Goal: Task Accomplishment & Management: Complete application form

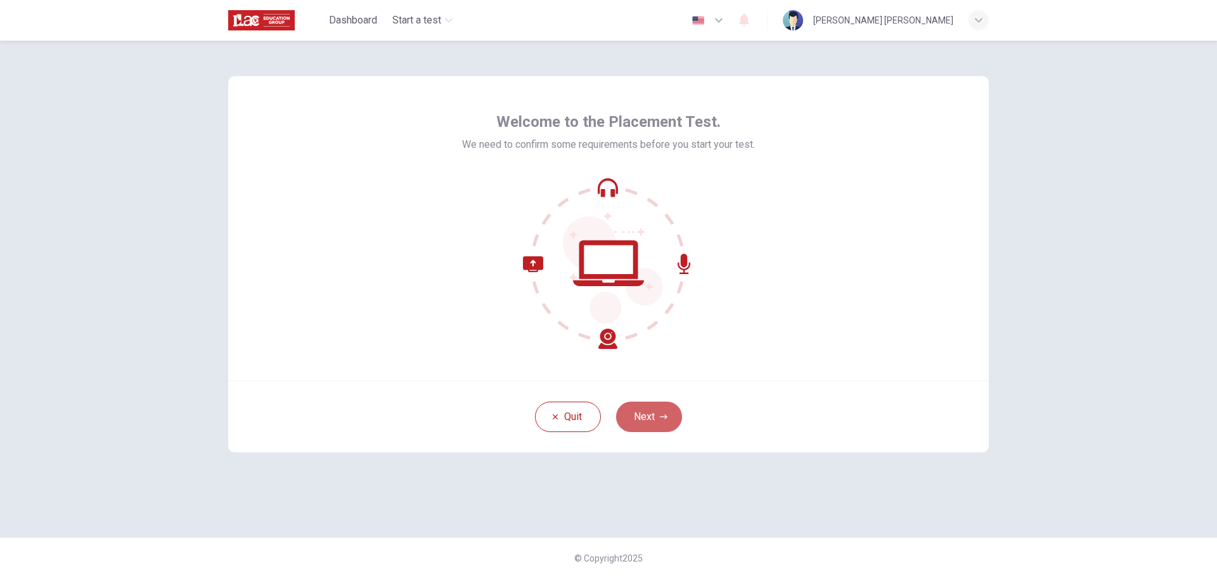
click at [648, 412] on button "Next" at bounding box center [649, 416] width 66 height 30
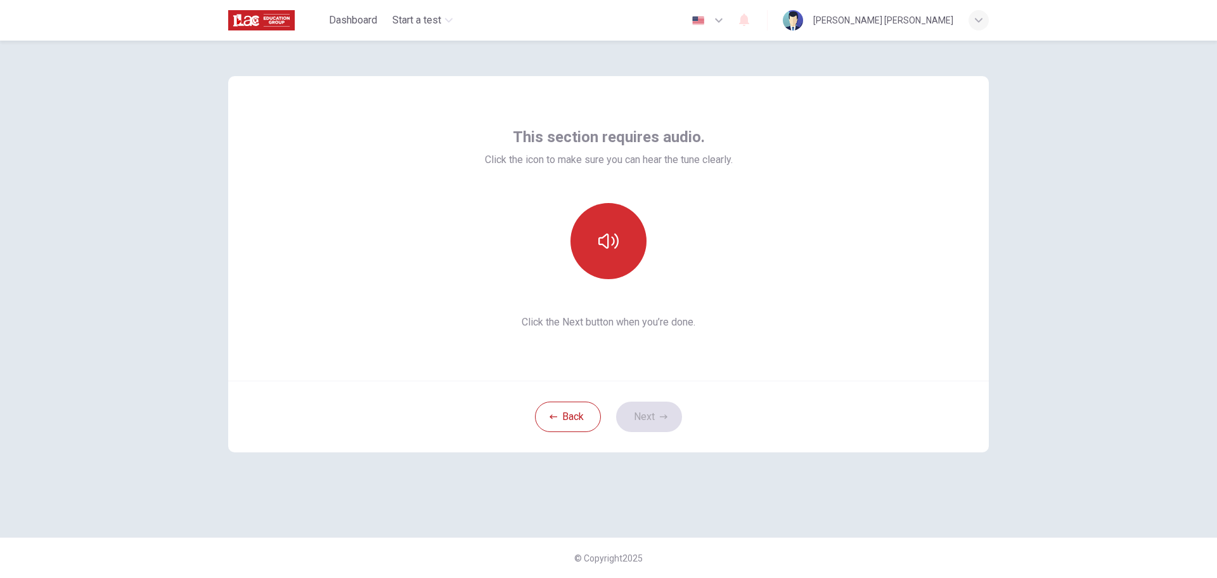
drag, startPoint x: 597, startPoint y: 254, endPoint x: 595, endPoint y: 264, distance: 9.7
click at [597, 255] on button "button" at bounding box center [609, 241] width 76 height 76
click at [598, 252] on button "button" at bounding box center [609, 241] width 76 height 76
click at [732, 503] on div "This section requires audio. Click the icon to make sure you can hear the tune …" at bounding box center [608, 289] width 801 height 496
click at [639, 413] on button "Next" at bounding box center [649, 416] width 66 height 30
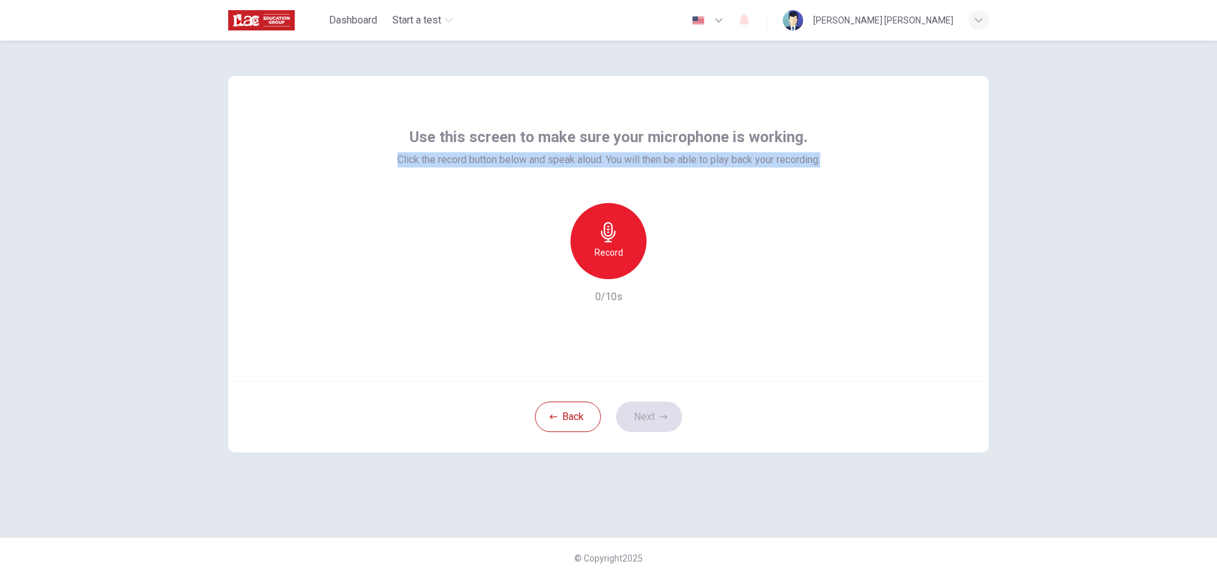
drag, startPoint x: 391, startPoint y: 160, endPoint x: 826, endPoint y: 174, distance: 435.9
click at [826, 174] on div "Use this screen to make sure your microphone is working. Click the record butto…" at bounding box center [608, 228] width 761 height 304
copy span "Click the record button below and speak aloud. You will then be able to play ba…"
click at [441, 162] on span "Click the record button below and speak aloud. You will then be able to play ba…" at bounding box center [609, 159] width 423 height 15
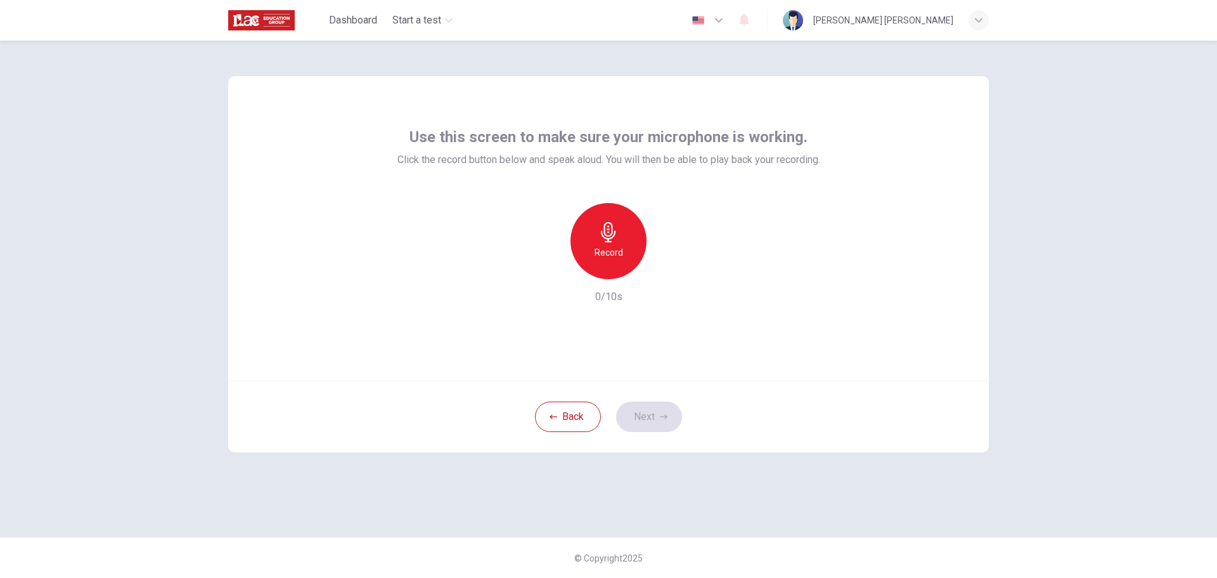
click at [599, 247] on h6 "Record" at bounding box center [609, 252] width 29 height 15
click at [597, 243] on div "Stop" at bounding box center [609, 241] width 76 height 76
click at [549, 271] on icon "button" at bounding box center [551, 269] width 8 height 8
click at [611, 242] on div "Record" at bounding box center [609, 241] width 76 height 76
click at [670, 271] on icon "button" at bounding box center [667, 269] width 13 height 13
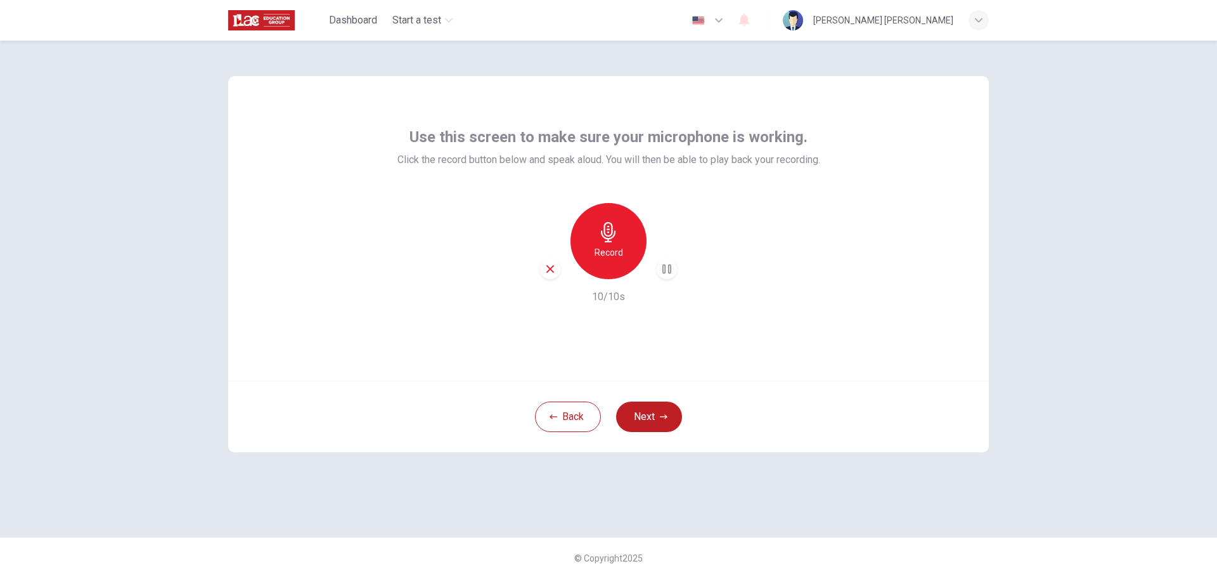
click at [753, 551] on div "© Copyright 2025" at bounding box center [608, 557] width 1217 height 41
click at [666, 269] on icon "button" at bounding box center [668, 269] width 6 height 8
click at [666, 269] on icon "button" at bounding box center [667, 269] width 13 height 13
click at [924, 476] on div "Use this screen to make sure your microphone is working. Click the record butto…" at bounding box center [608, 289] width 801 height 496
click at [669, 264] on icon "button" at bounding box center [667, 269] width 13 height 13
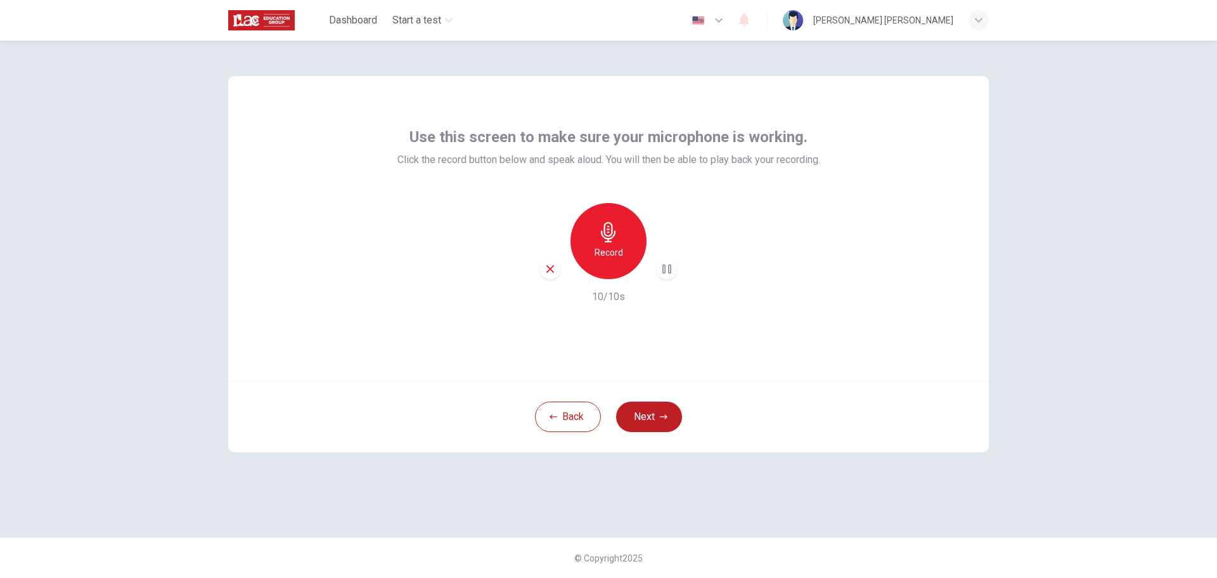
click at [650, 399] on div "Back Next" at bounding box center [608, 416] width 761 height 72
click at [656, 429] on button "Next" at bounding box center [649, 416] width 66 height 30
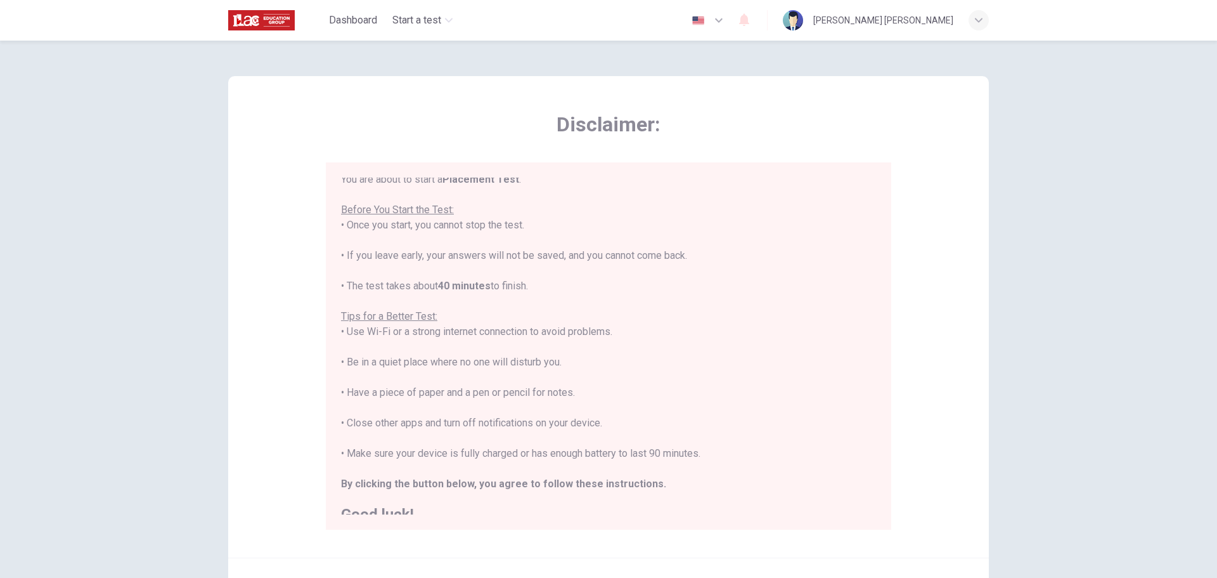
scroll to position [15, 0]
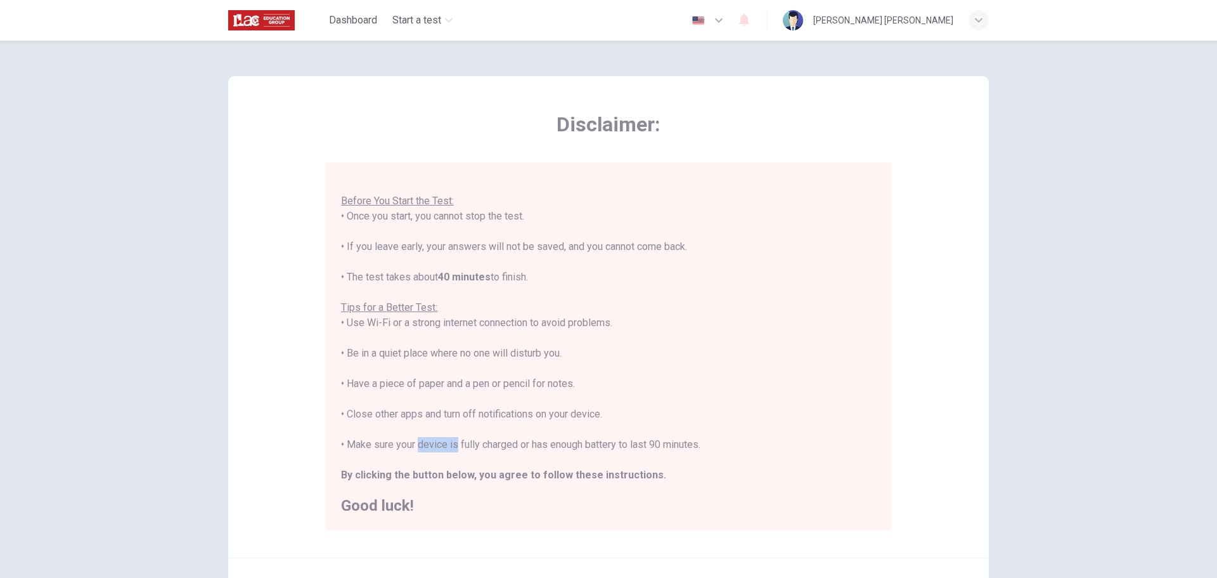
drag, startPoint x: 413, startPoint y: 444, endPoint x: 448, endPoint y: 446, distance: 35.0
click at [448, 446] on div "You are about to start a Placement Test . Before You Start the Test: • Once you…" at bounding box center [608, 338] width 535 height 350
copy div "device i"
click at [504, 424] on div "You are about to start a Placement Test . Before You Start the Test: • Once you…" at bounding box center [608, 338] width 535 height 350
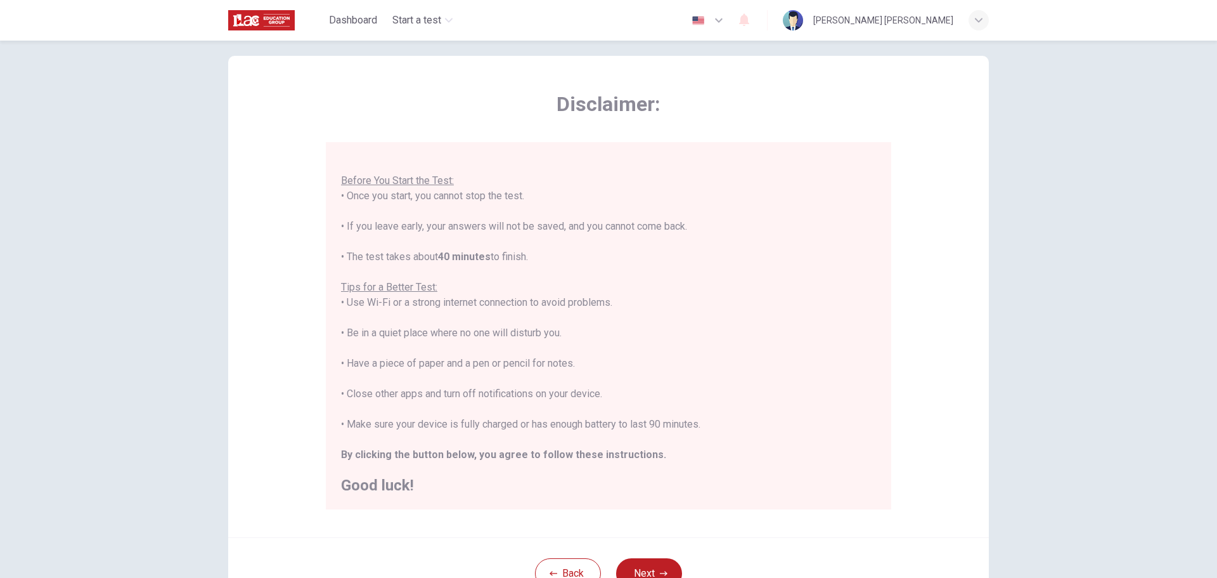
scroll to position [63, 0]
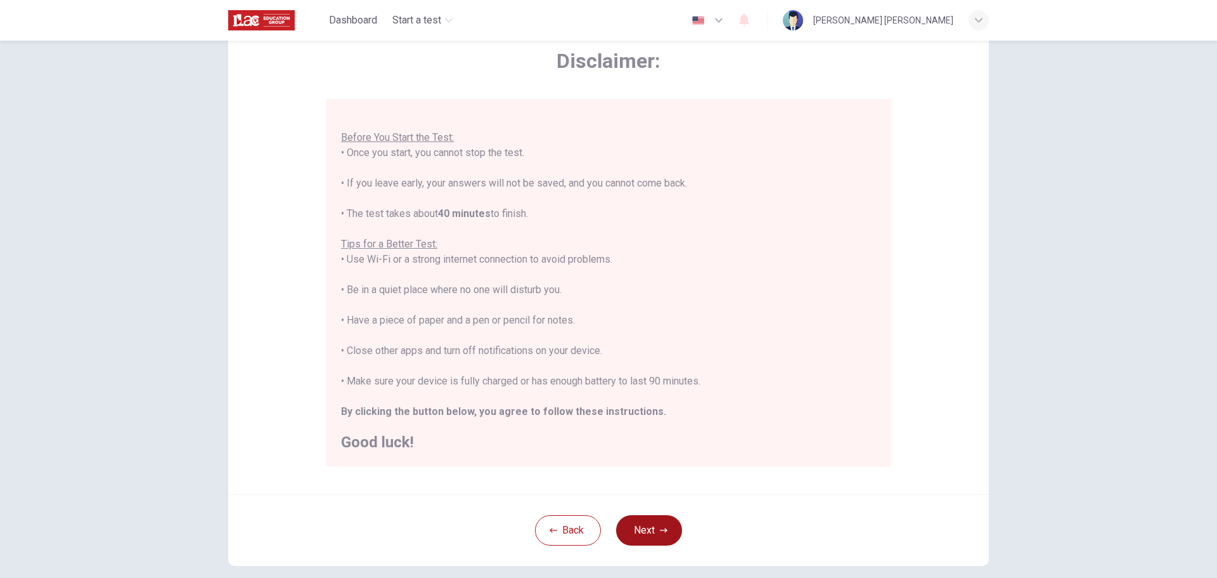
click at [642, 522] on button "Next" at bounding box center [649, 530] width 66 height 30
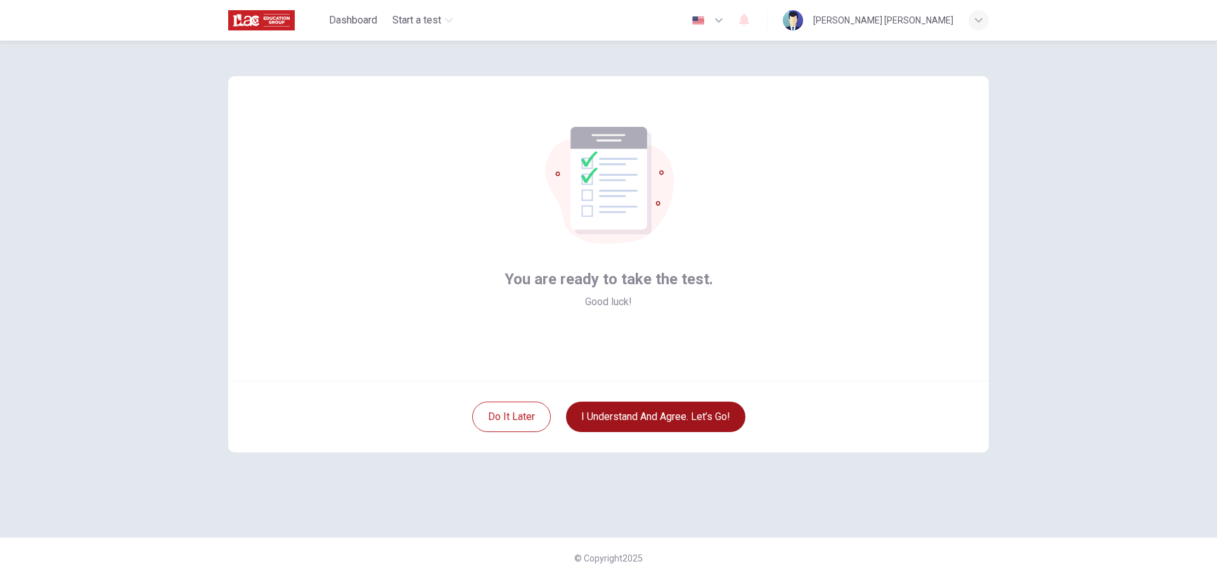
scroll to position [0, 0]
click at [633, 404] on button "I understand and agree. Let’s go!" at bounding box center [655, 416] width 179 height 30
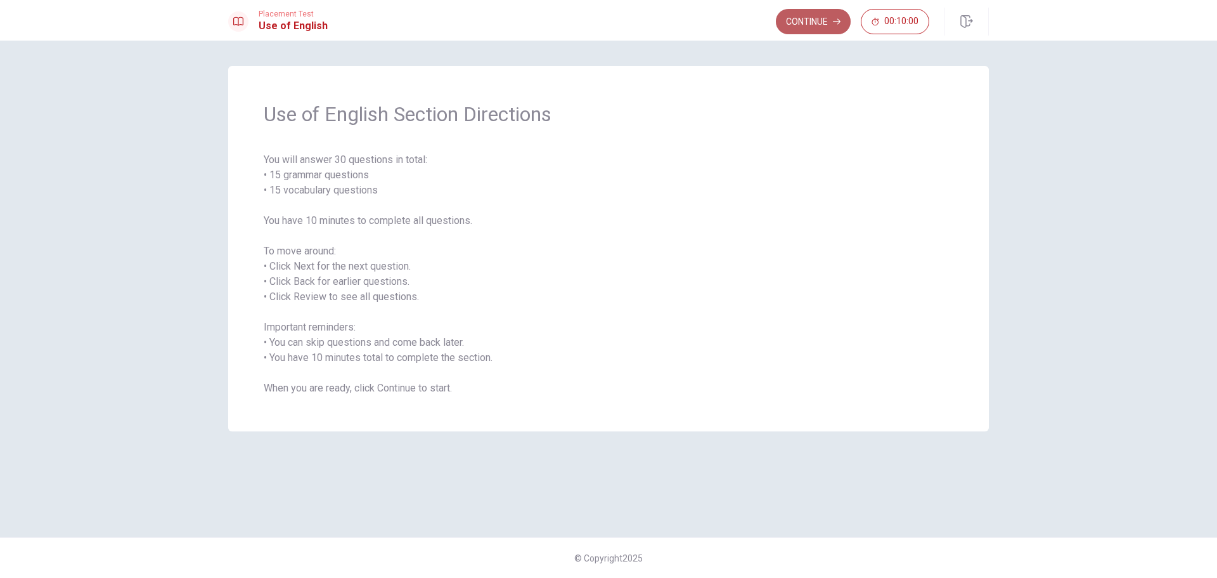
click at [809, 27] on button "Continue" at bounding box center [813, 21] width 75 height 25
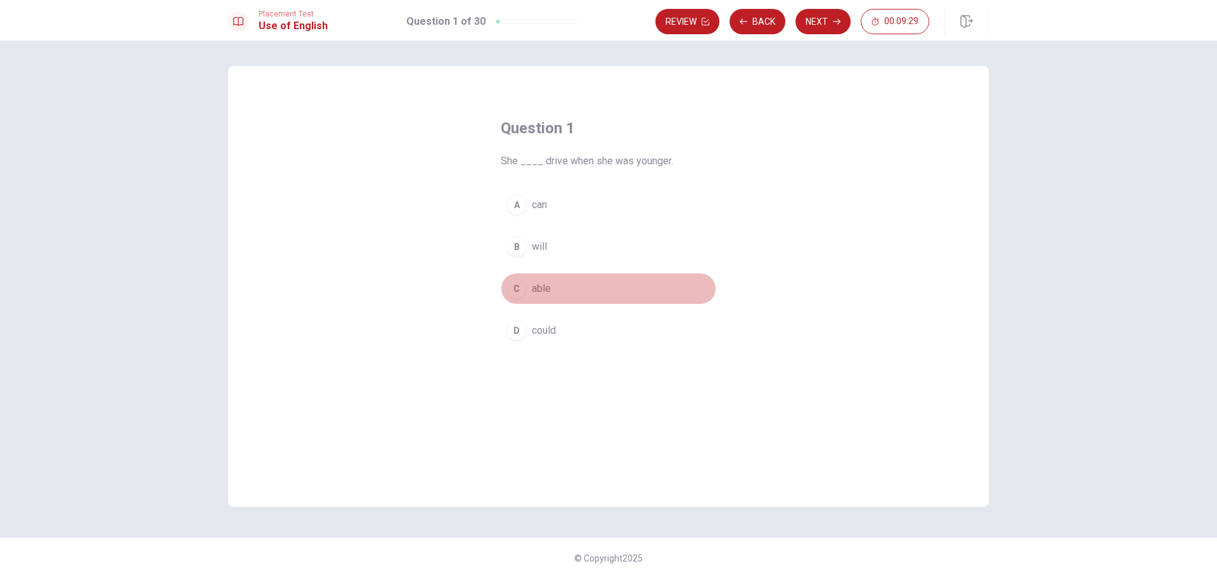
click at [539, 288] on span "able" at bounding box center [541, 288] width 19 height 15
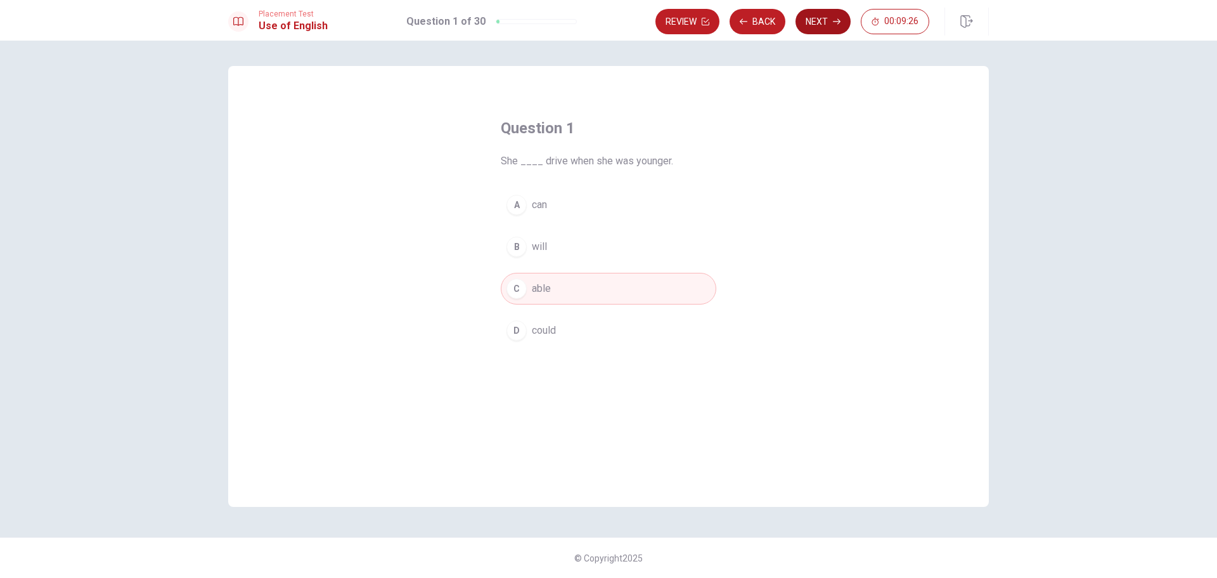
click at [827, 21] on button "Next" at bounding box center [823, 21] width 55 height 25
click at [546, 289] on span "have read" at bounding box center [553, 288] width 43 height 15
click at [814, 26] on button "Next" at bounding box center [823, 21] width 55 height 25
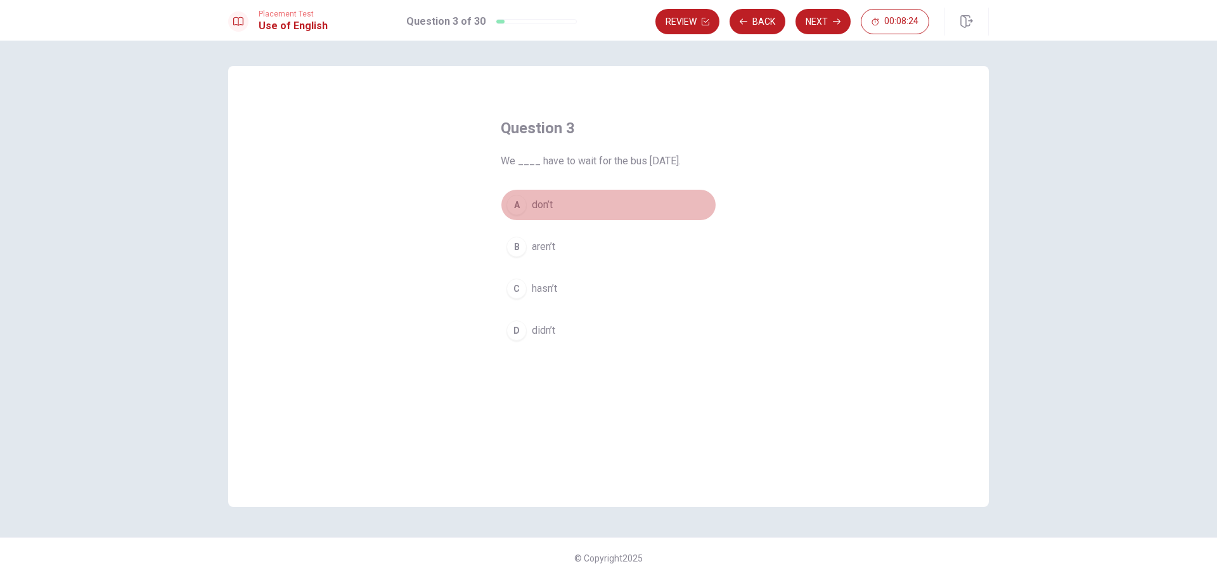
click at [539, 201] on span "don’t" at bounding box center [542, 204] width 21 height 15
click at [827, 22] on button "Next" at bounding box center [823, 21] width 55 height 25
click at [536, 330] on span "put" at bounding box center [539, 330] width 14 height 15
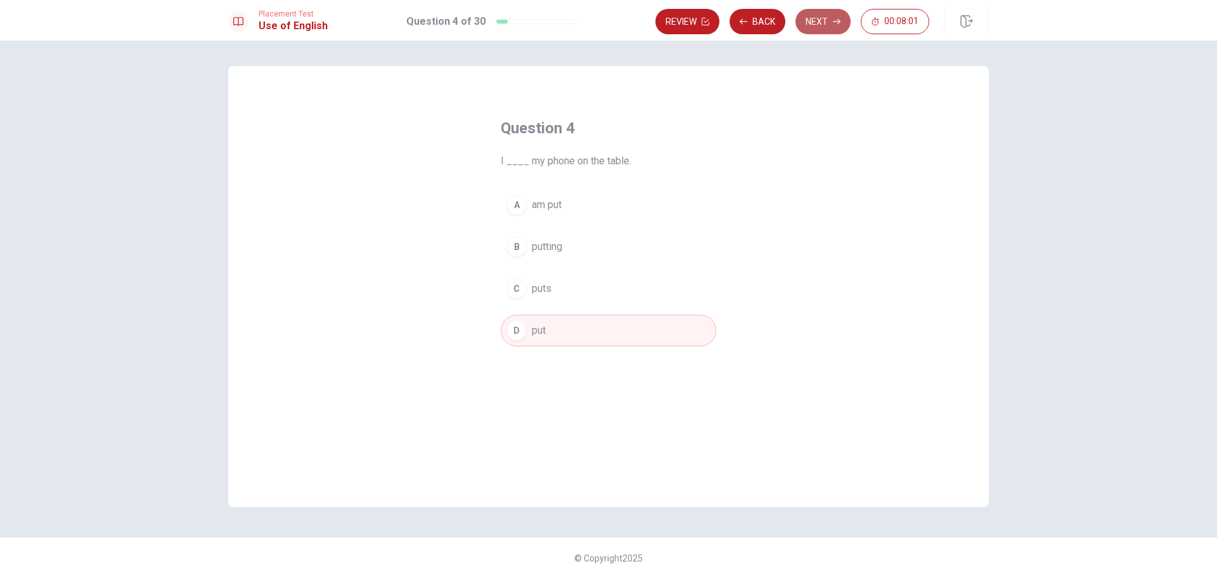
click at [809, 27] on button "Next" at bounding box center [823, 21] width 55 height 25
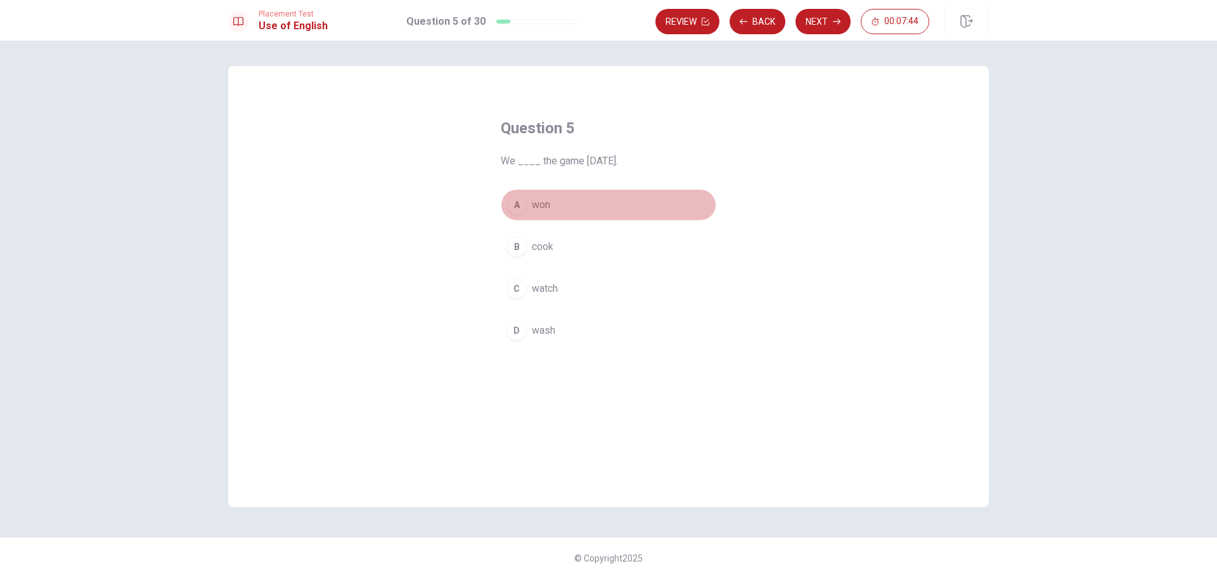
click at [538, 202] on span "won" at bounding box center [541, 204] width 18 height 15
click at [820, 21] on button "Next" at bounding box center [823, 21] width 55 height 25
click at [555, 202] on button "A does" at bounding box center [609, 205] width 216 height 32
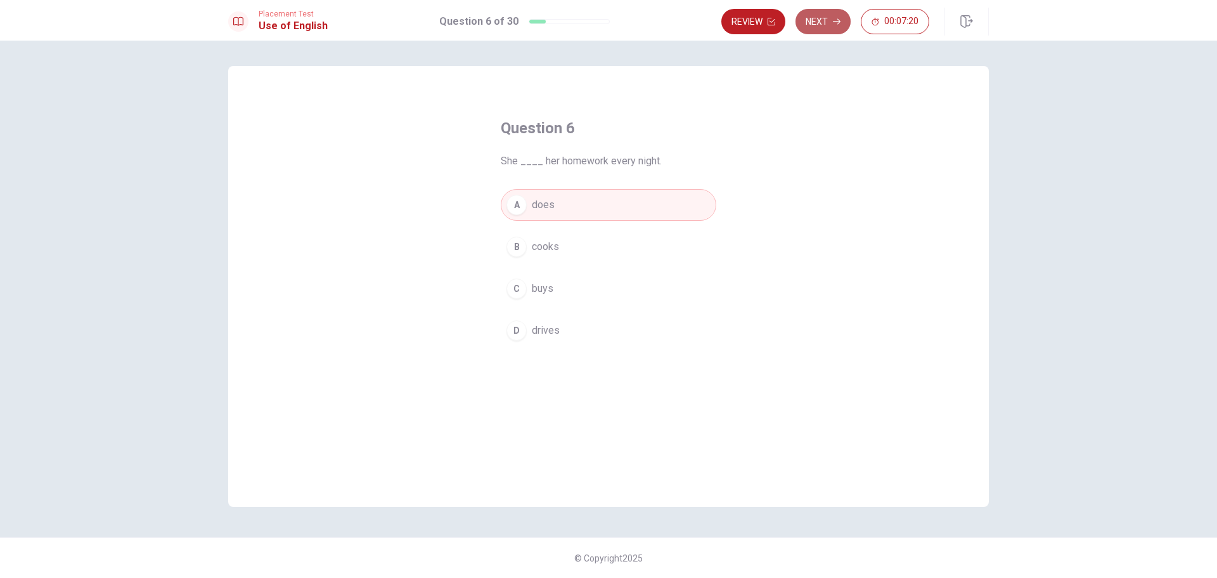
click at [819, 28] on button "Next" at bounding box center [823, 21] width 55 height 25
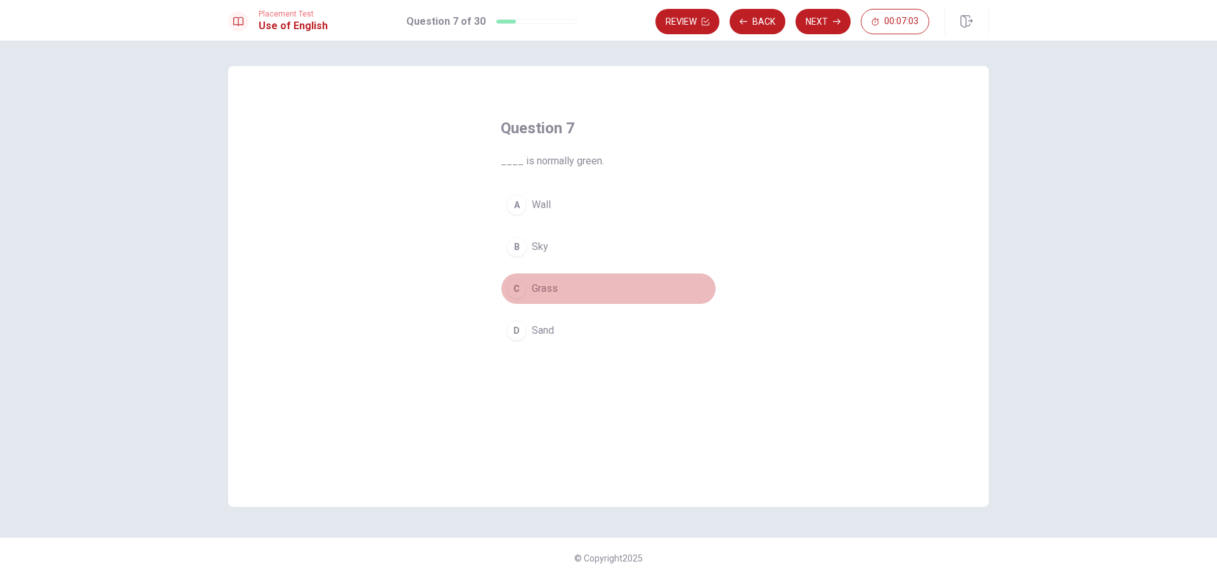
click at [545, 289] on span "Grass" at bounding box center [545, 288] width 26 height 15
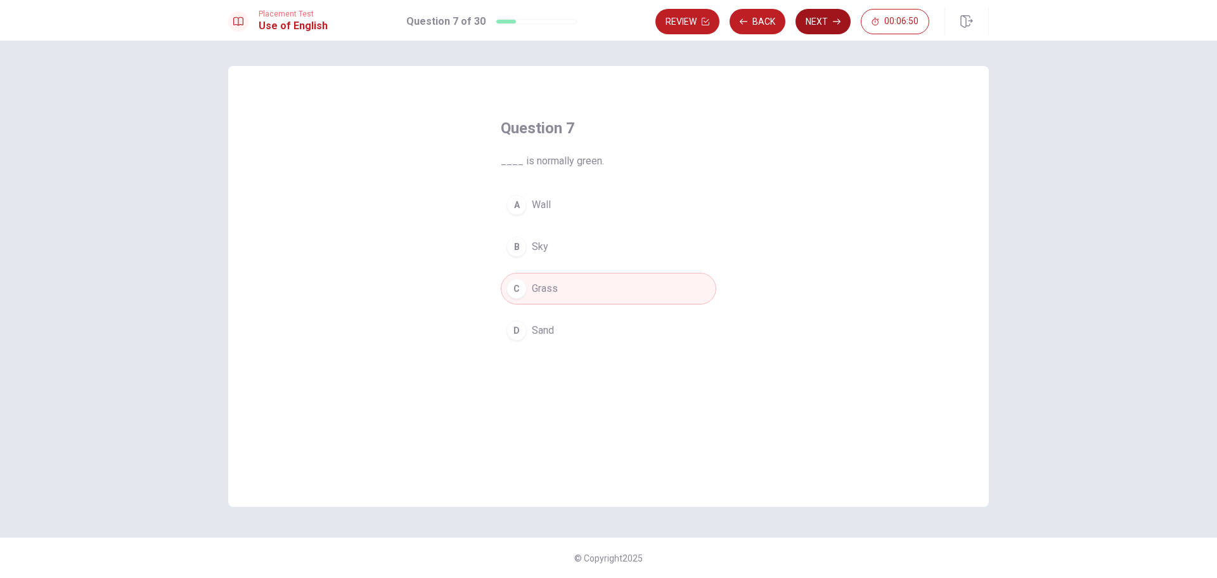
click at [811, 23] on button "Next" at bounding box center [823, 21] width 55 height 25
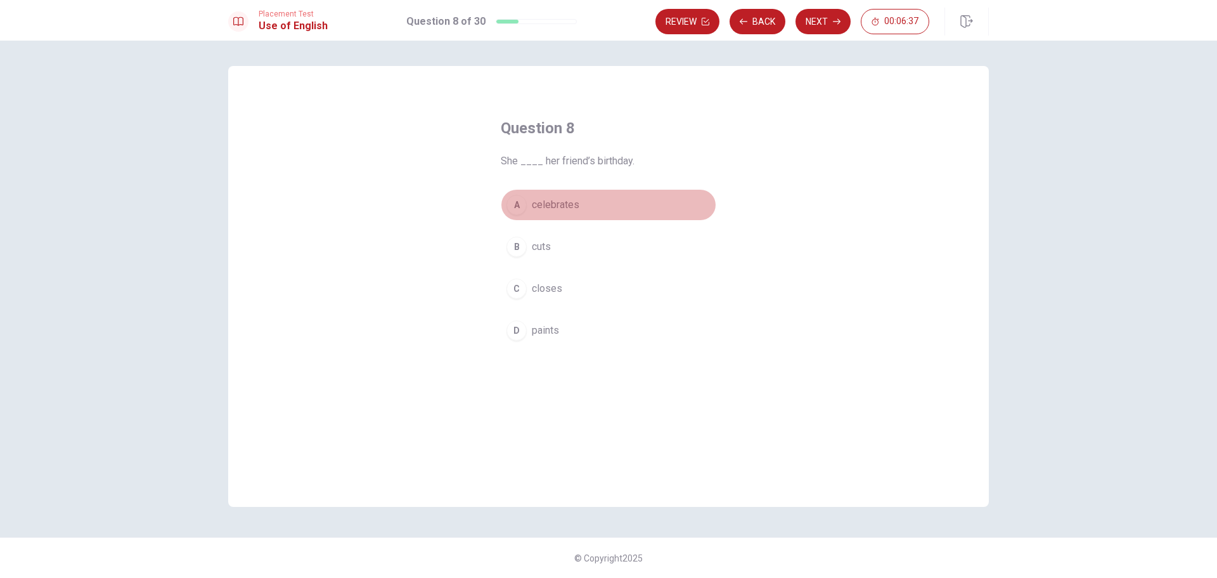
click at [562, 205] on span "celebrates" at bounding box center [556, 204] width 48 height 15
click at [812, 27] on button "Next" at bounding box center [823, 21] width 55 height 25
click at [546, 206] on span "light" at bounding box center [541, 204] width 19 height 15
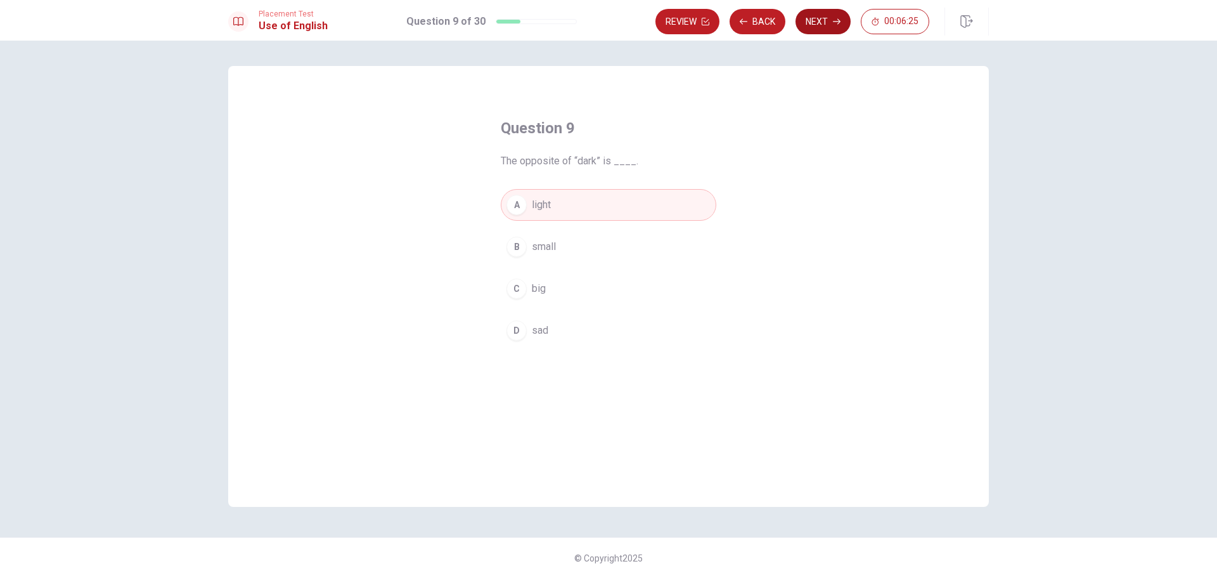
click at [826, 19] on button "Next" at bounding box center [823, 21] width 55 height 25
click at [549, 333] on span "have" at bounding box center [542, 330] width 21 height 15
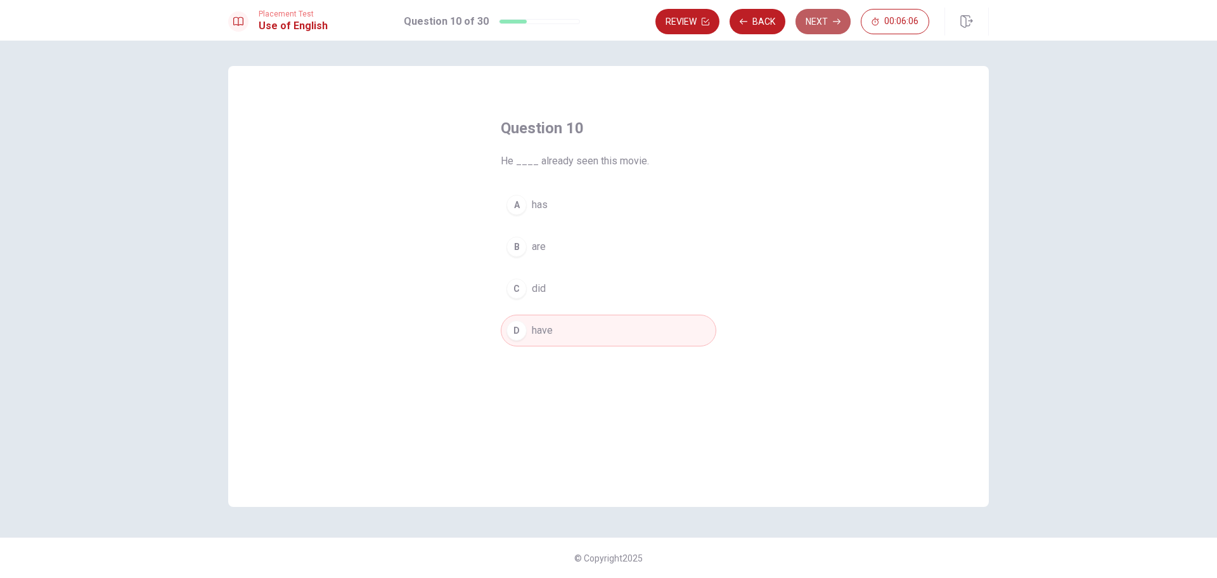
click at [829, 24] on button "Next" at bounding box center [823, 21] width 55 height 25
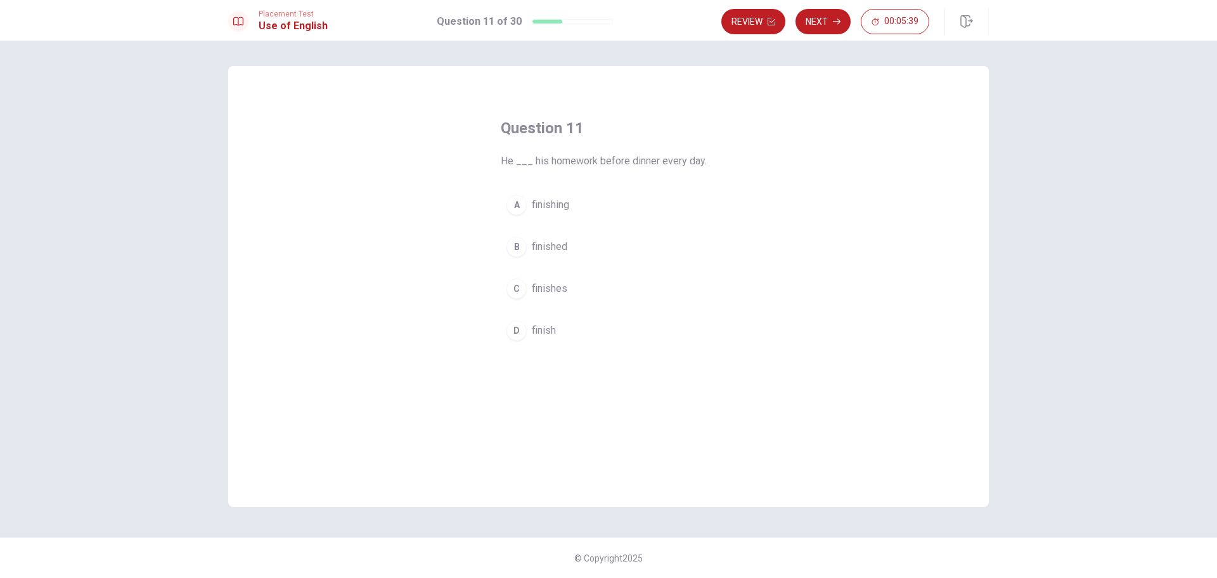
click at [538, 285] on span "finishes" at bounding box center [550, 288] width 36 height 15
click at [542, 323] on span "finish" at bounding box center [544, 330] width 24 height 15
click at [824, 24] on button "Next" at bounding box center [823, 21] width 55 height 25
click at [548, 205] on span "am studying" at bounding box center [559, 204] width 54 height 15
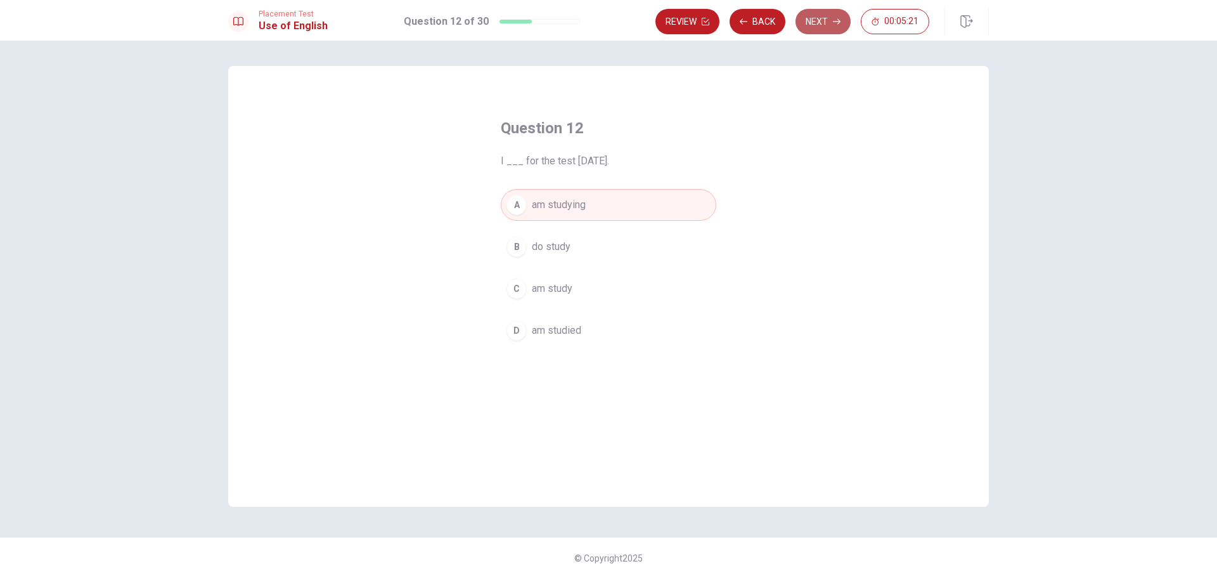
click at [824, 23] on button "Next" at bounding box center [823, 21] width 55 height 25
click at [538, 330] on span "went" at bounding box center [543, 330] width 22 height 15
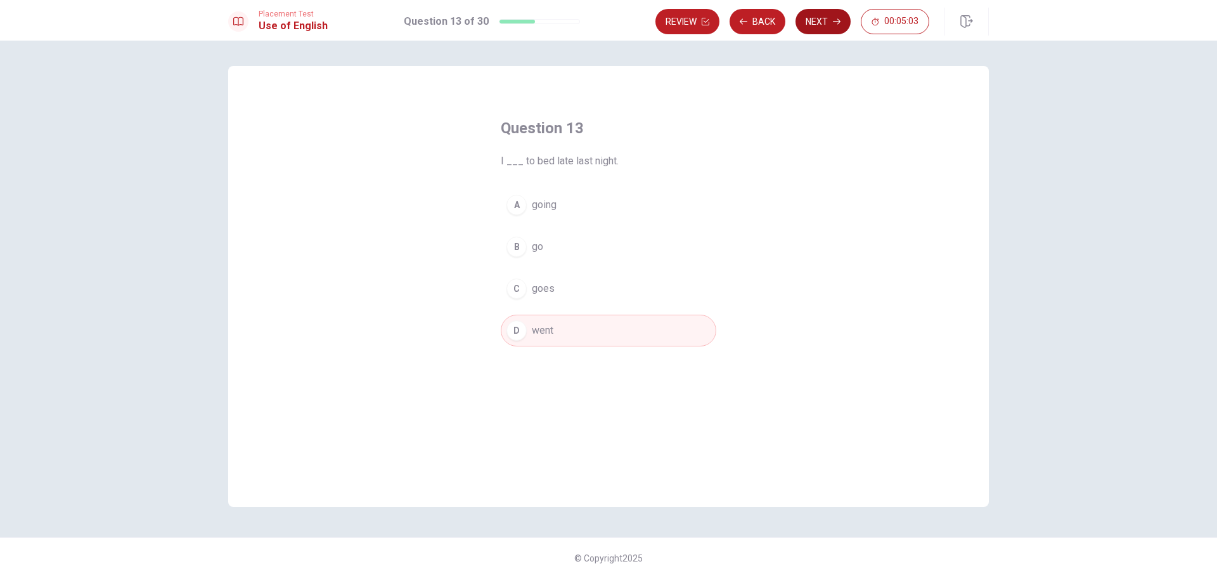
click at [816, 22] on button "Next" at bounding box center [823, 21] width 55 height 25
click at [553, 245] on span "will completing" at bounding box center [565, 246] width 67 height 15
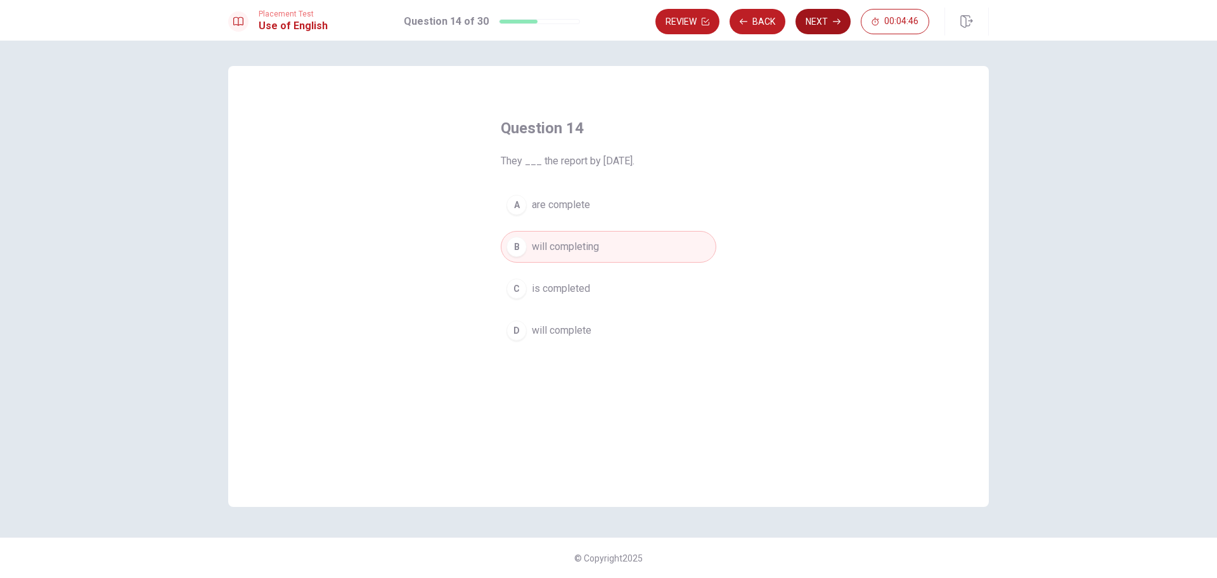
click at [815, 22] on button "Next" at bounding box center [823, 21] width 55 height 25
click at [567, 326] on span "keyboard" at bounding box center [552, 330] width 41 height 15
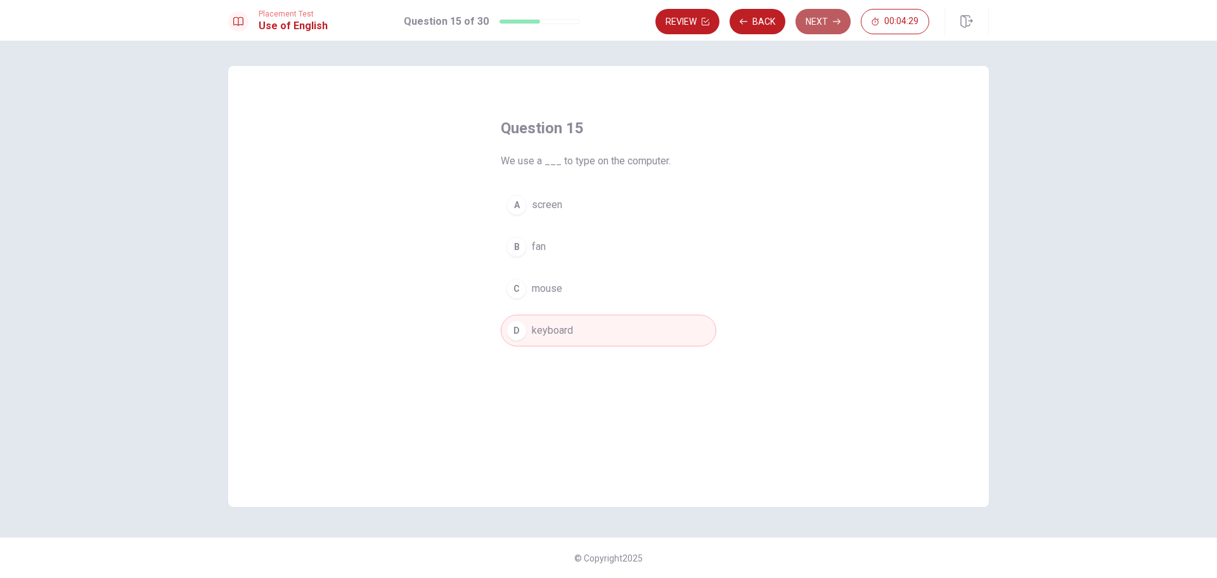
click at [820, 27] on button "Next" at bounding box center [823, 21] width 55 height 25
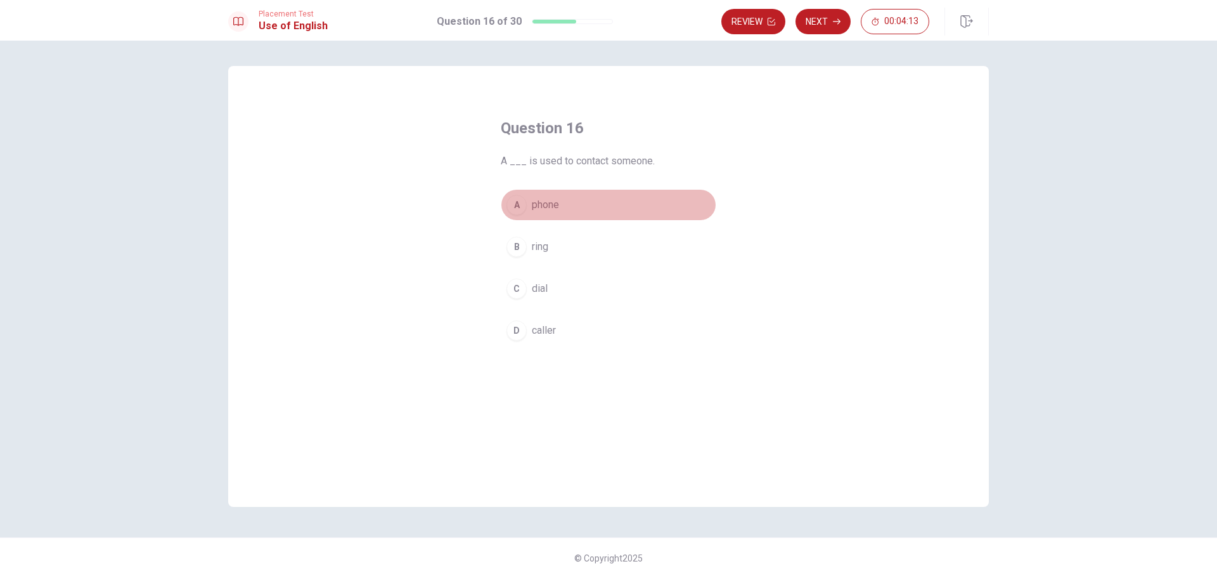
click at [554, 207] on span "phone" at bounding box center [545, 204] width 27 height 15
click at [830, 23] on button "Next" at bounding box center [823, 21] width 55 height 25
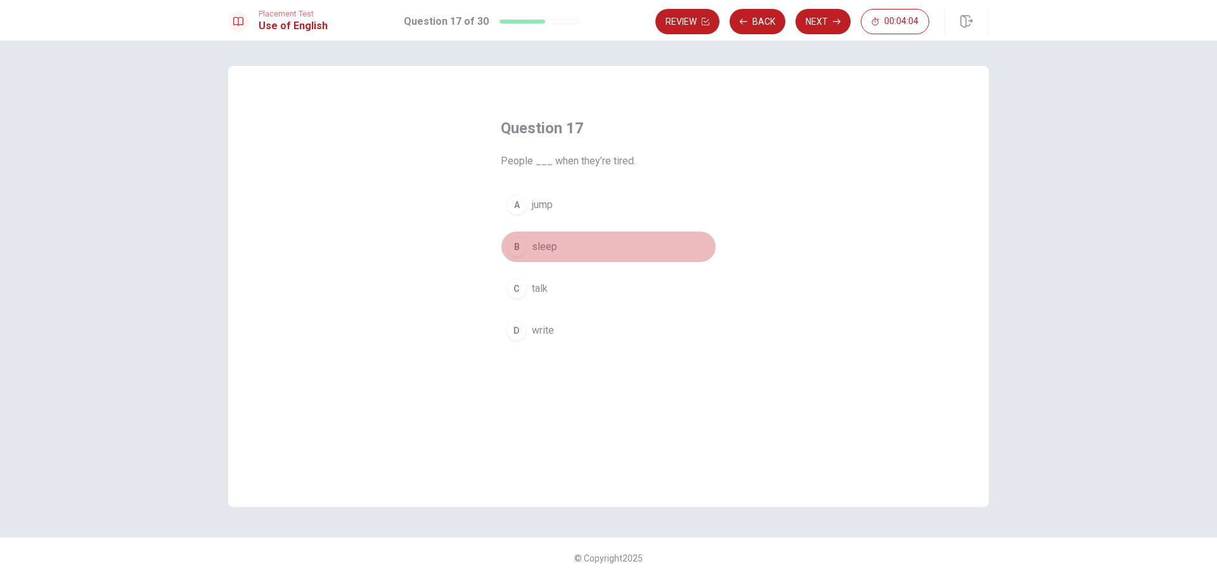
click at [547, 241] on span "sleep" at bounding box center [544, 246] width 25 height 15
click at [823, 22] on button "Next" at bounding box center [823, 21] width 55 height 25
click at [554, 289] on span "A brush" at bounding box center [549, 288] width 34 height 15
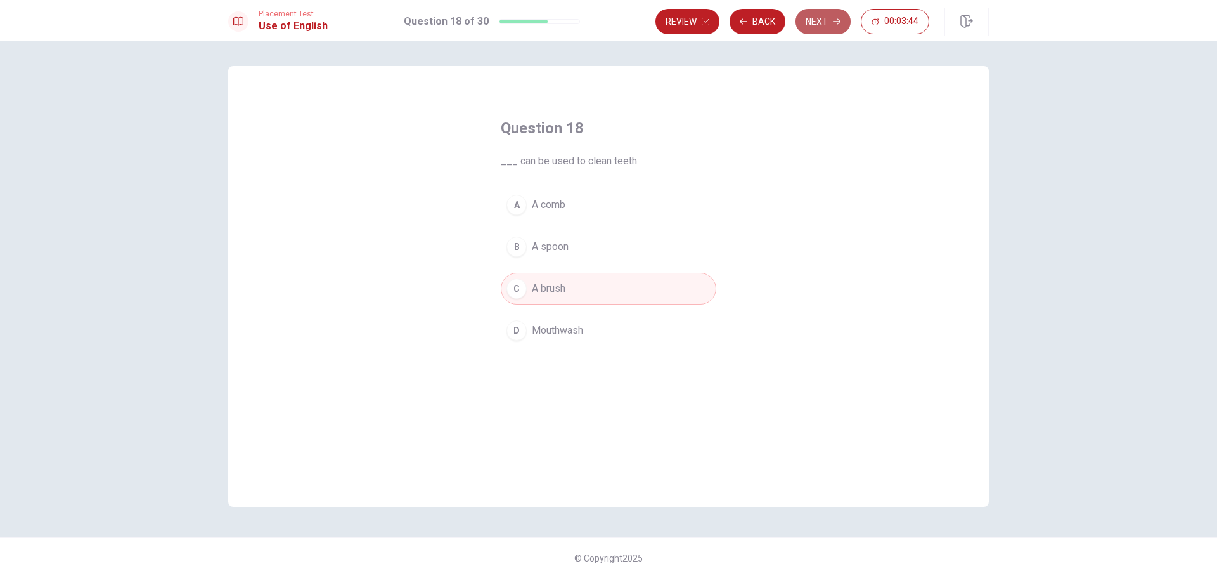
click at [817, 28] on button "Next" at bounding box center [823, 21] width 55 height 25
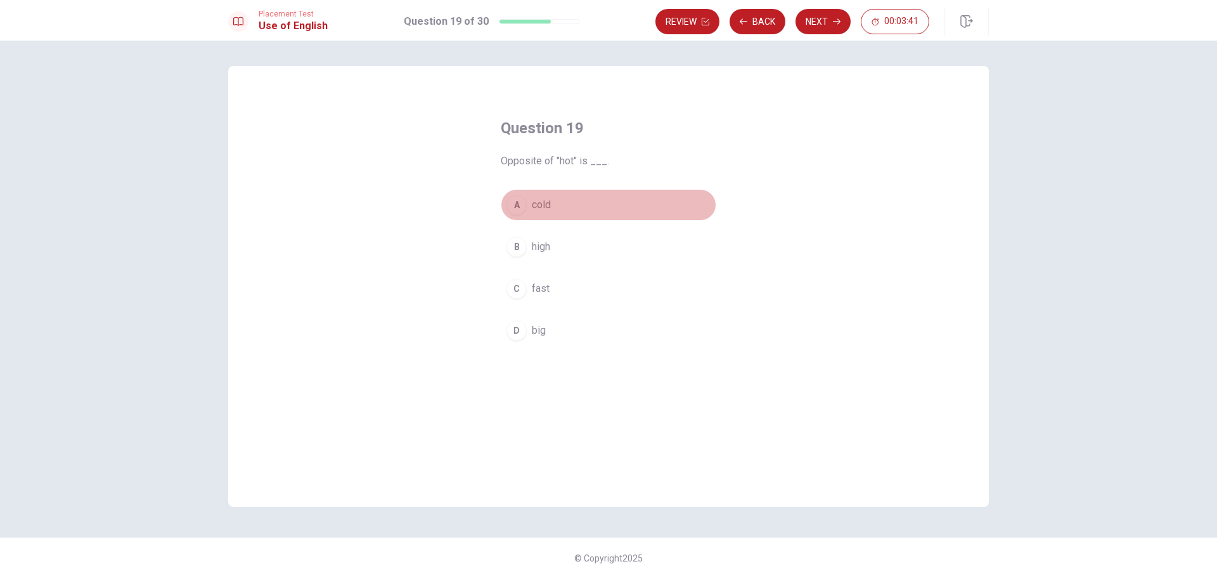
click at [538, 205] on span "cold" at bounding box center [541, 204] width 19 height 15
click at [817, 22] on button "Next" at bounding box center [823, 21] width 55 height 25
click at [544, 287] on span "walk" at bounding box center [542, 288] width 20 height 15
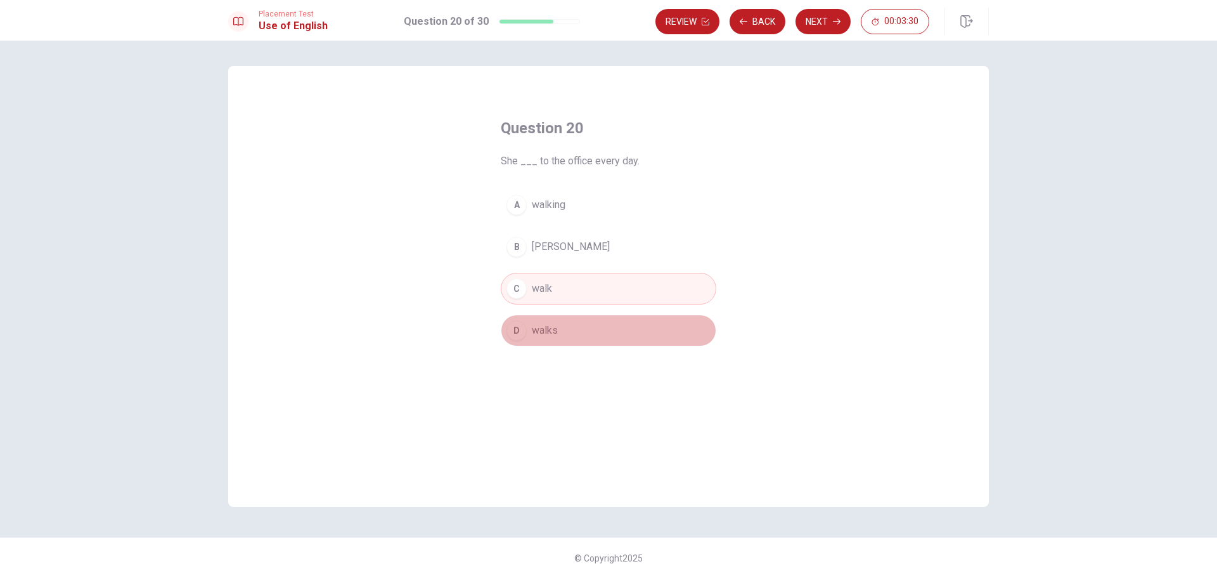
click at [563, 315] on button "D walks" at bounding box center [609, 331] width 216 height 32
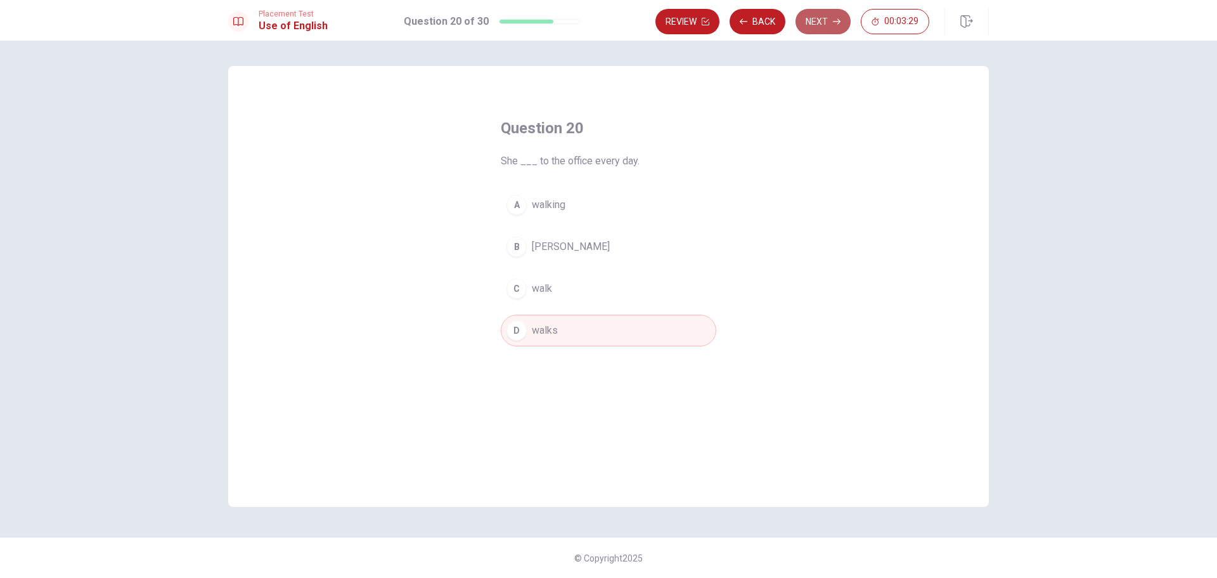
click at [820, 21] on button "Next" at bounding box center [823, 21] width 55 height 25
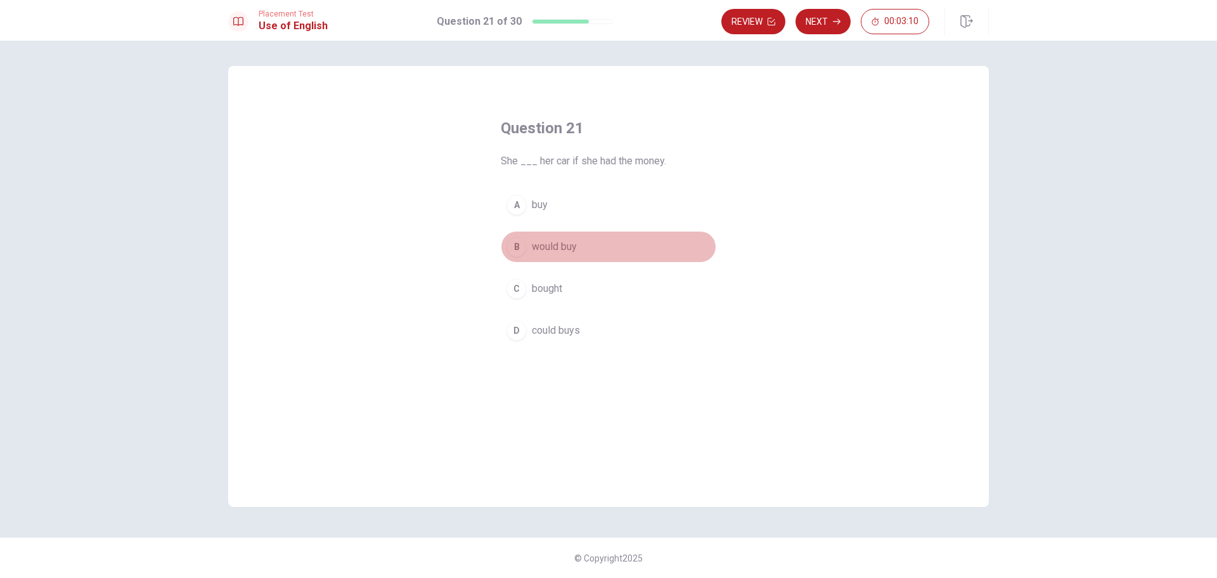
click at [553, 245] on span "would buy" at bounding box center [554, 246] width 45 height 15
click at [817, 22] on button "Next" at bounding box center [823, 21] width 55 height 25
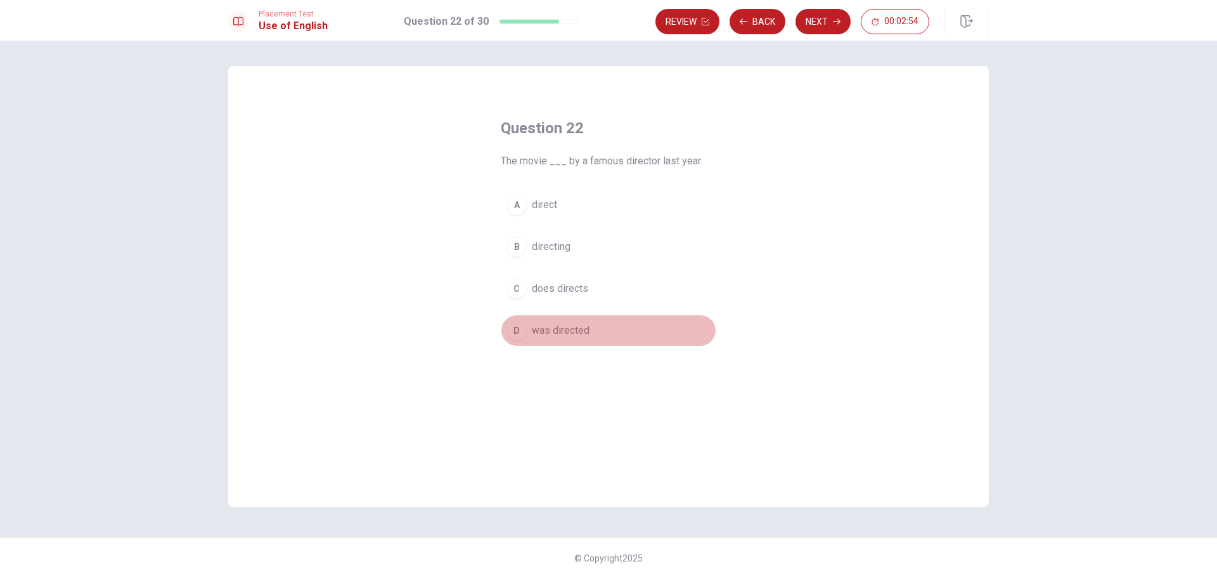
click at [554, 331] on span "was directed" at bounding box center [561, 330] width 58 height 15
click at [808, 16] on button "Next" at bounding box center [823, 21] width 55 height 25
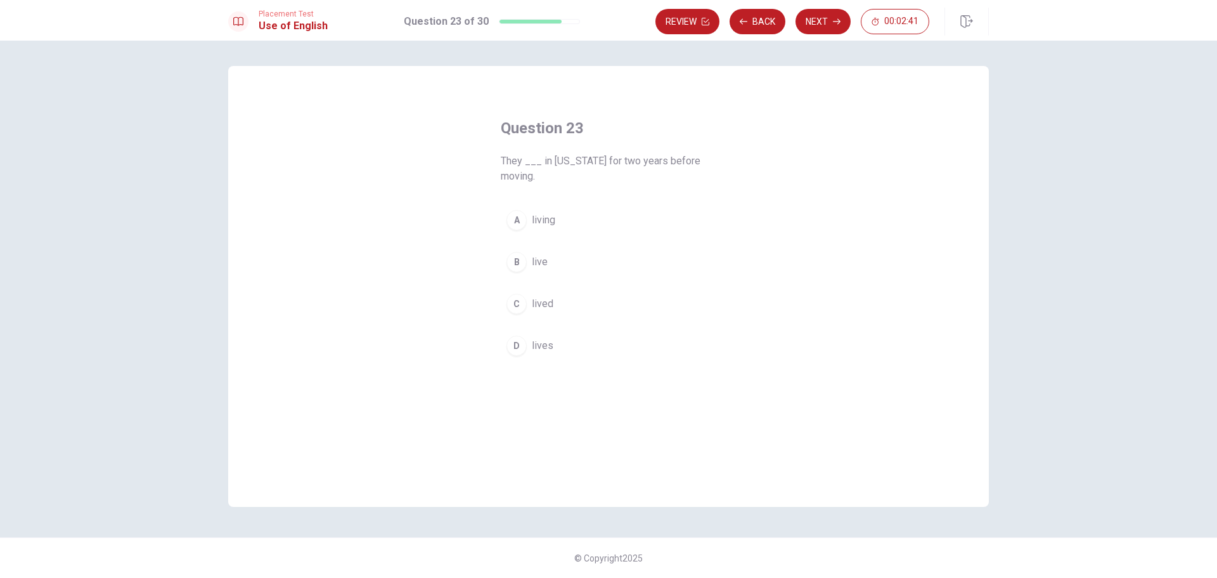
click at [552, 221] on span "living" at bounding box center [543, 219] width 23 height 15
click at [819, 22] on button "Next" at bounding box center [823, 21] width 55 height 25
click at [542, 247] on span "the" at bounding box center [539, 246] width 14 height 15
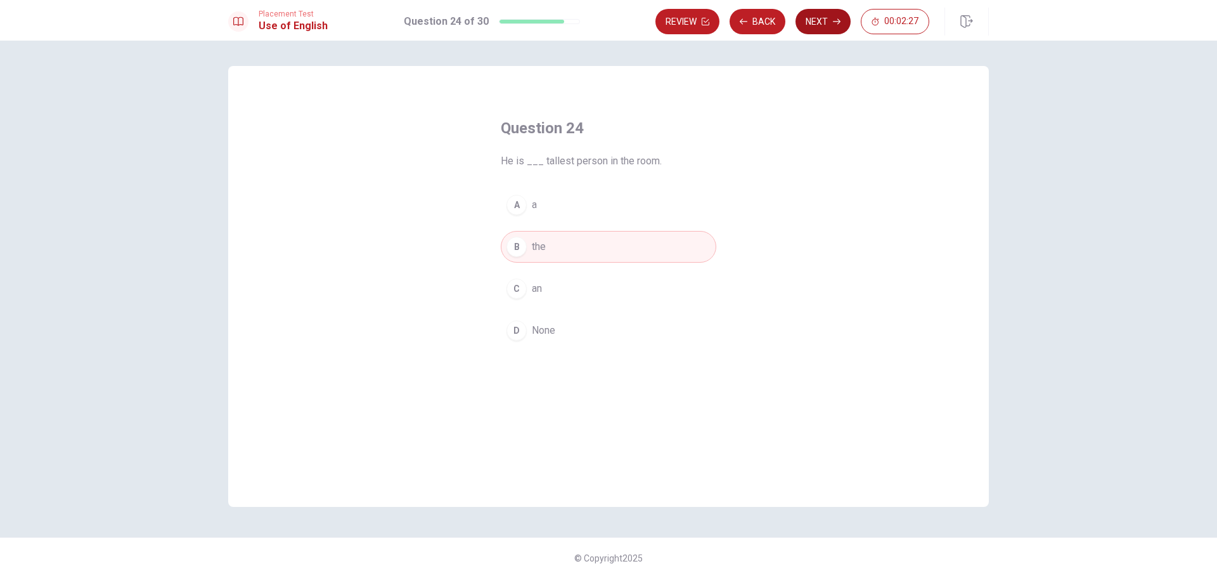
click at [819, 27] on button "Next" at bounding box center [823, 21] width 55 height 25
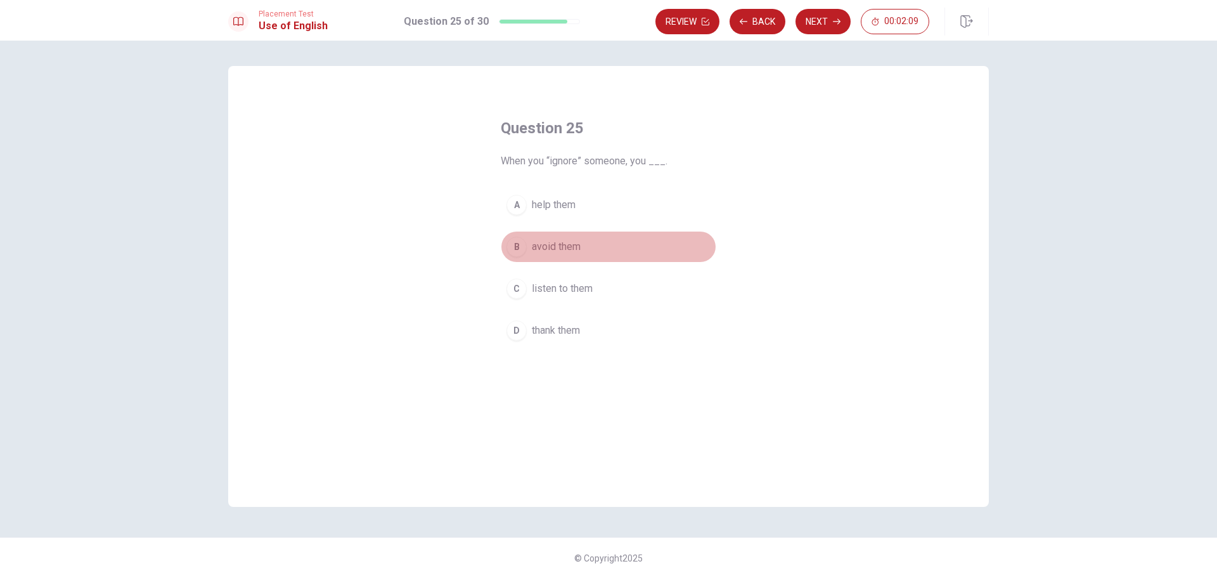
click at [553, 240] on span "avoid them" at bounding box center [556, 246] width 49 height 15
click at [824, 24] on button "Next" at bounding box center [823, 21] width 55 height 25
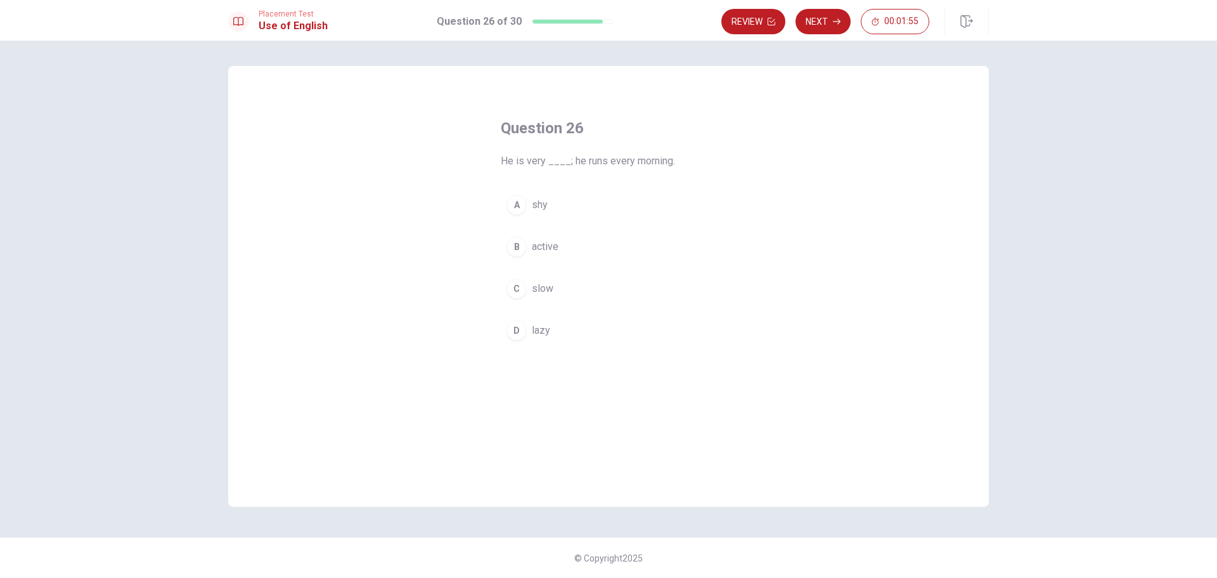
click at [548, 247] on span "active" at bounding box center [545, 246] width 27 height 15
click at [828, 25] on button "Next" at bounding box center [823, 21] width 55 height 25
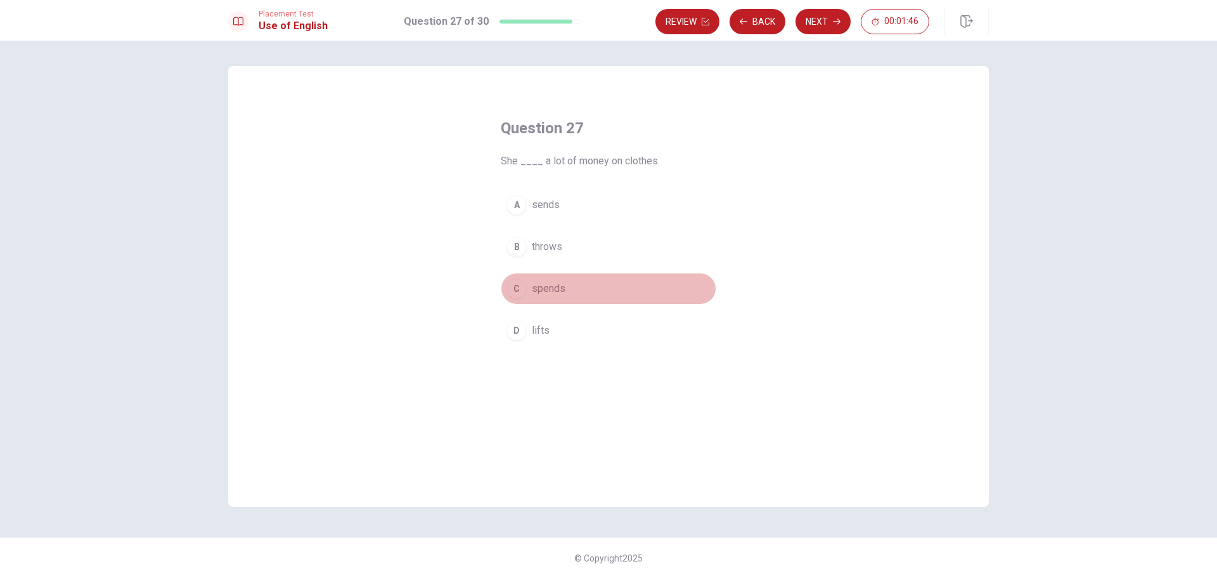
drag, startPoint x: 542, startPoint y: 285, endPoint x: 554, endPoint y: 269, distance: 20.1
click at [542, 285] on span "spends" at bounding box center [549, 288] width 34 height 15
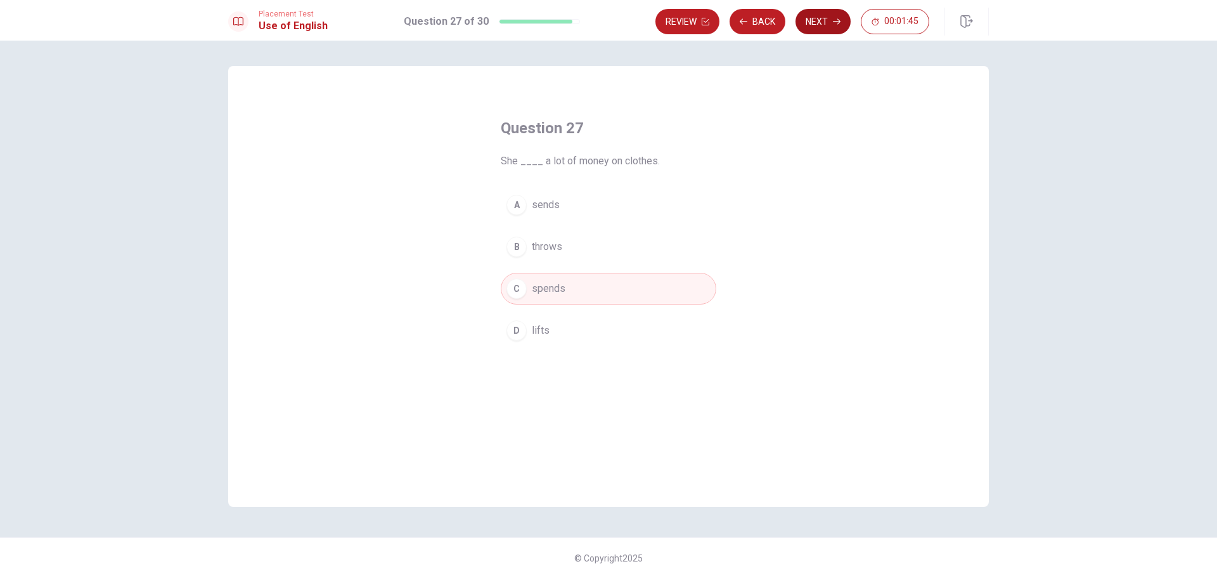
click at [834, 16] on button "Next" at bounding box center [823, 21] width 55 height 25
click at [561, 237] on button "B temperature" at bounding box center [609, 247] width 216 height 32
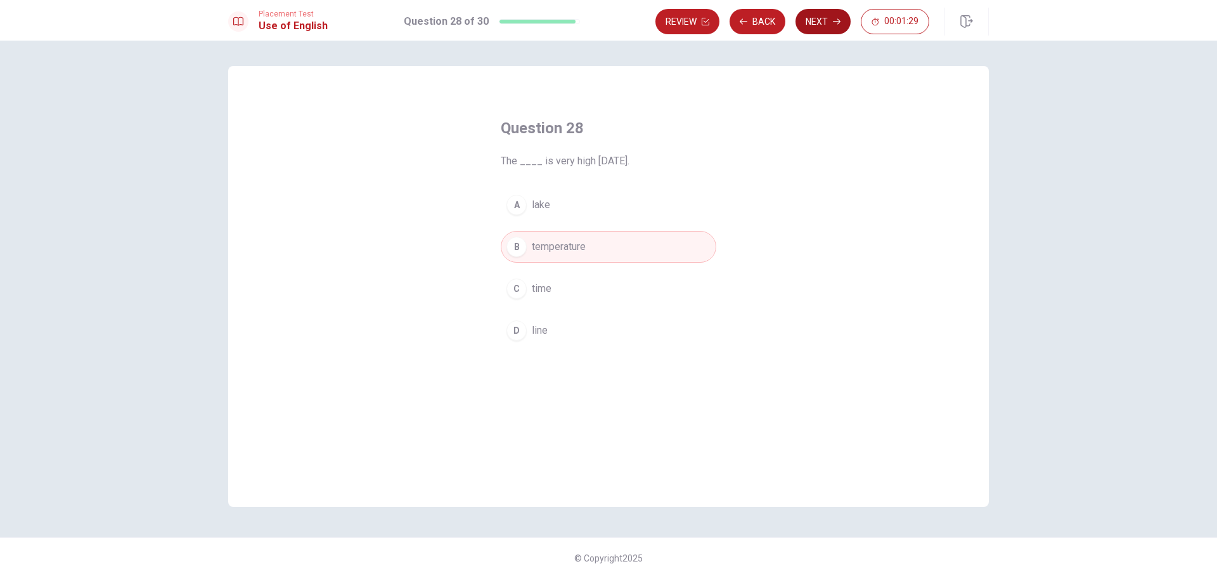
click at [822, 20] on button "Next" at bounding box center [823, 21] width 55 height 25
click at [542, 287] on span "thick" at bounding box center [542, 288] width 21 height 15
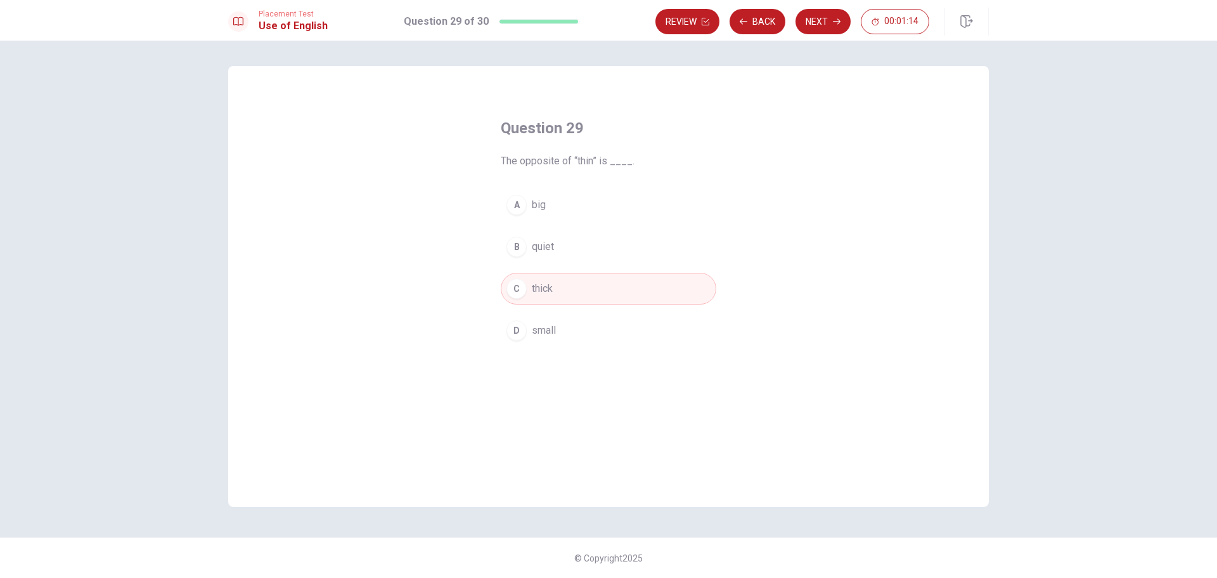
click at [545, 258] on button "B quiet" at bounding box center [609, 247] width 216 height 32
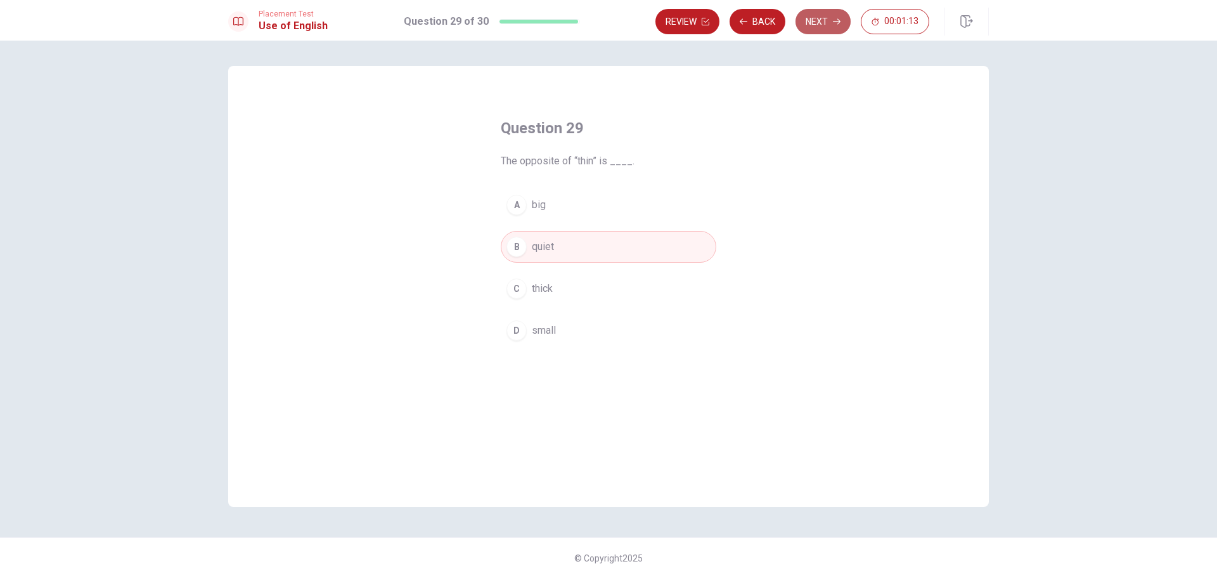
click at [821, 23] on button "Next" at bounding box center [823, 21] width 55 height 25
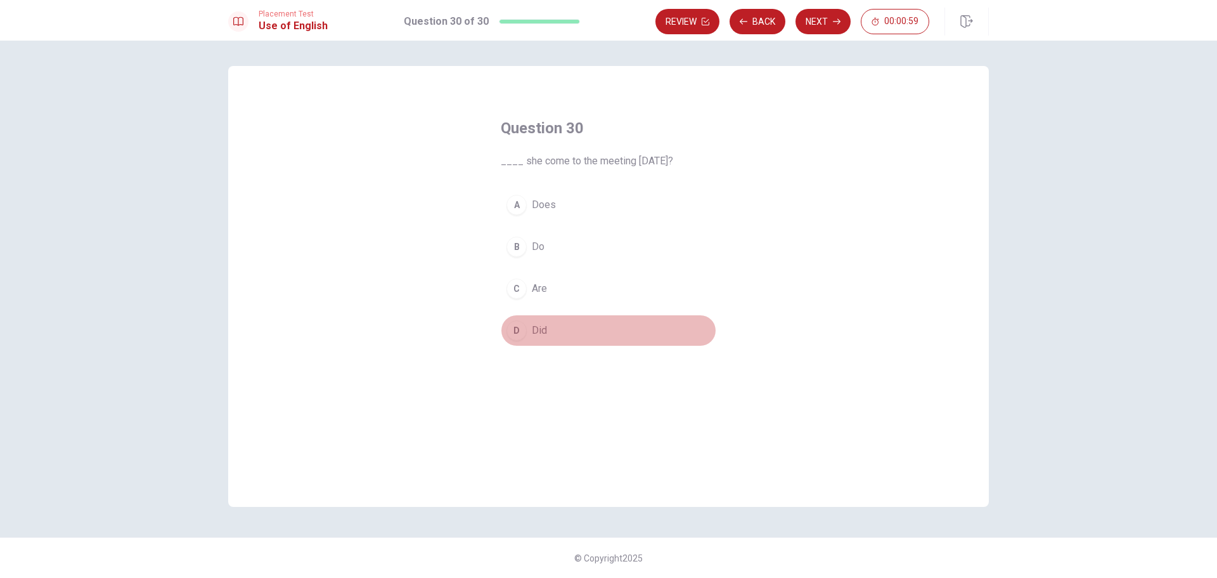
click at [554, 330] on button "D Did" at bounding box center [609, 331] width 216 height 32
click at [817, 24] on button "Next" at bounding box center [823, 21] width 55 height 25
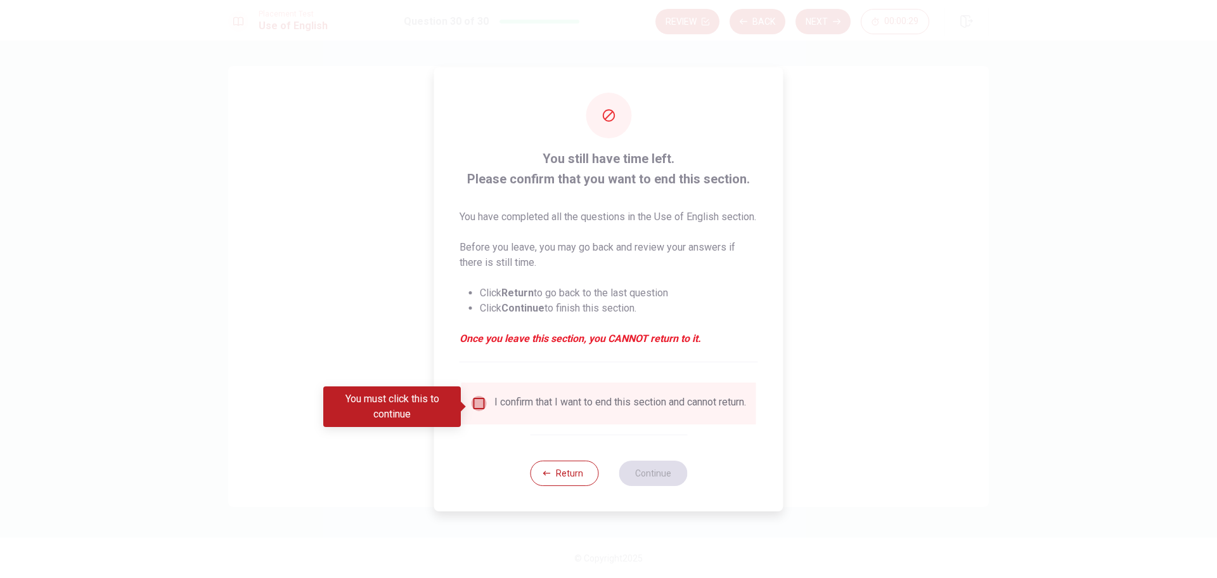
click at [481, 406] on input "You must click this to continue" at bounding box center [479, 403] width 15 height 15
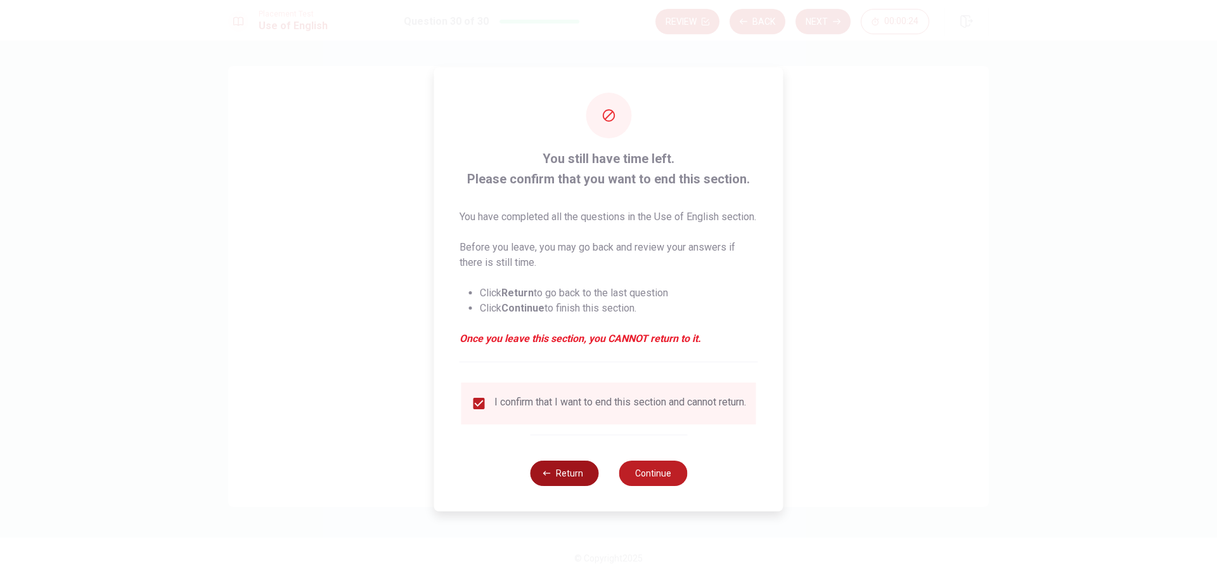
click at [570, 486] on button "Return" at bounding box center [564, 472] width 68 height 25
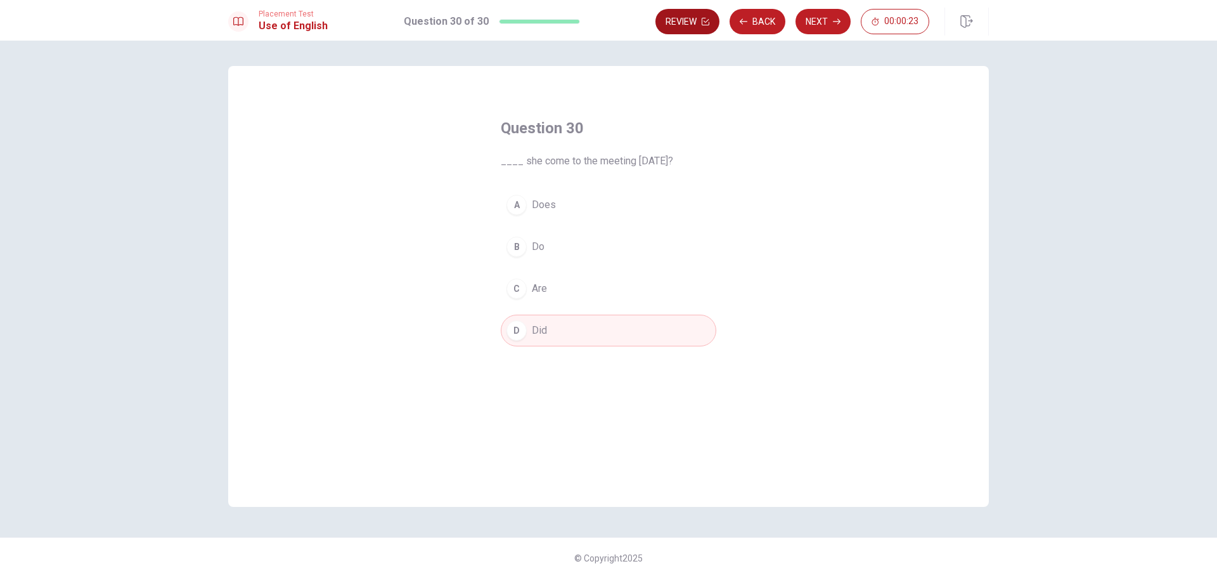
click at [694, 23] on button "Review" at bounding box center [688, 21] width 64 height 25
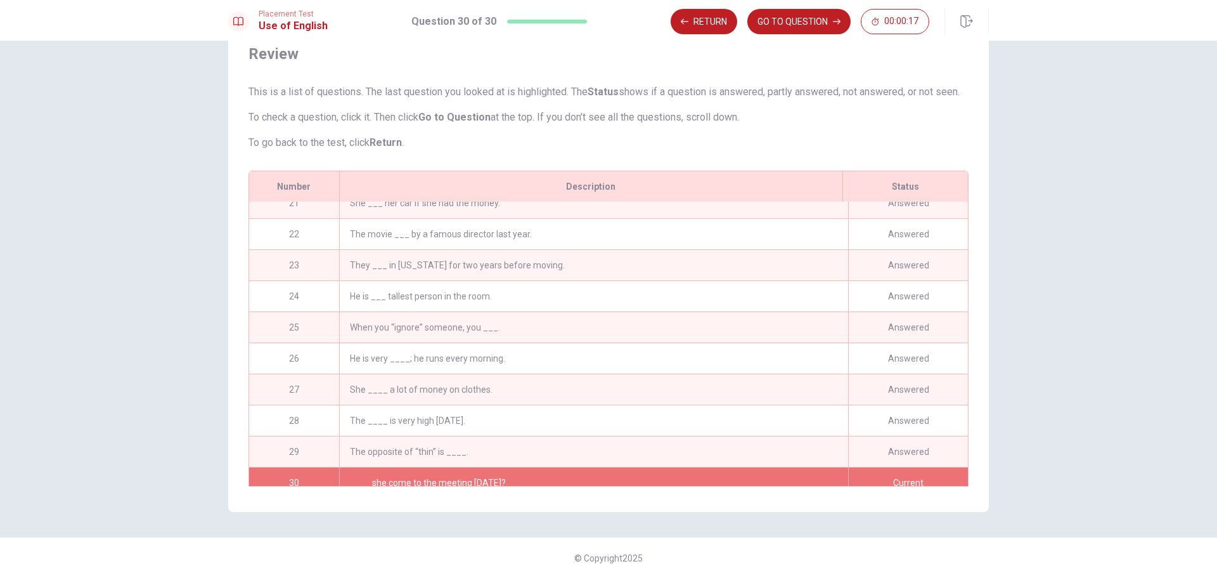
scroll to position [654, 0]
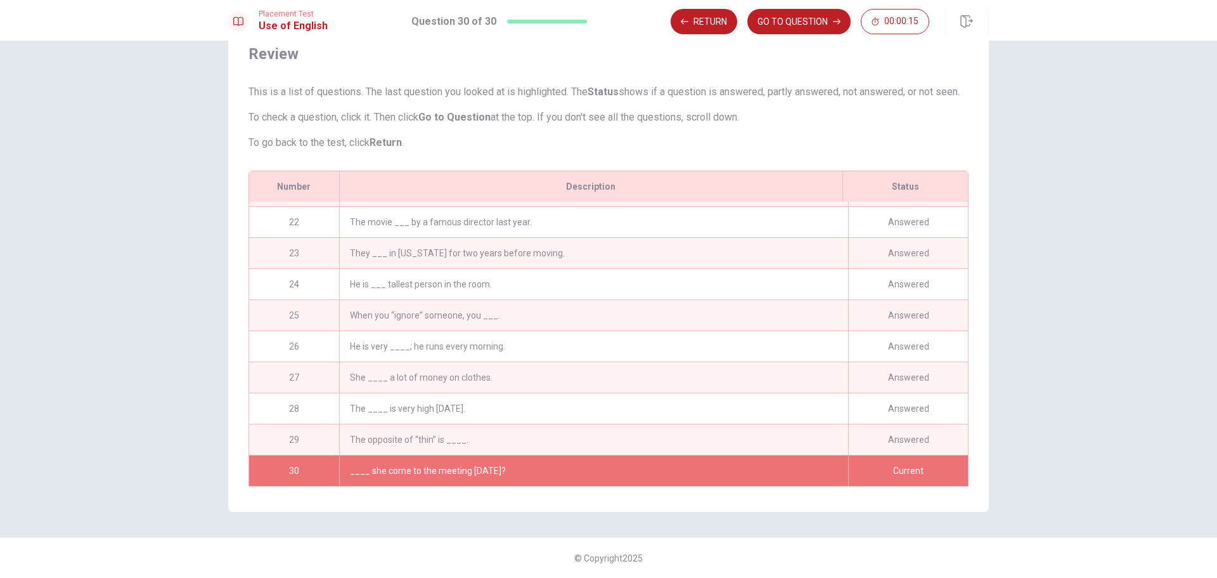
click at [904, 458] on div "Current" at bounding box center [908, 470] width 120 height 30
click at [807, 15] on button "GO TO QUESTION" at bounding box center [799, 21] width 103 height 25
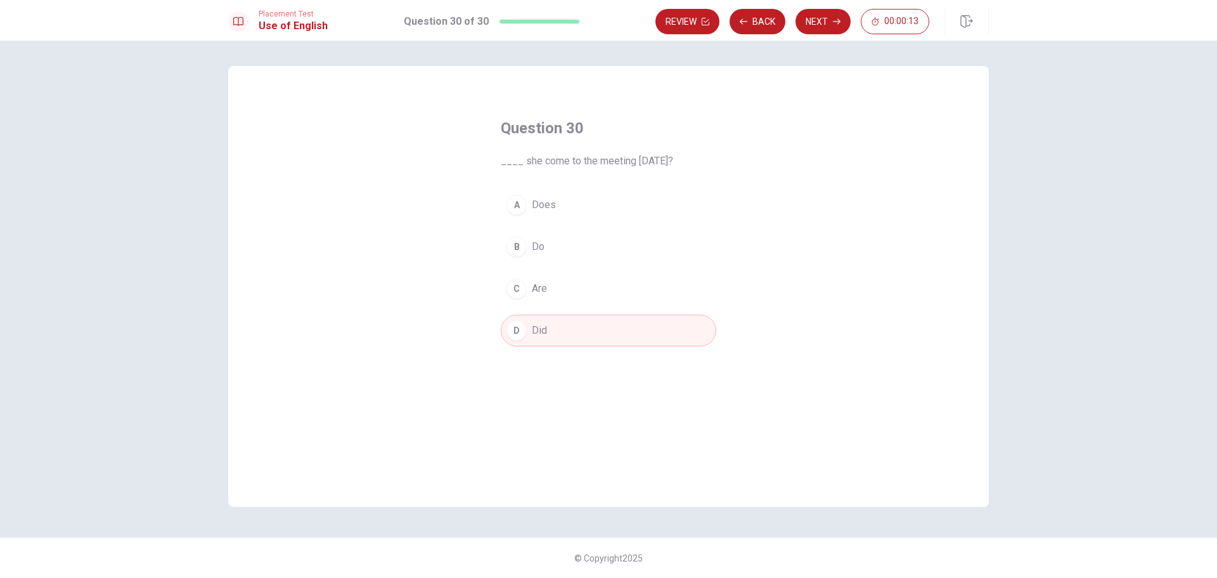
scroll to position [0, 0]
click at [821, 19] on button "Next" at bounding box center [823, 21] width 55 height 25
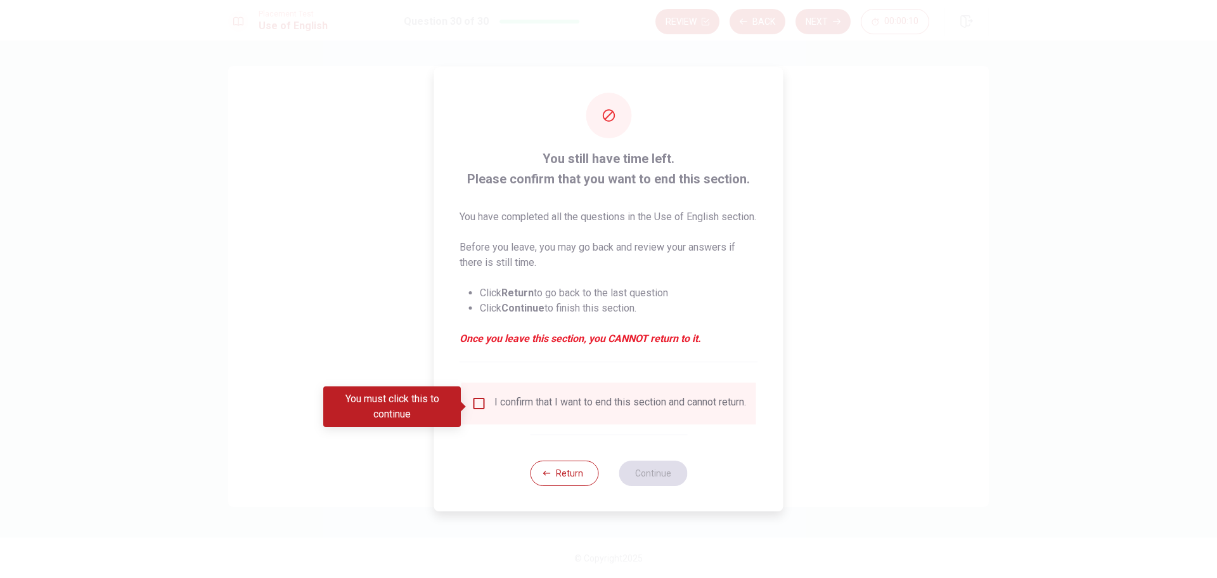
drag, startPoint x: 476, startPoint y: 406, endPoint x: 527, endPoint y: 423, distance: 53.9
click at [476, 406] on input "You must click this to continue" at bounding box center [479, 403] width 15 height 15
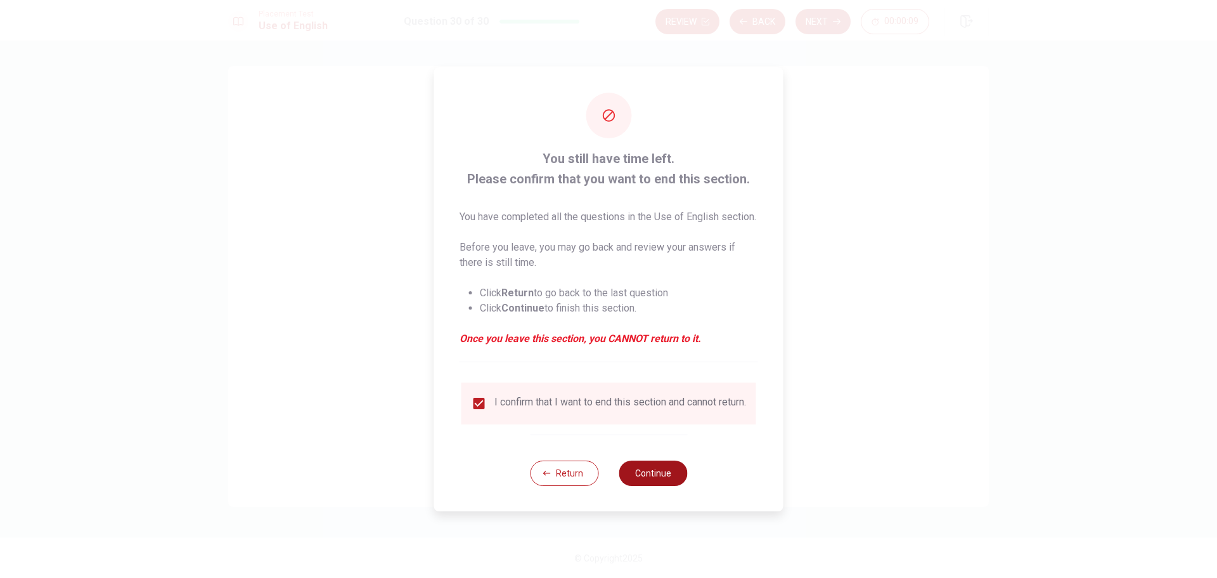
click at [637, 479] on button "Continue" at bounding box center [653, 472] width 68 height 25
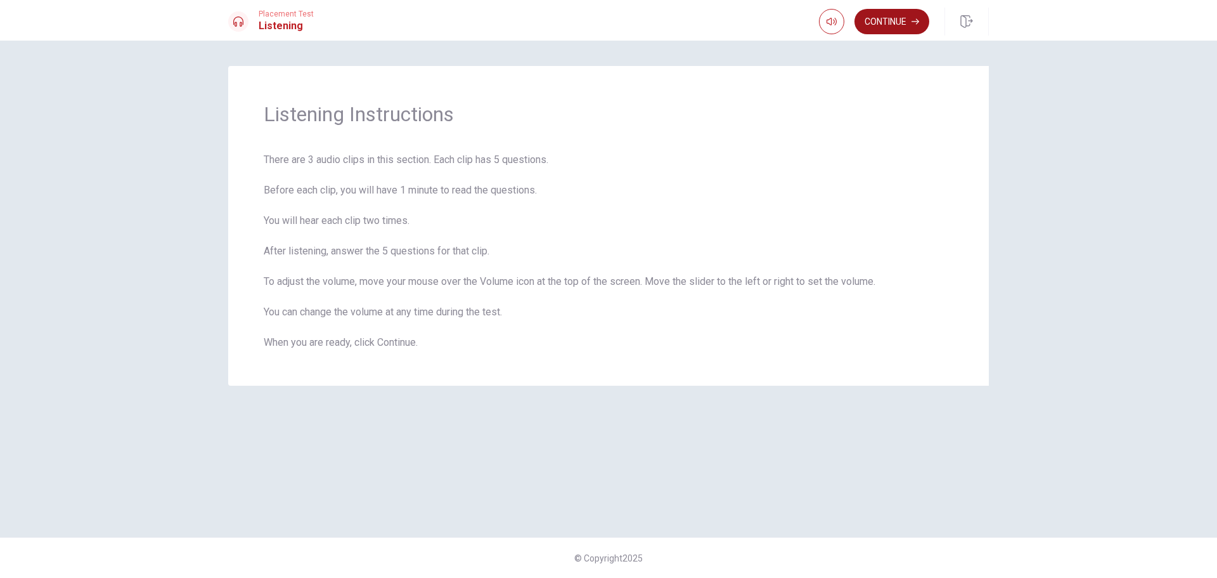
click at [880, 21] on button "Continue" at bounding box center [892, 21] width 75 height 25
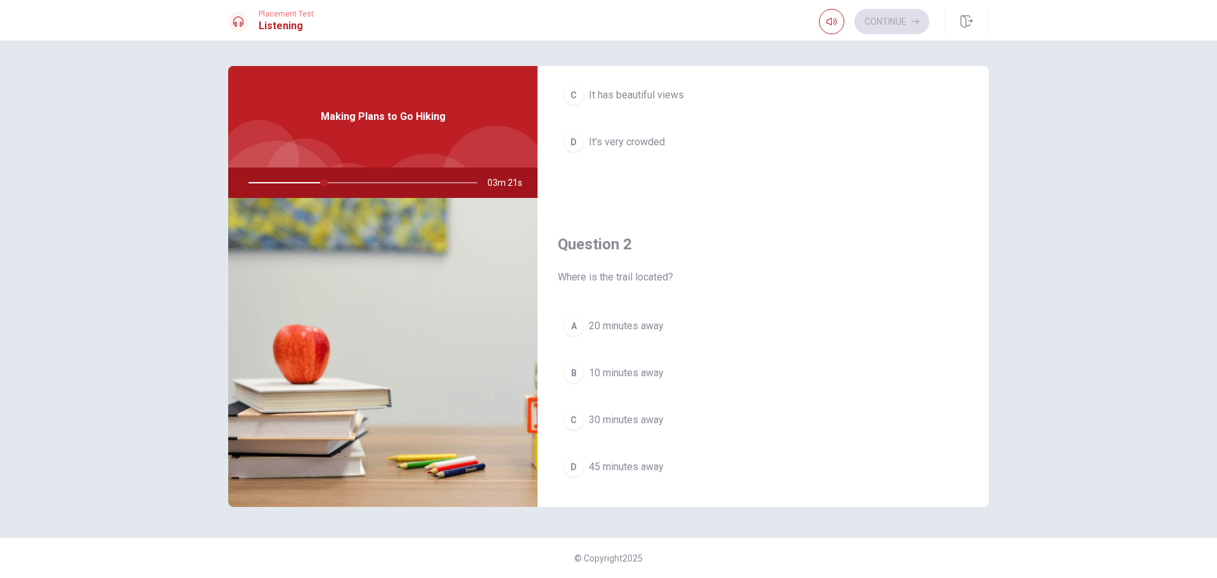
scroll to position [190, 0]
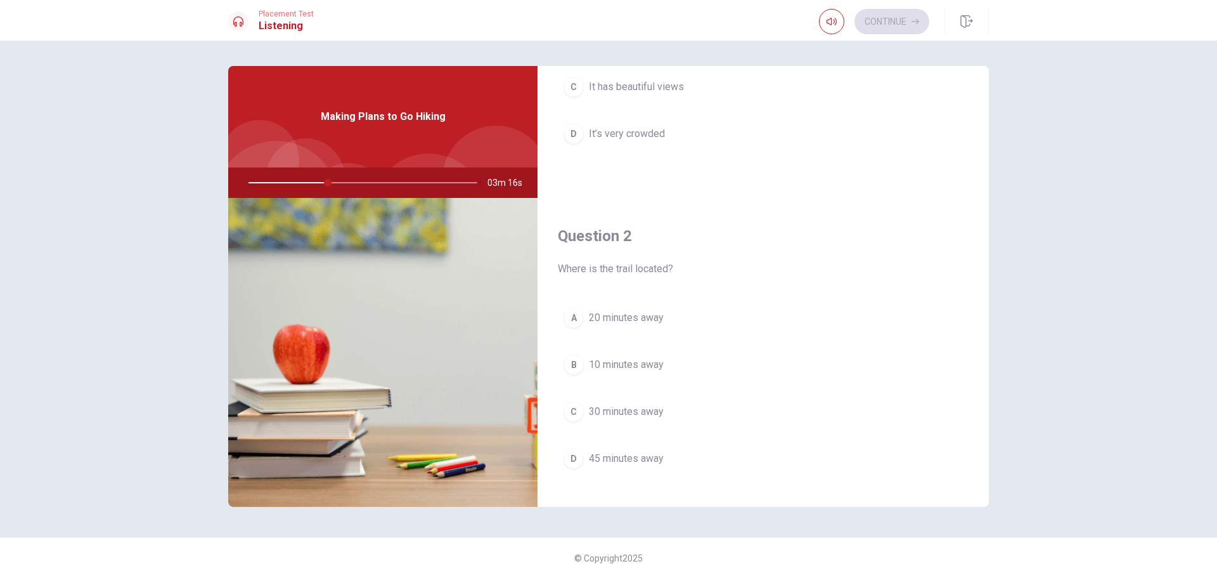
click at [624, 408] on span "30 minutes away" at bounding box center [626, 411] width 75 height 15
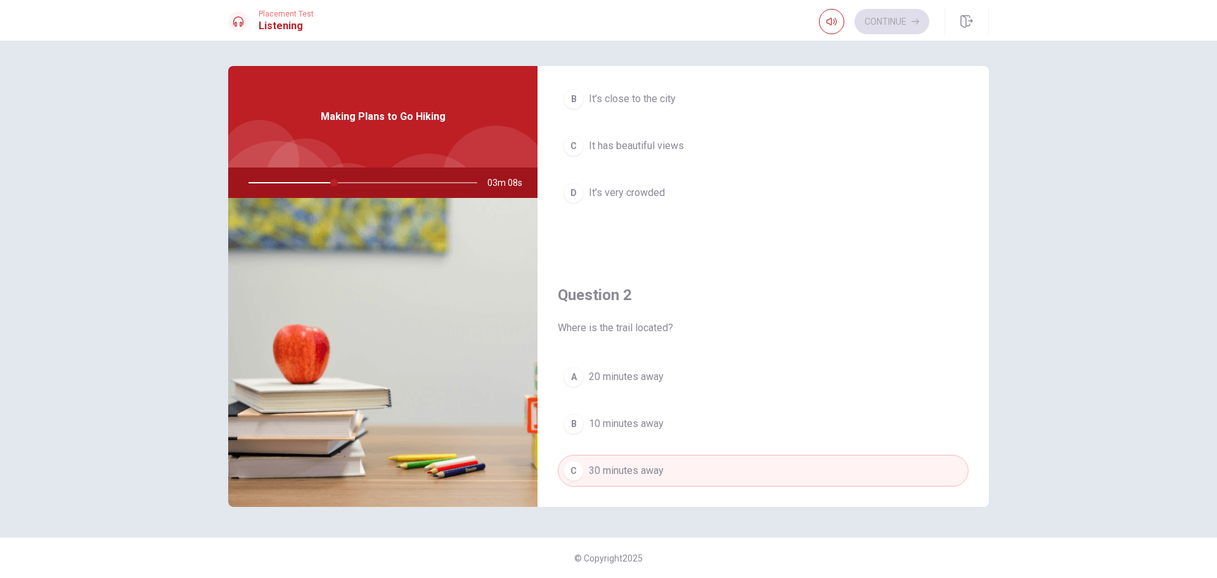
scroll to position [127, 0]
type input "38"
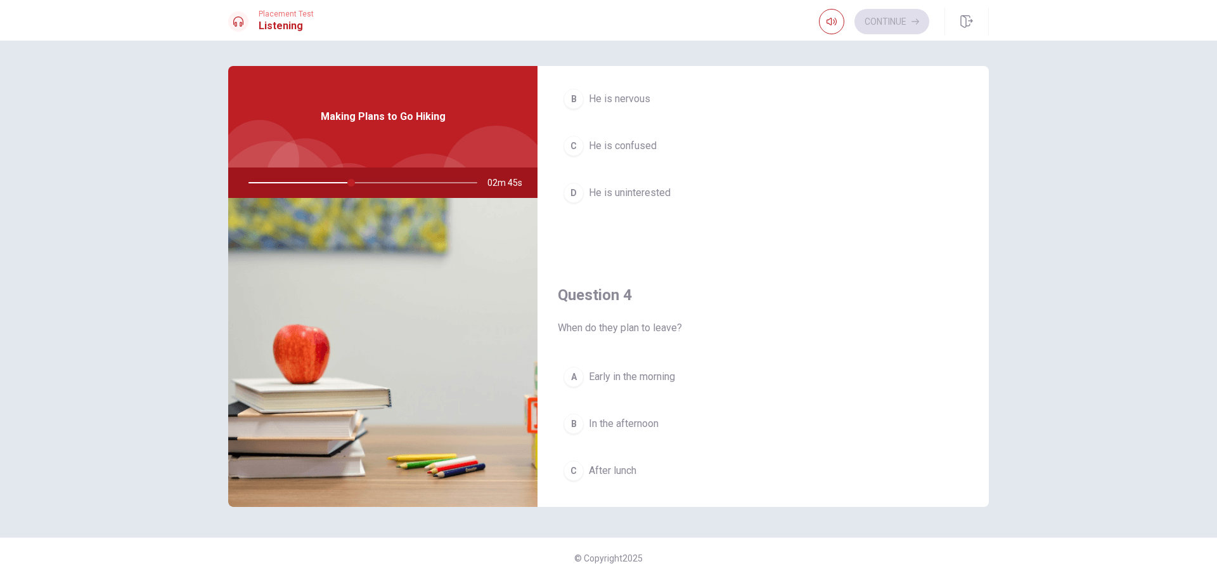
scroll to position [824, 0]
click at [623, 332] on span "Early in the morning" at bounding box center [632, 332] width 86 height 15
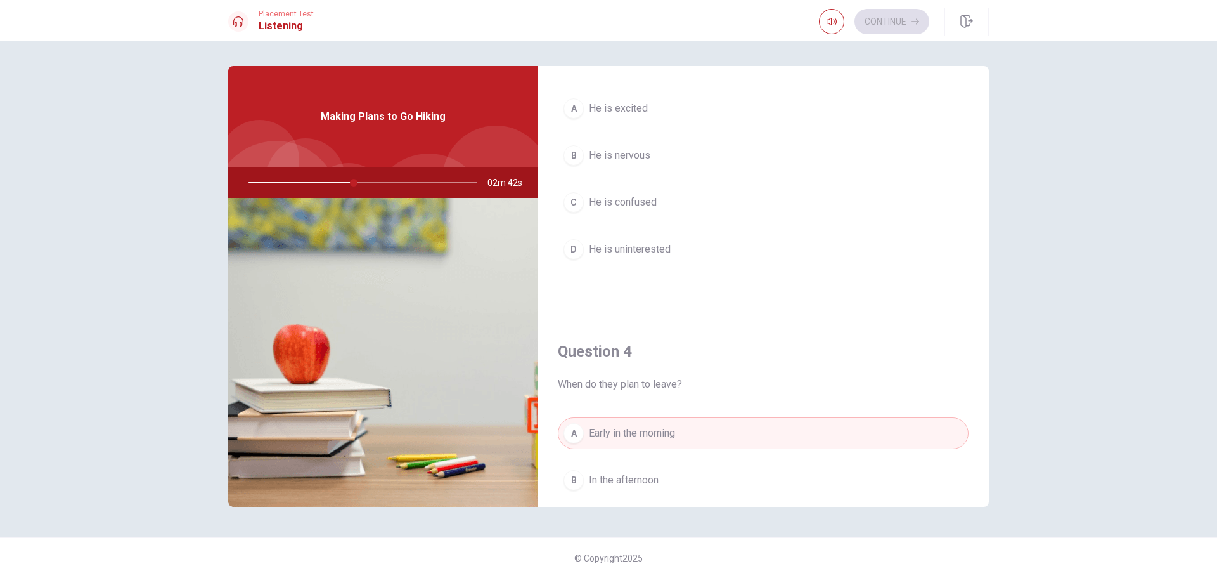
scroll to position [697, 0]
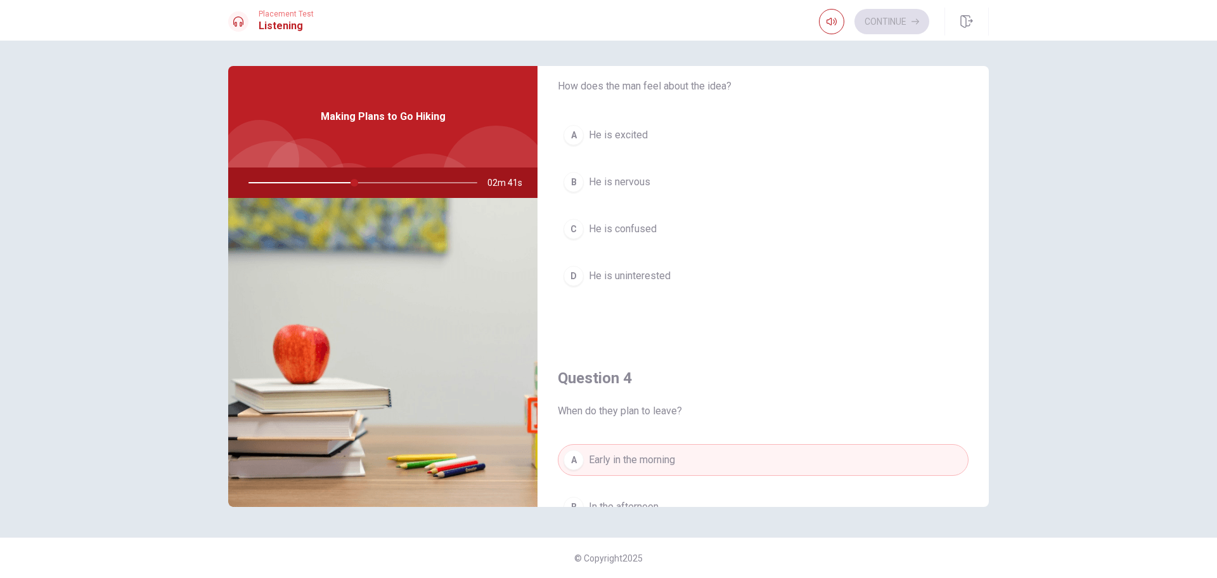
click at [611, 133] on span "He is excited" at bounding box center [618, 134] width 59 height 15
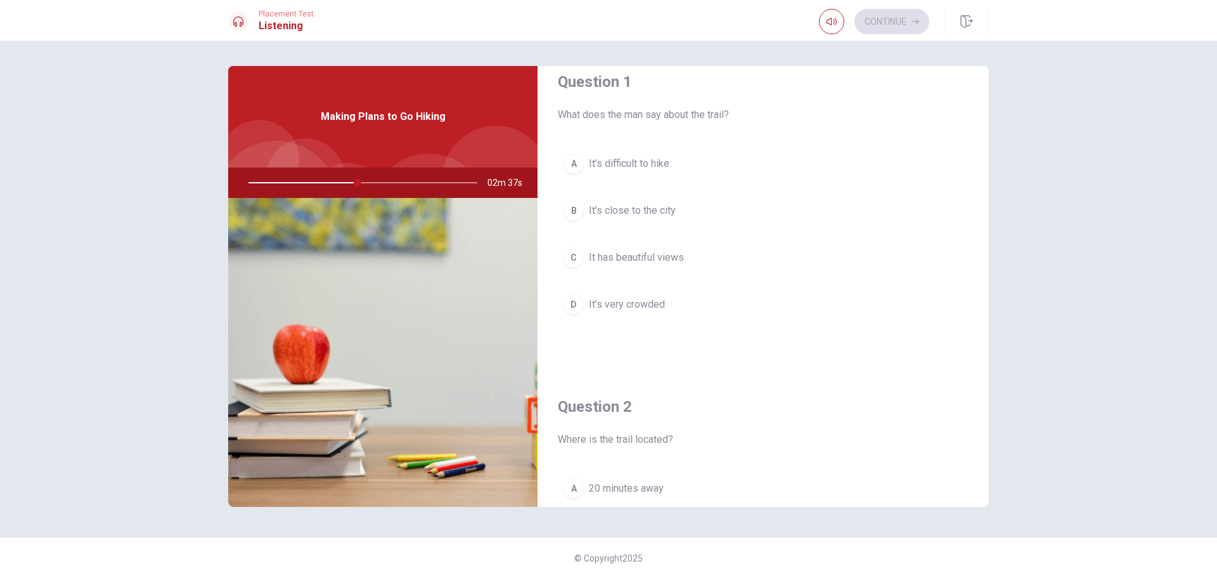
scroll to position [0, 0]
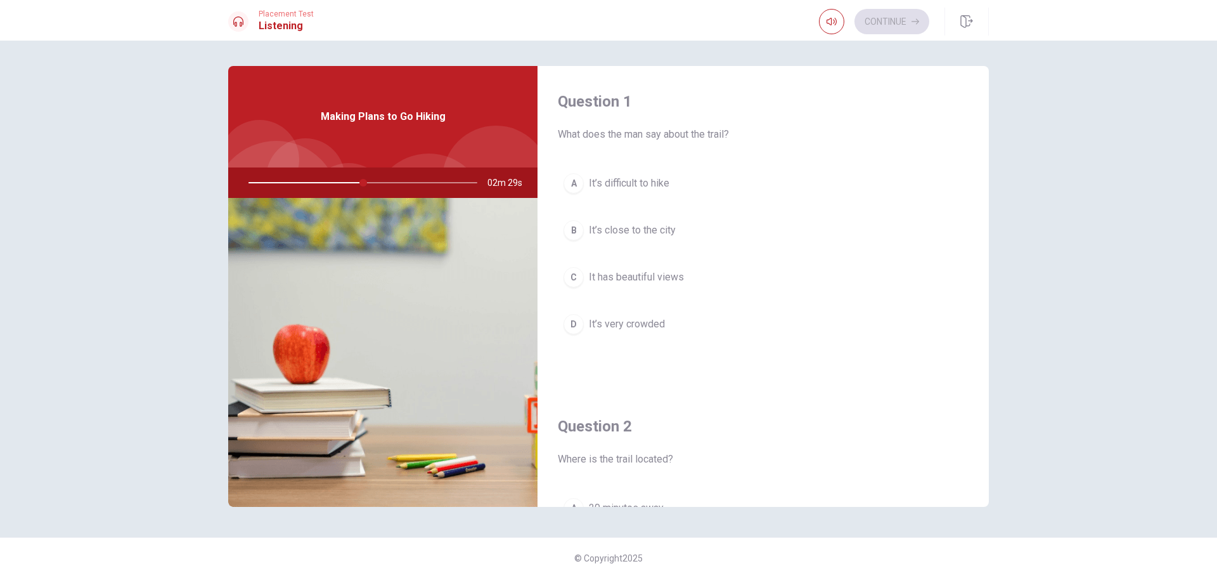
click at [623, 271] on span "It has beautiful views" at bounding box center [636, 276] width 95 height 15
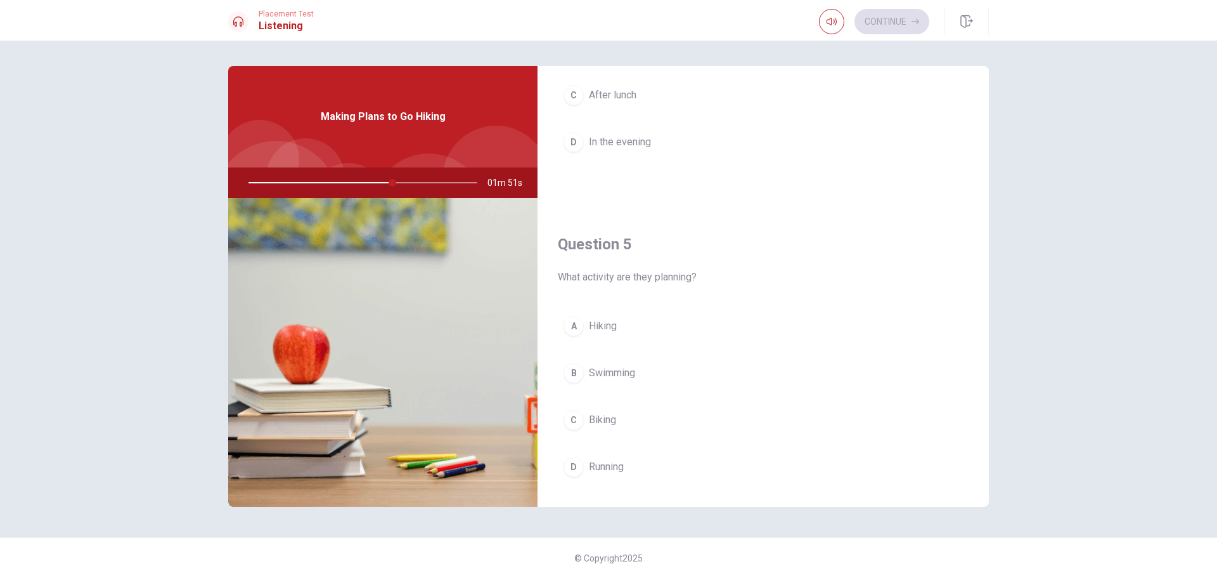
scroll to position [1183, 0]
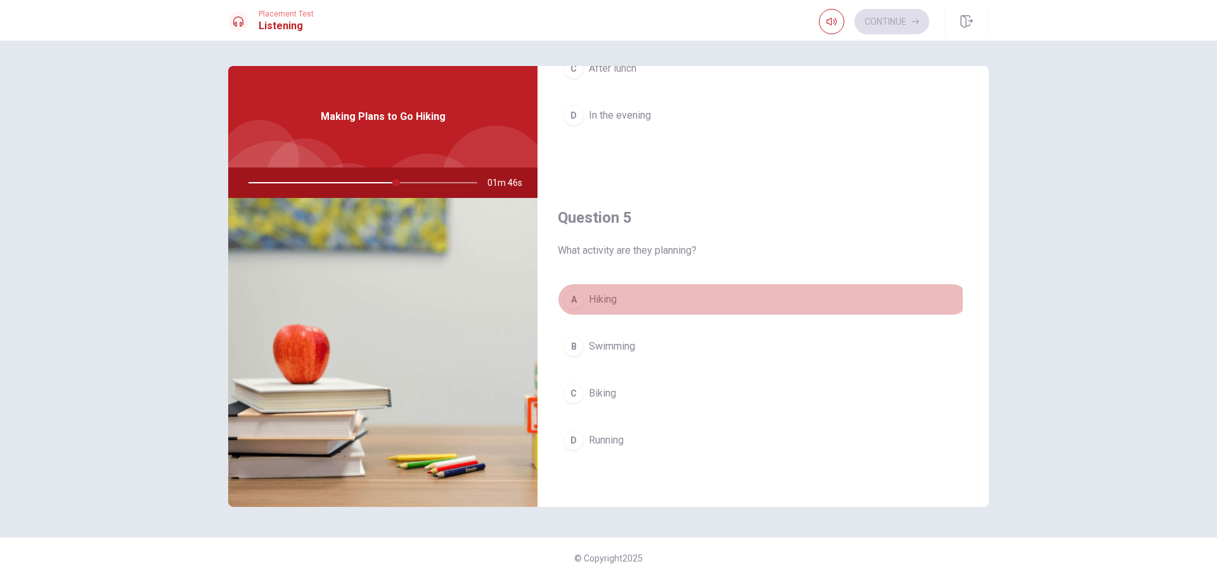
click at [606, 301] on span "Hiking" at bounding box center [603, 299] width 28 height 15
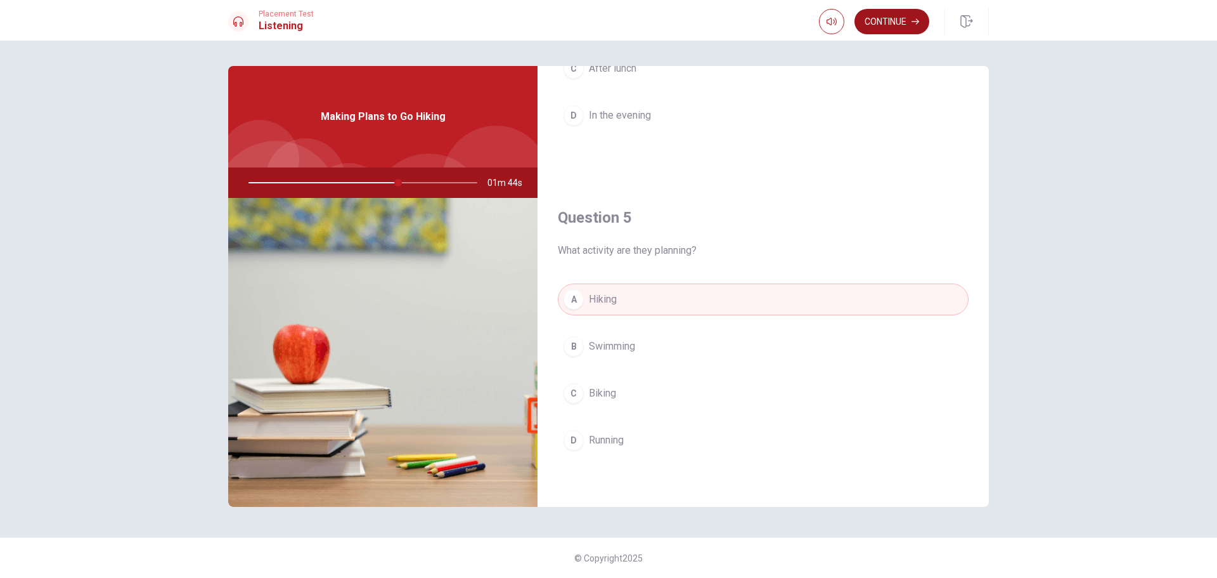
click at [892, 22] on button "Continue" at bounding box center [892, 21] width 75 height 25
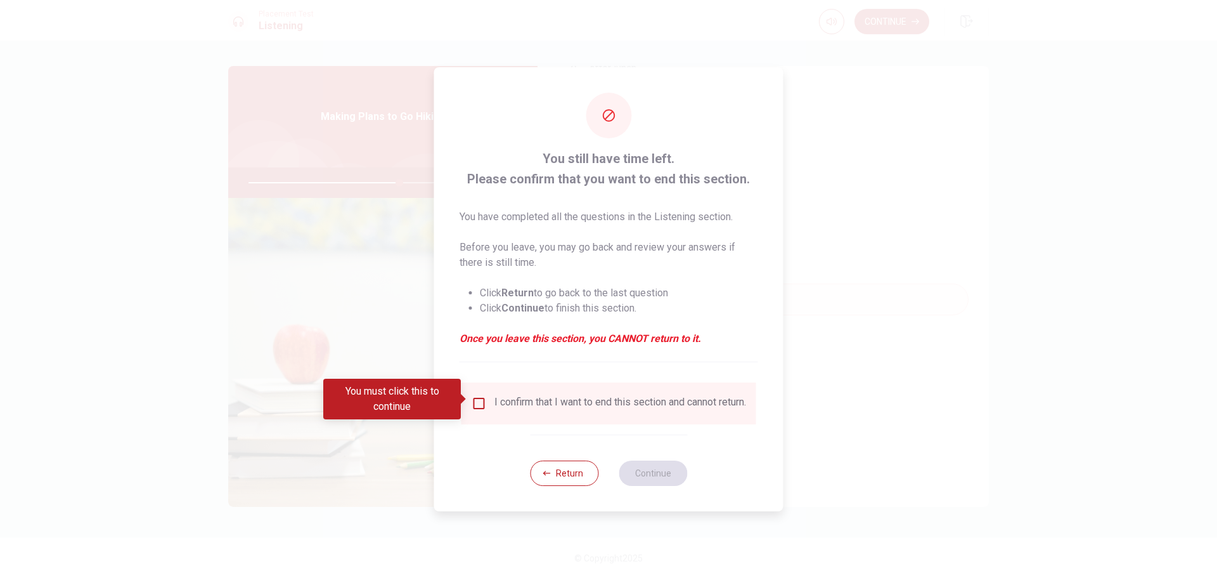
click at [474, 403] on input "You must click this to continue" at bounding box center [479, 403] width 15 height 15
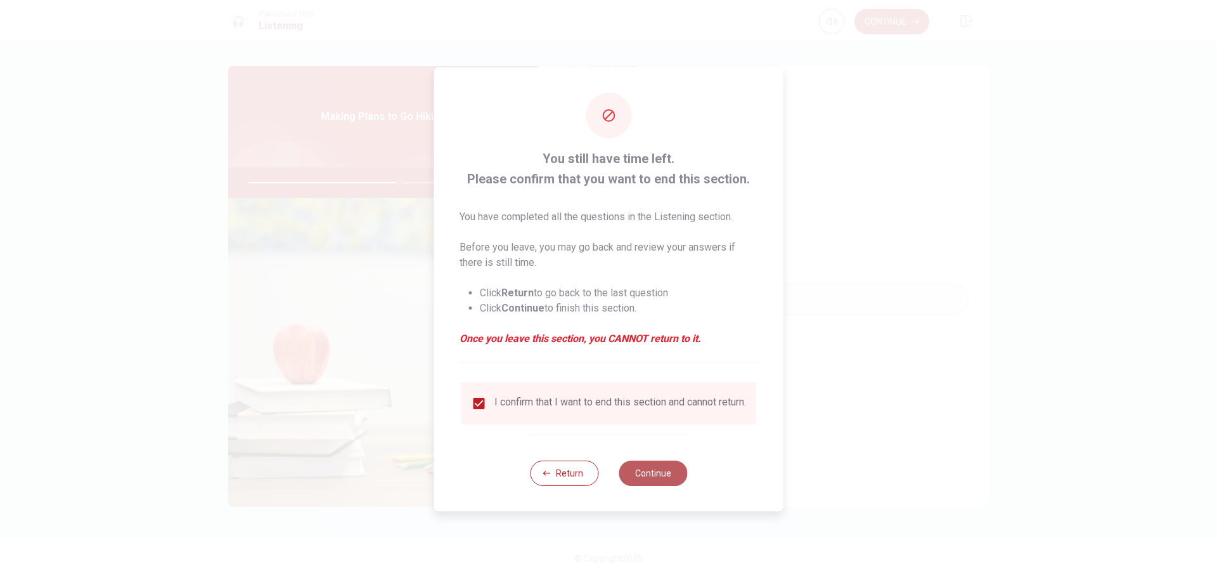
click at [654, 472] on button "Continue" at bounding box center [653, 472] width 68 height 25
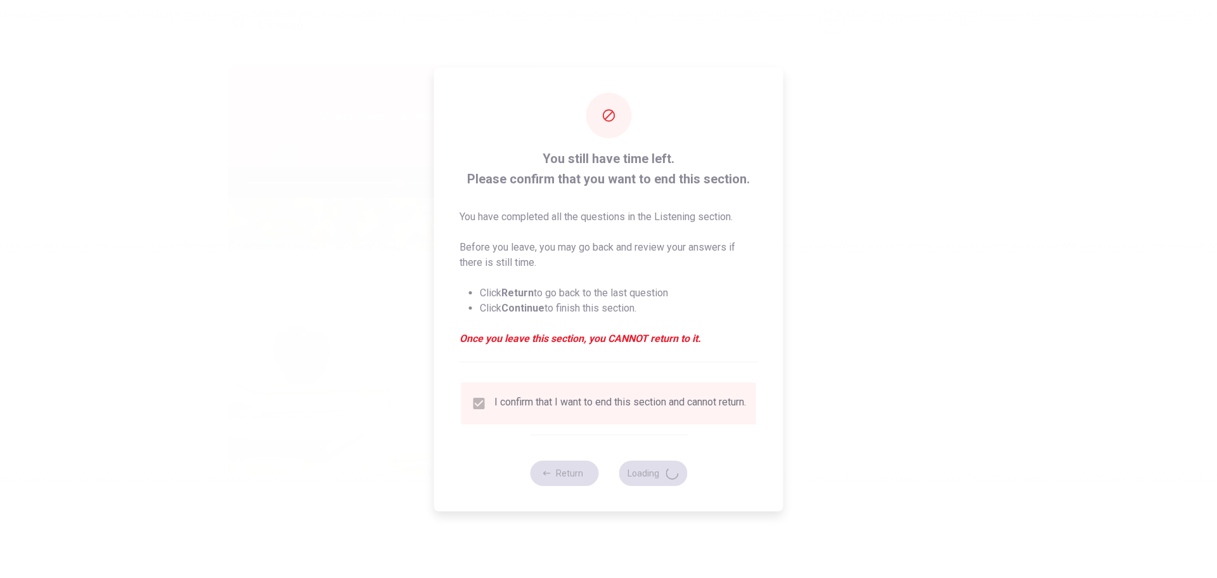
type input "67"
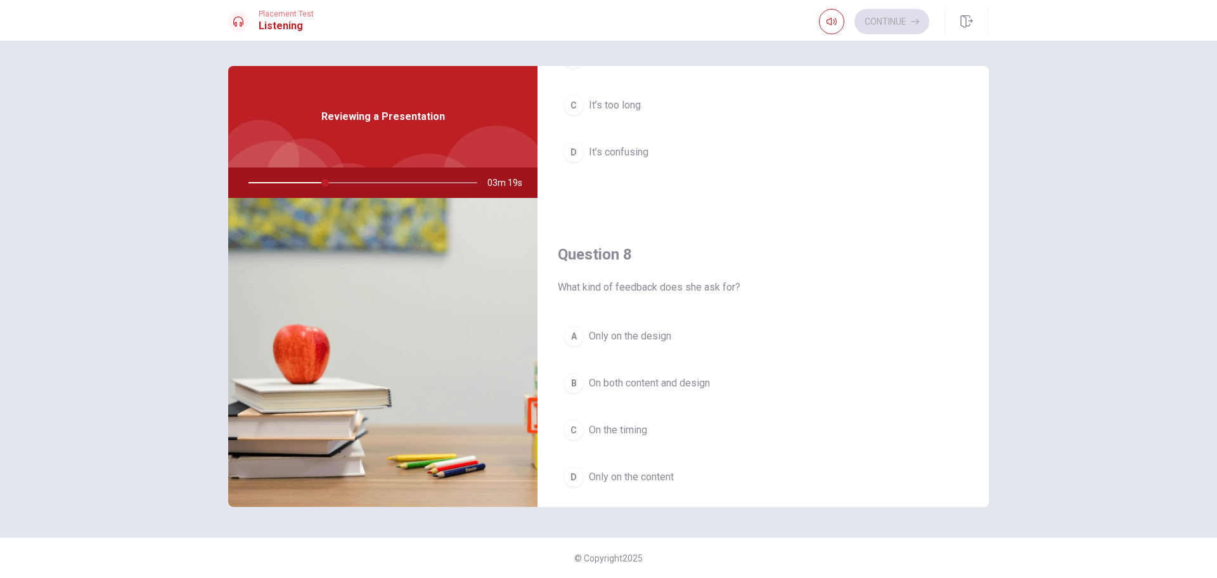
scroll to position [507, 0]
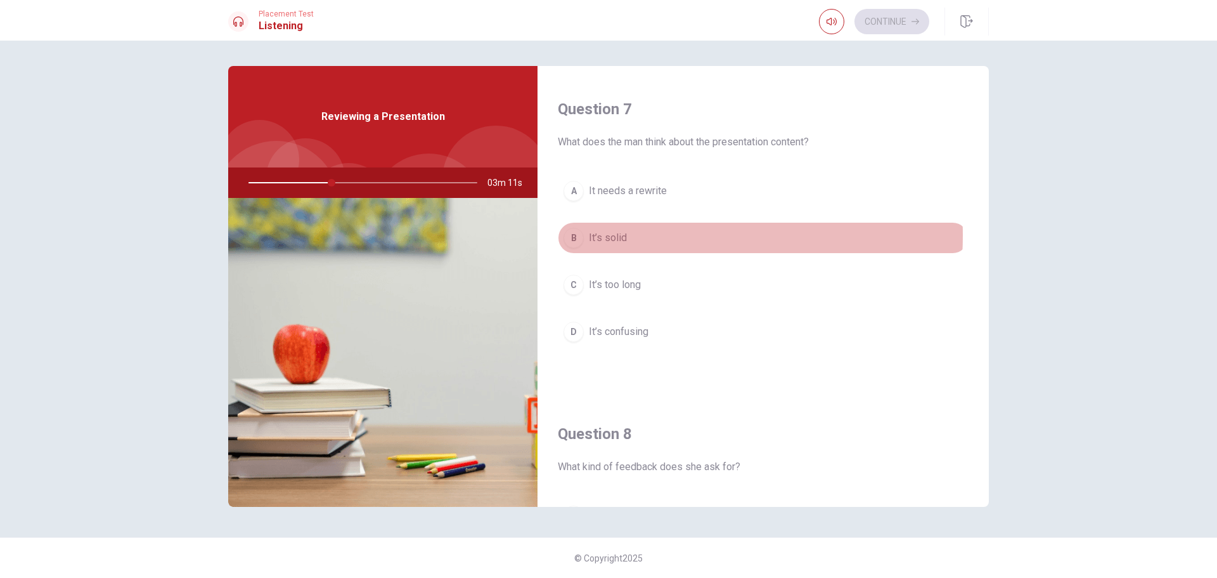
click at [618, 235] on span "It’s solid" at bounding box center [608, 237] width 38 height 15
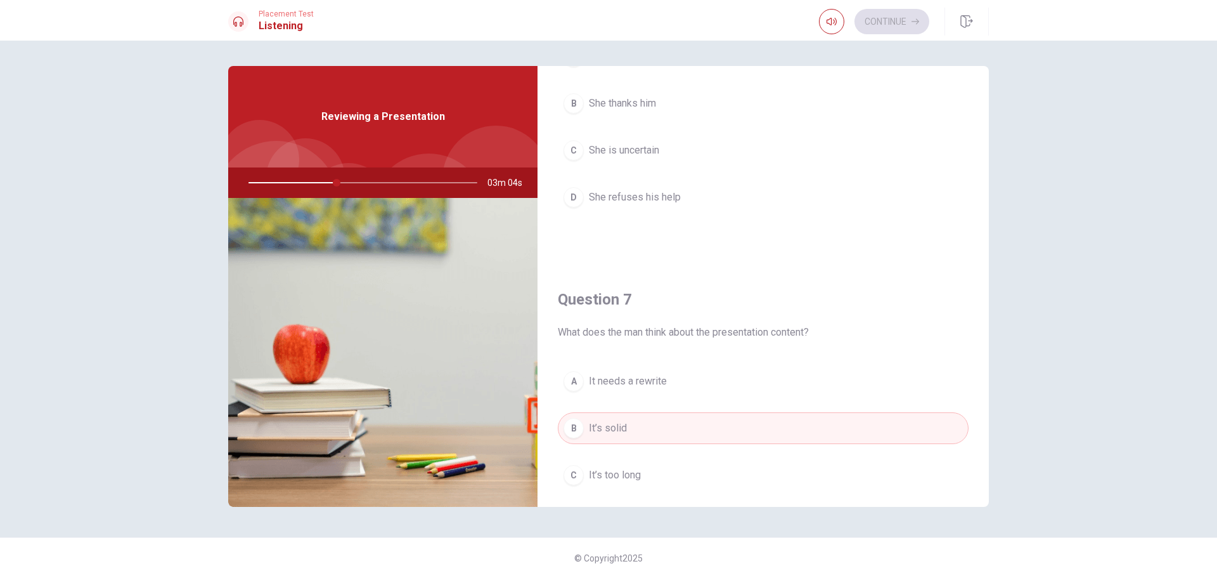
scroll to position [0, 0]
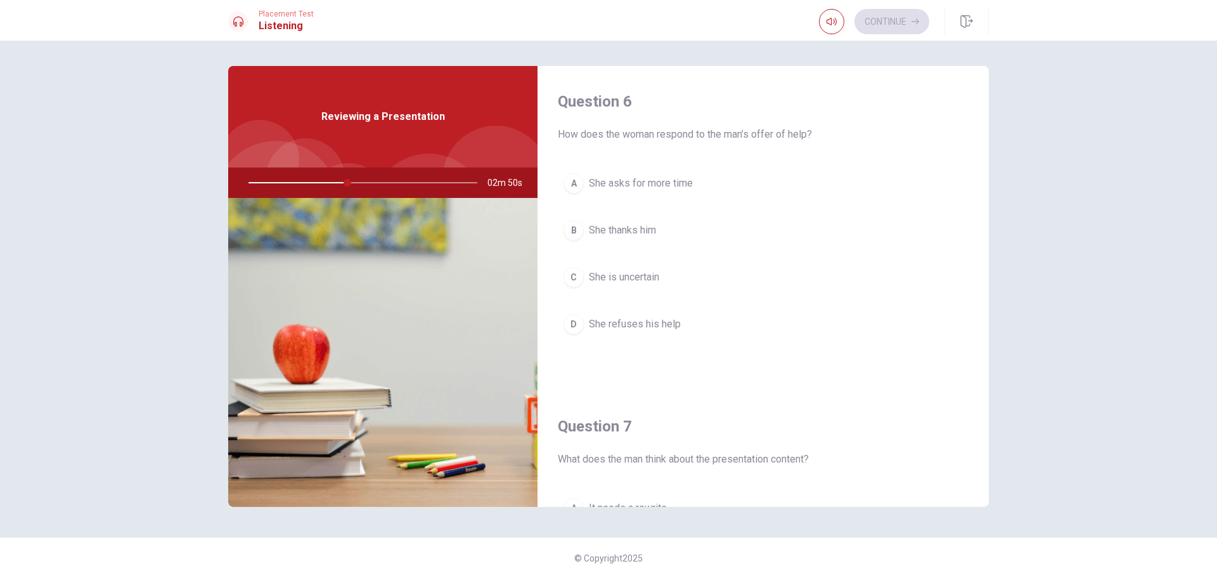
click at [614, 231] on span "She thanks him" at bounding box center [622, 230] width 67 height 15
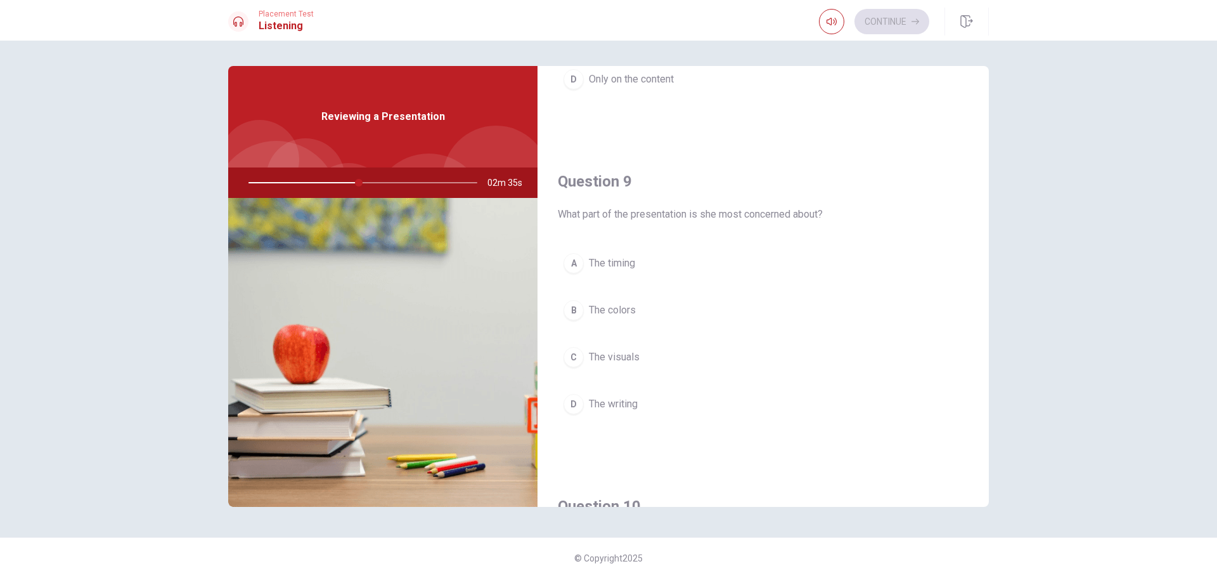
scroll to position [951, 0]
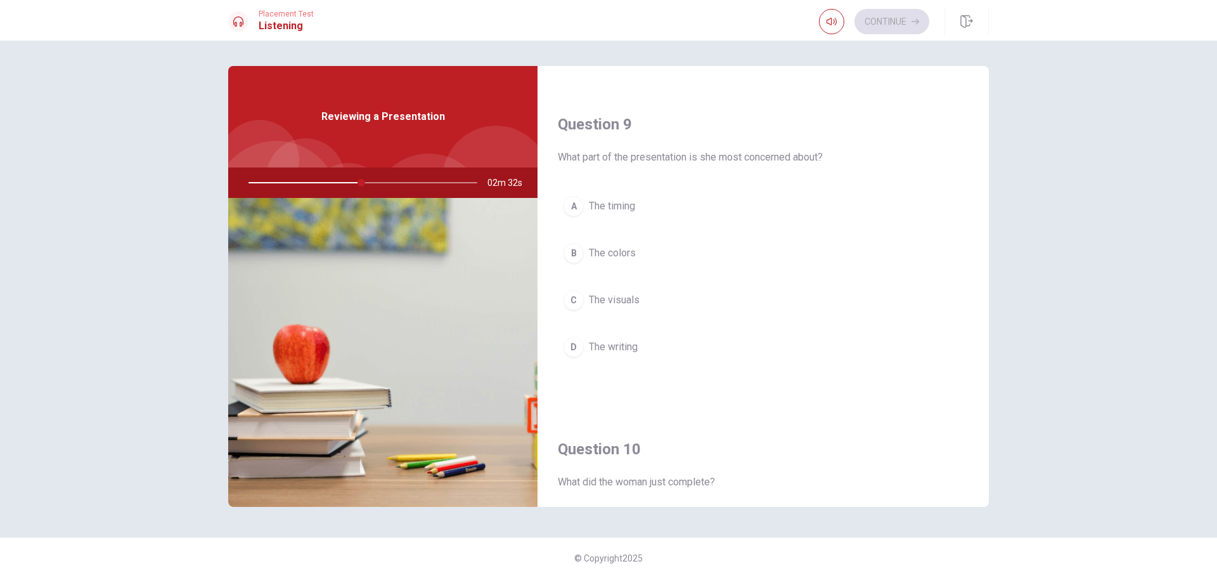
click at [623, 346] on span "The writing" at bounding box center [613, 346] width 49 height 15
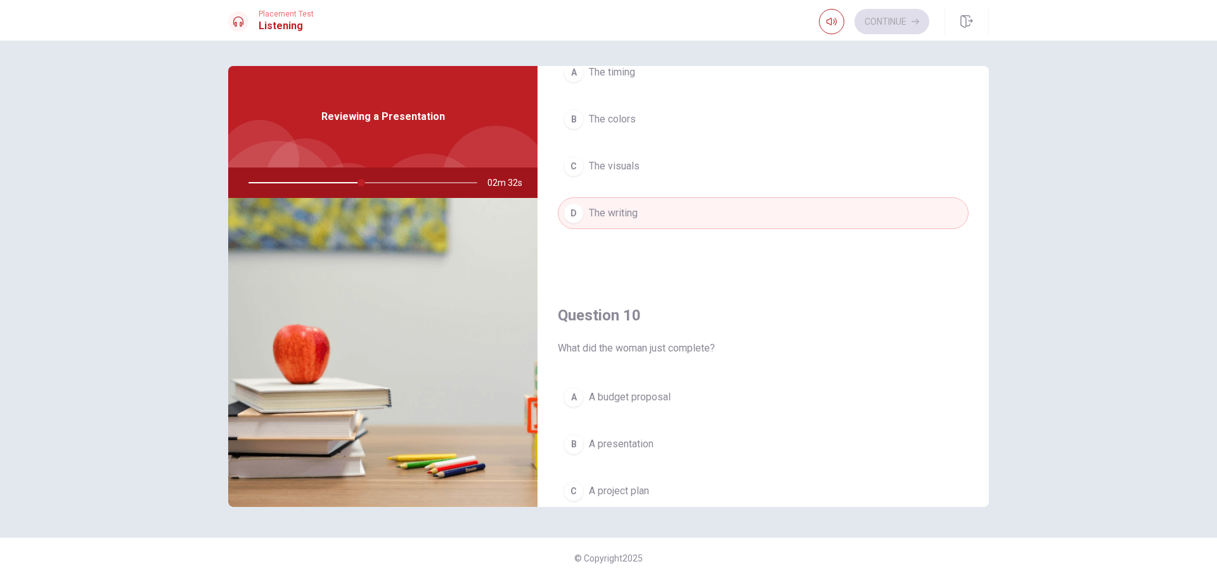
scroll to position [1141, 0]
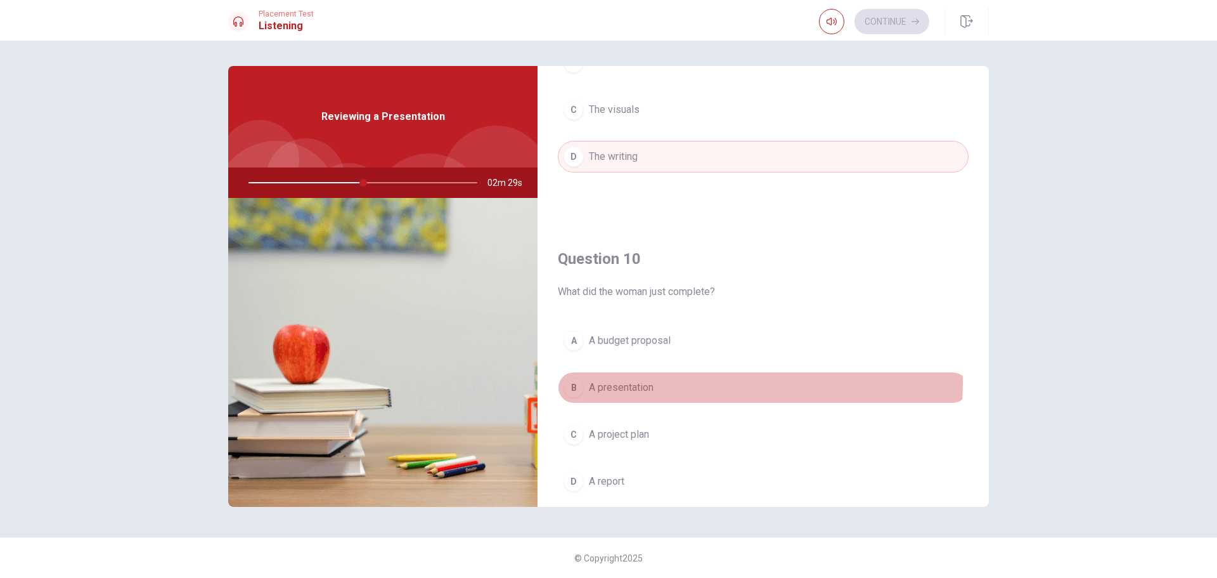
click at [613, 381] on span "A presentation" at bounding box center [621, 387] width 65 height 15
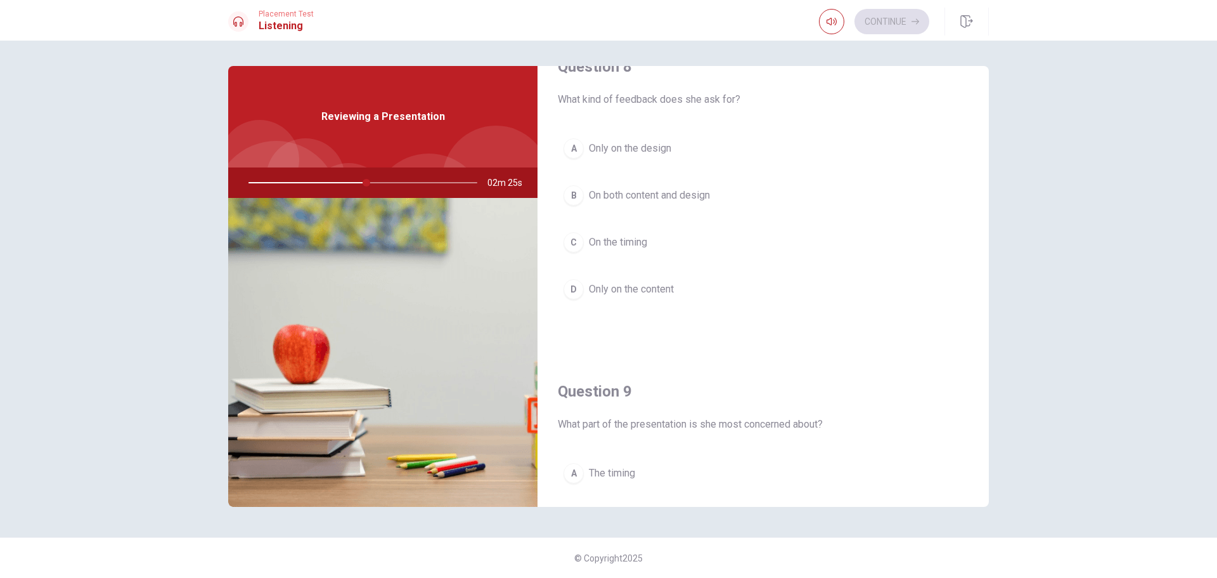
scroll to position [675, 0]
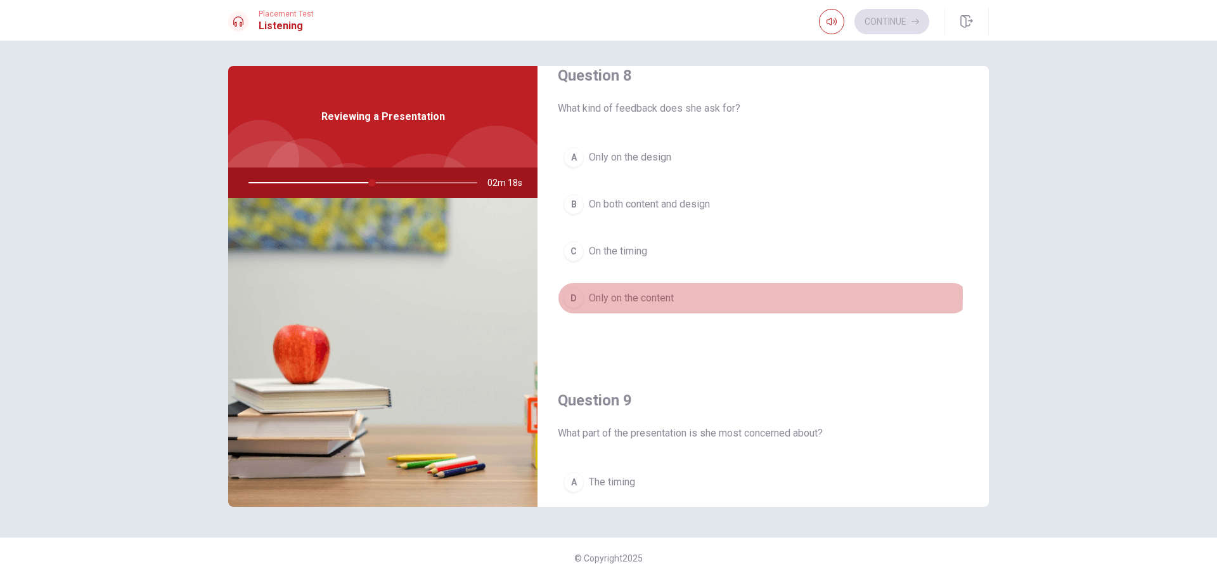
click at [625, 295] on span "Only on the content" at bounding box center [631, 297] width 85 height 15
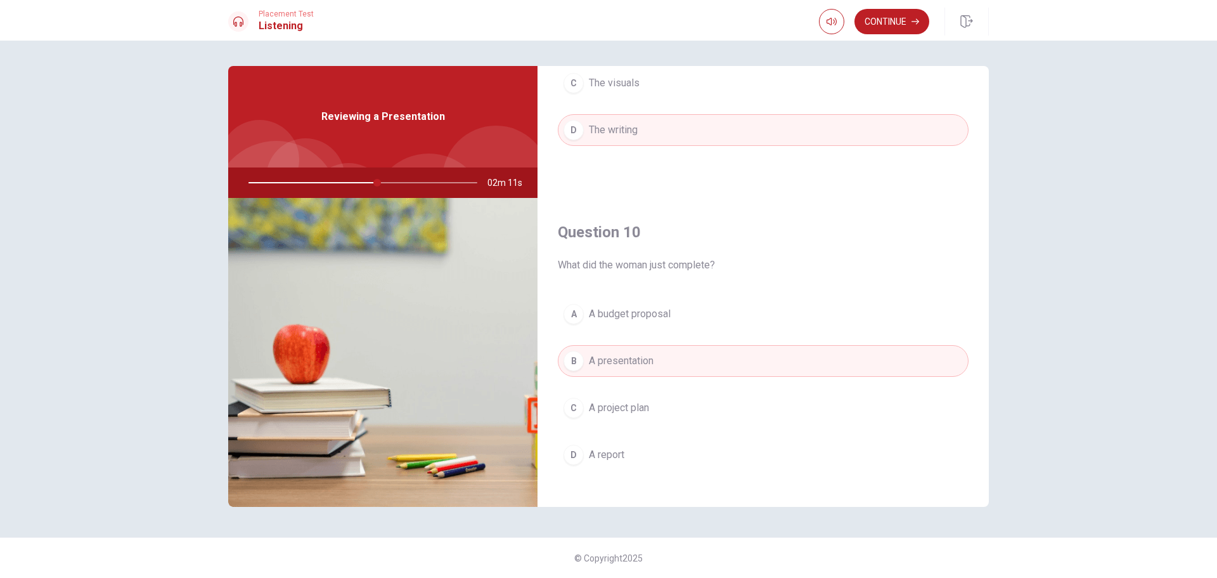
scroll to position [1183, 0]
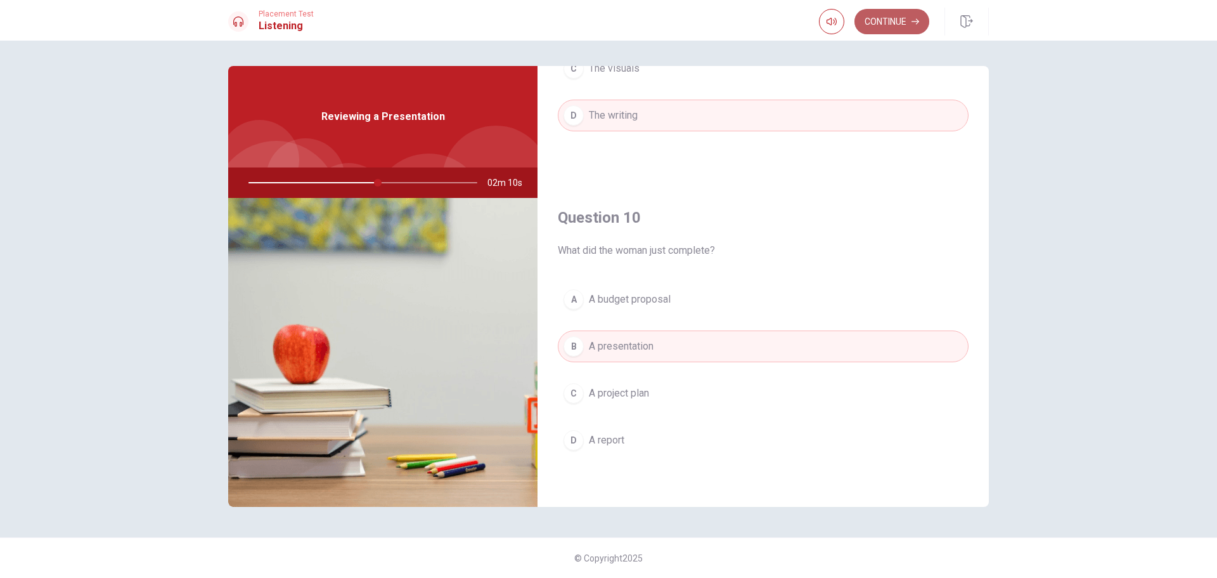
click at [878, 22] on button "Continue" at bounding box center [892, 21] width 75 height 25
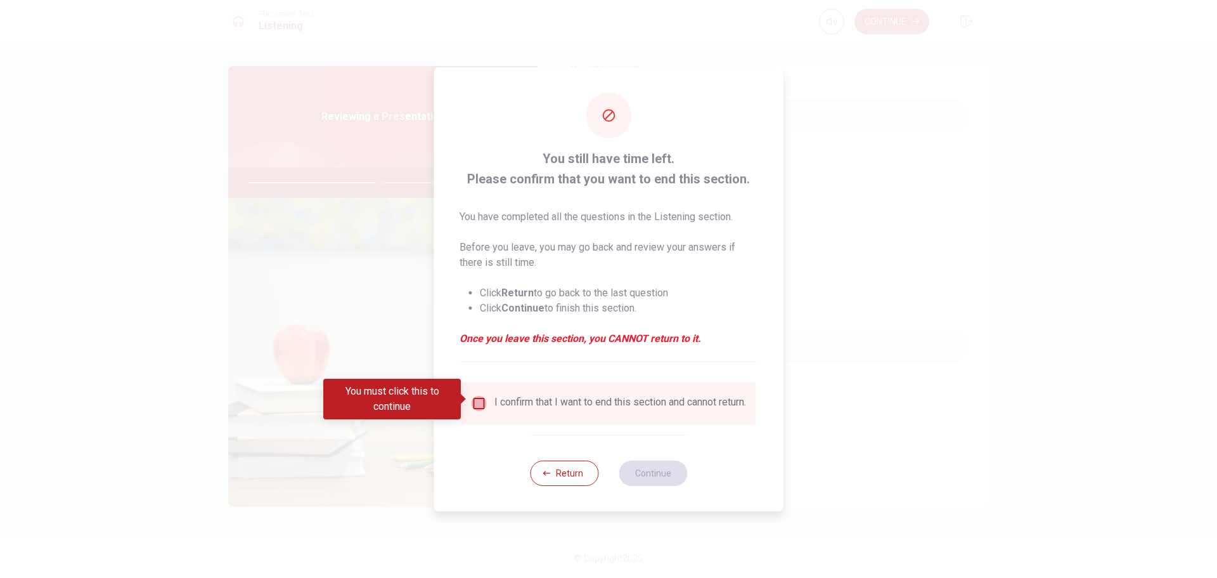
click at [477, 396] on input "You must click this to continue" at bounding box center [479, 403] width 15 height 15
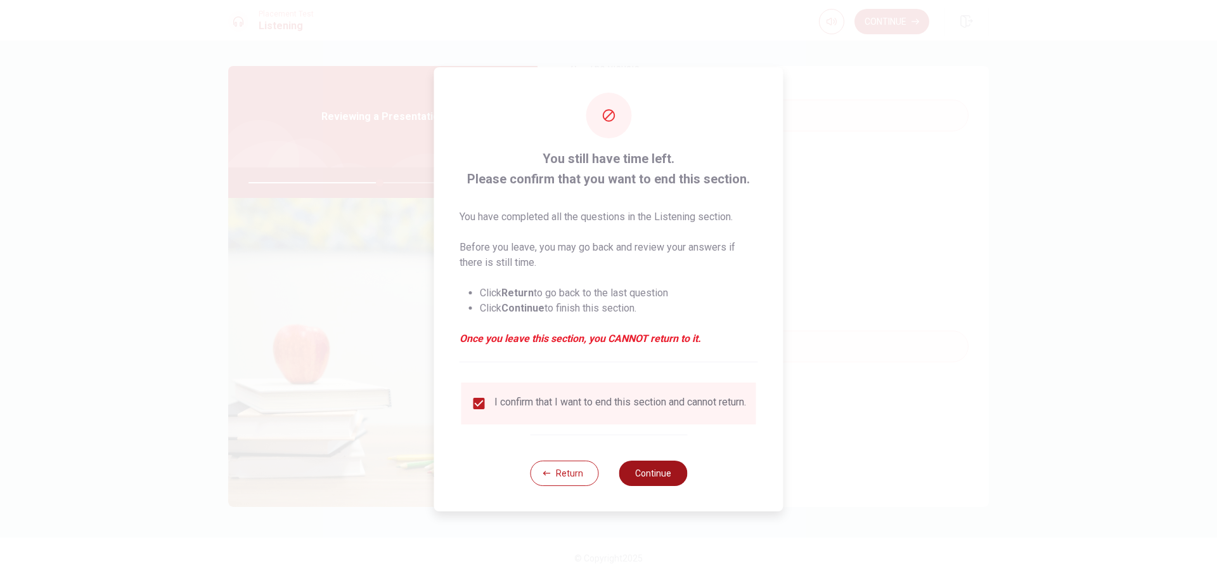
click at [644, 477] on button "Continue" at bounding box center [653, 472] width 68 height 25
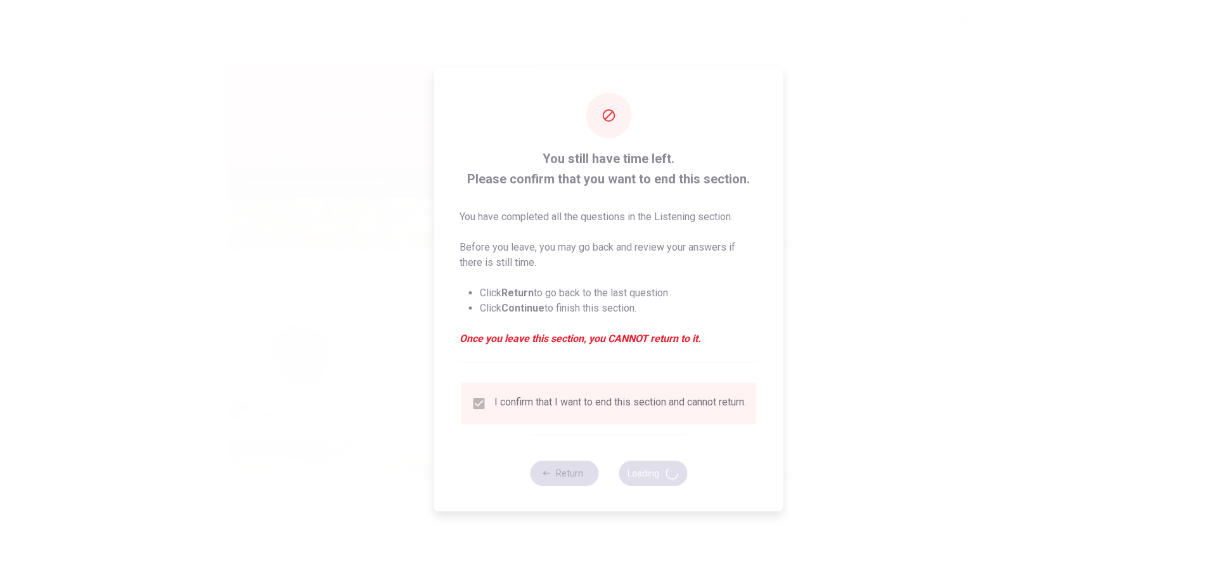
type input "58"
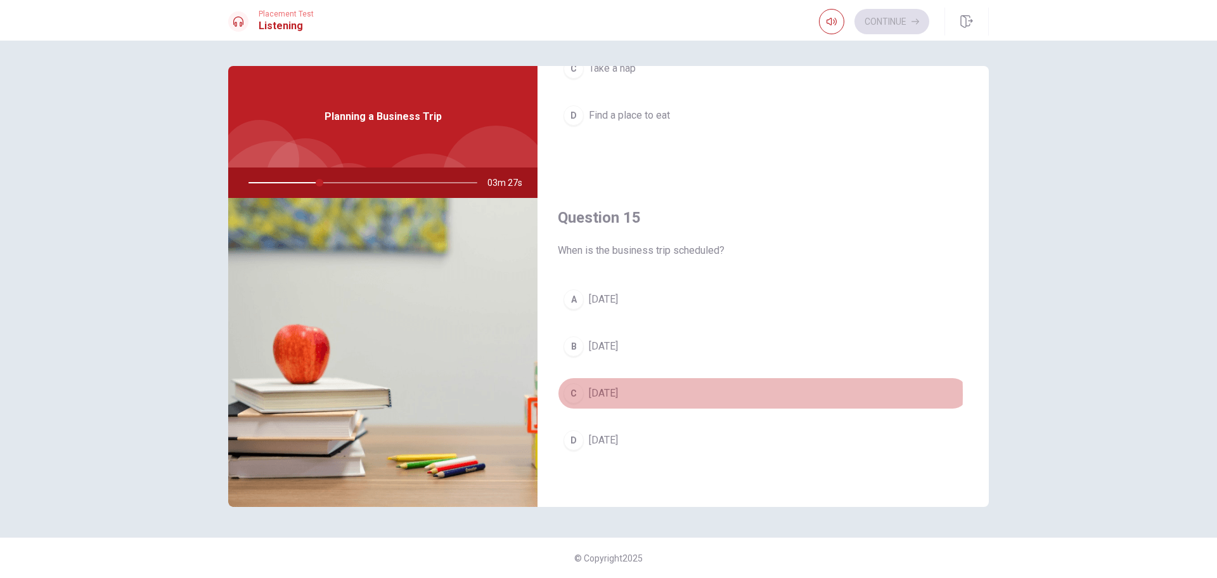
click at [618, 394] on span "[DATE]" at bounding box center [603, 393] width 29 height 15
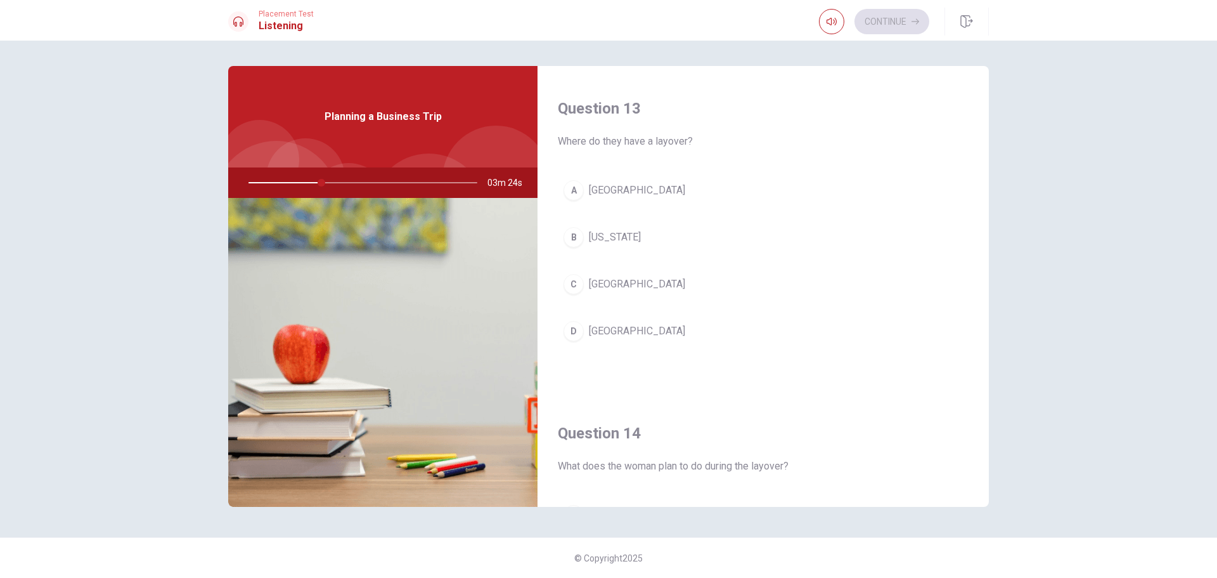
scroll to position [548, 0]
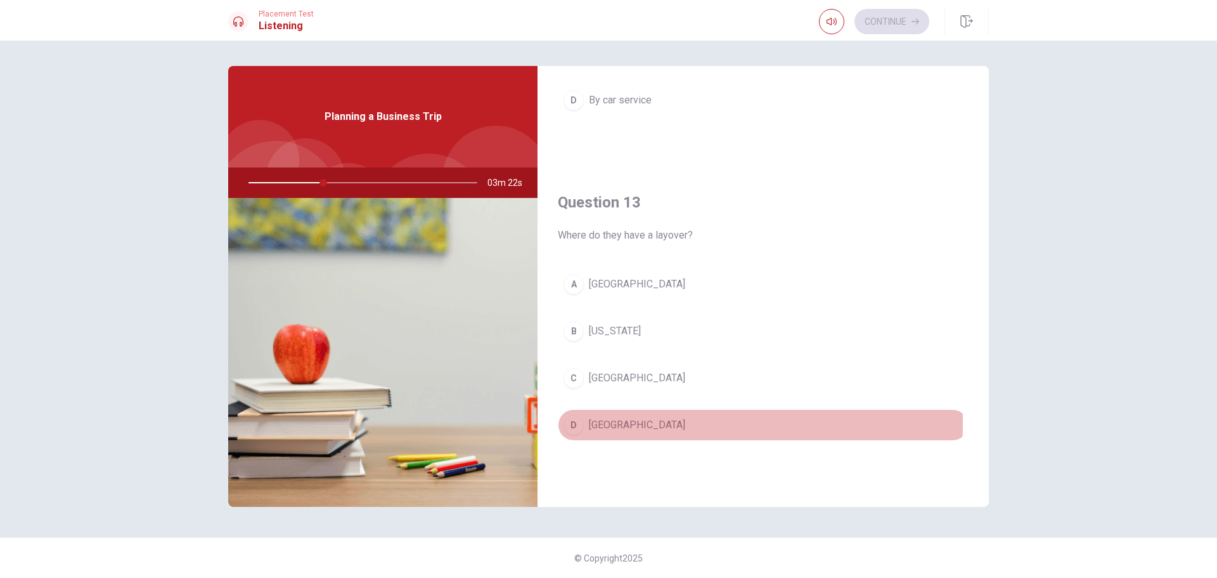
click at [613, 423] on span "[GEOGRAPHIC_DATA]" at bounding box center [637, 424] width 96 height 15
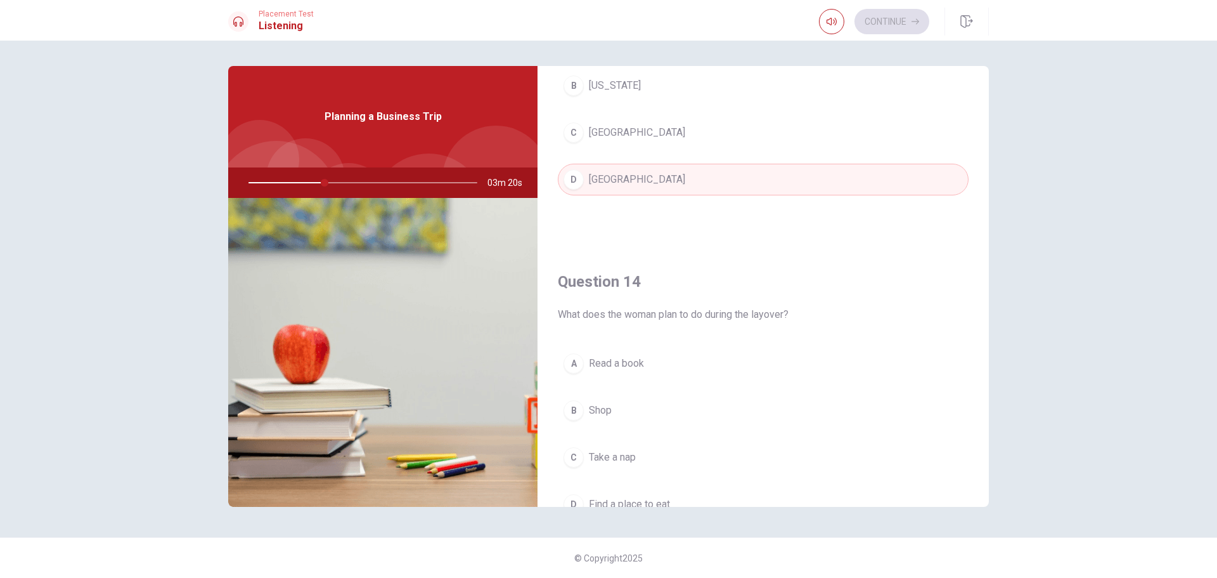
scroll to position [802, 0]
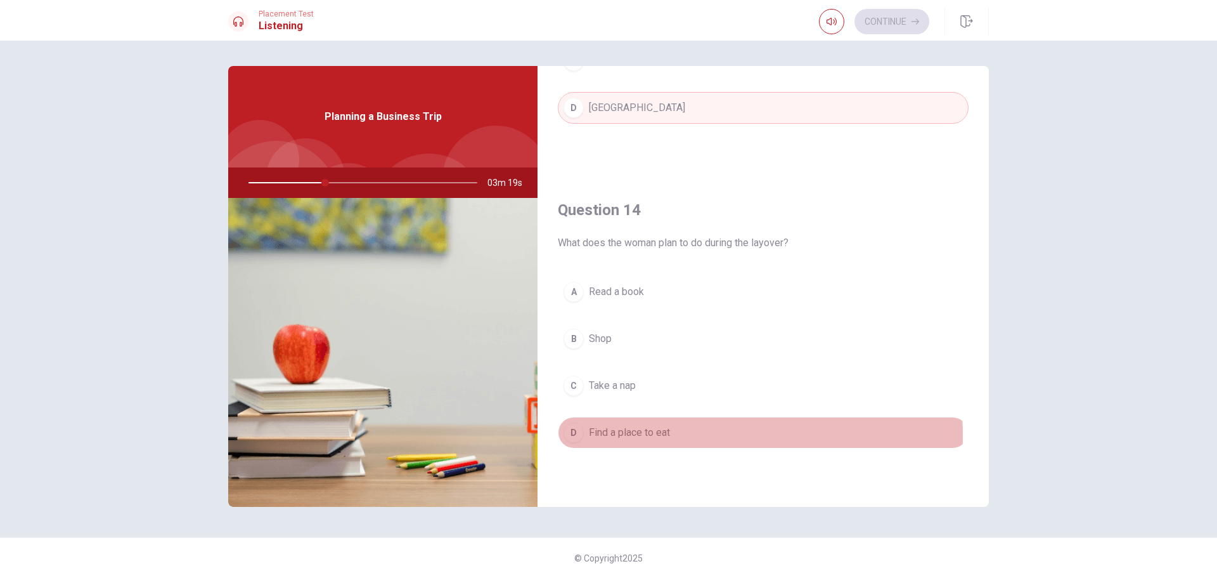
click at [625, 436] on span "Find a place to eat" at bounding box center [629, 432] width 81 height 15
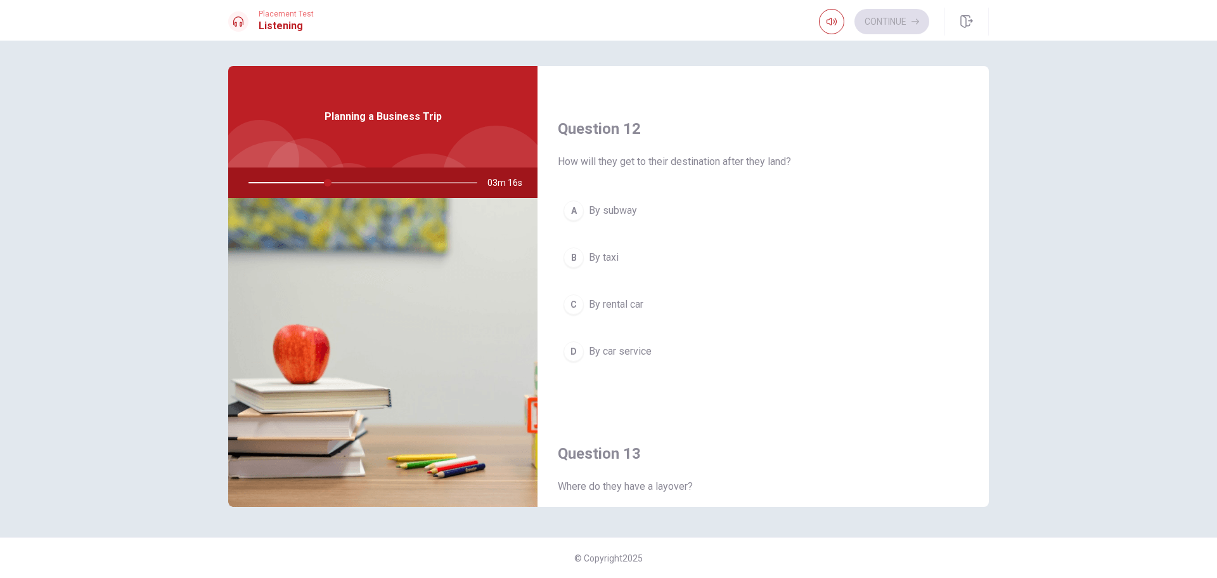
scroll to position [295, 0]
click at [622, 354] on span "By car service" at bounding box center [620, 353] width 63 height 15
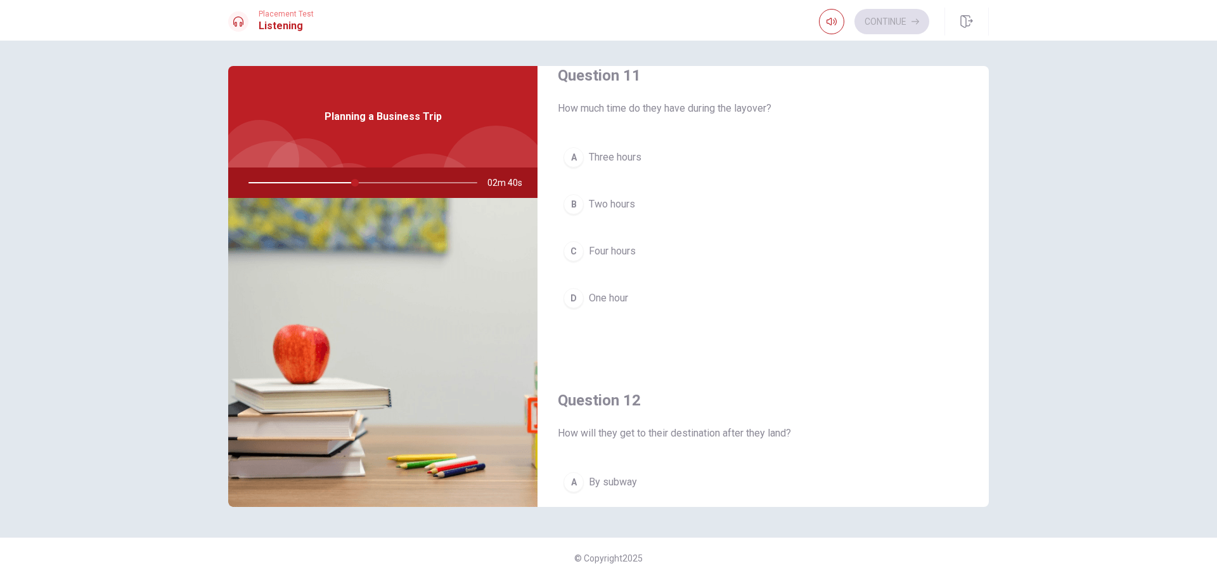
scroll to position [0, 0]
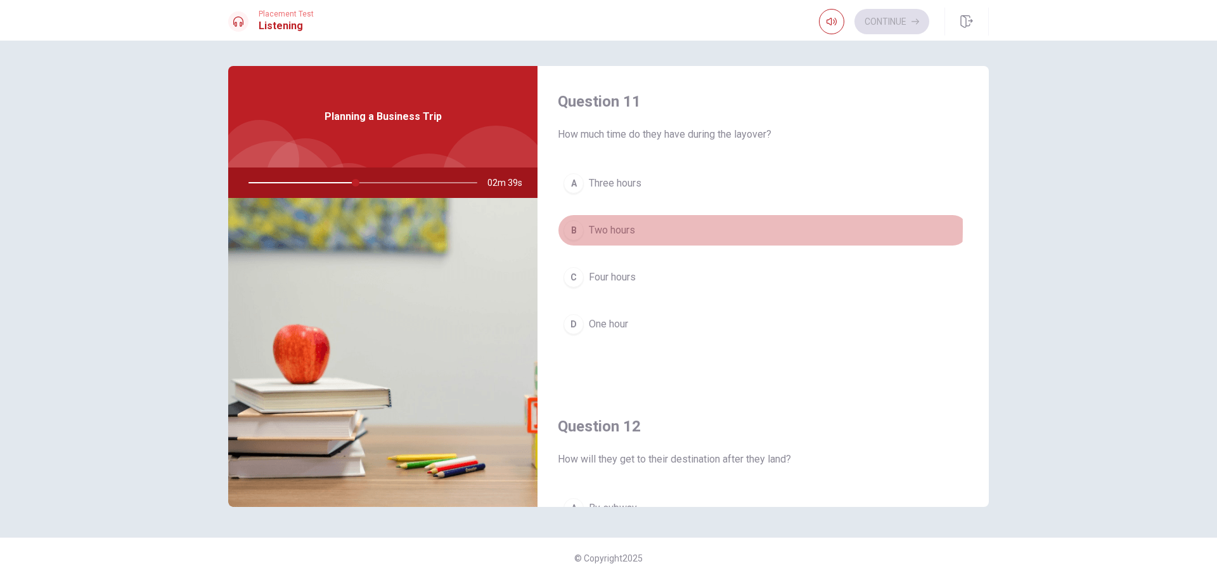
click at [612, 228] on span "Two hours" at bounding box center [612, 230] width 46 height 15
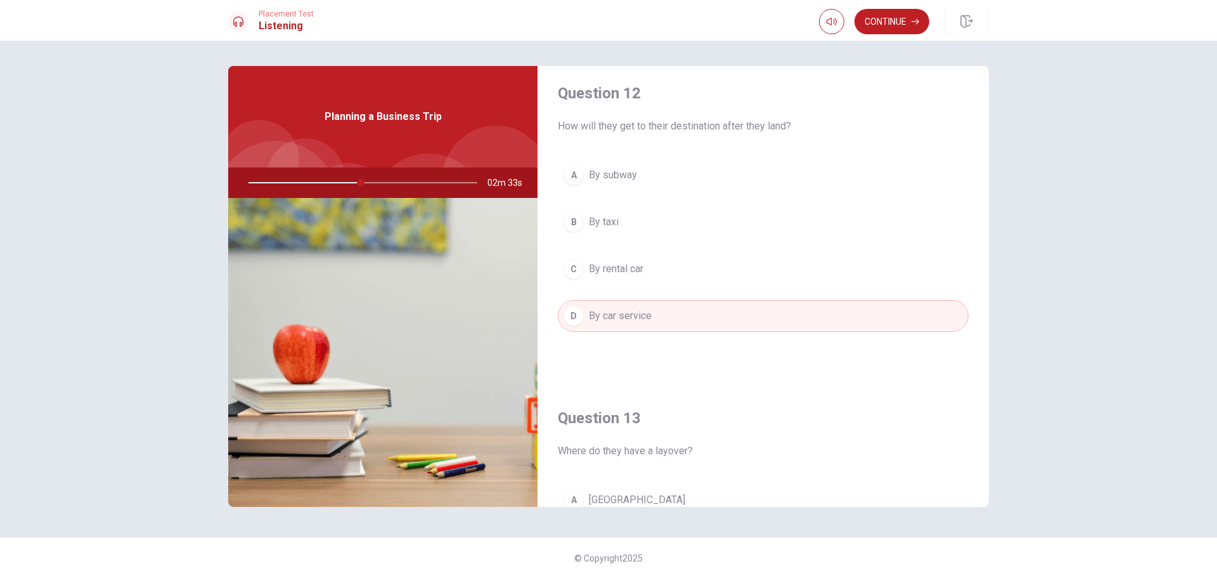
scroll to position [317, 0]
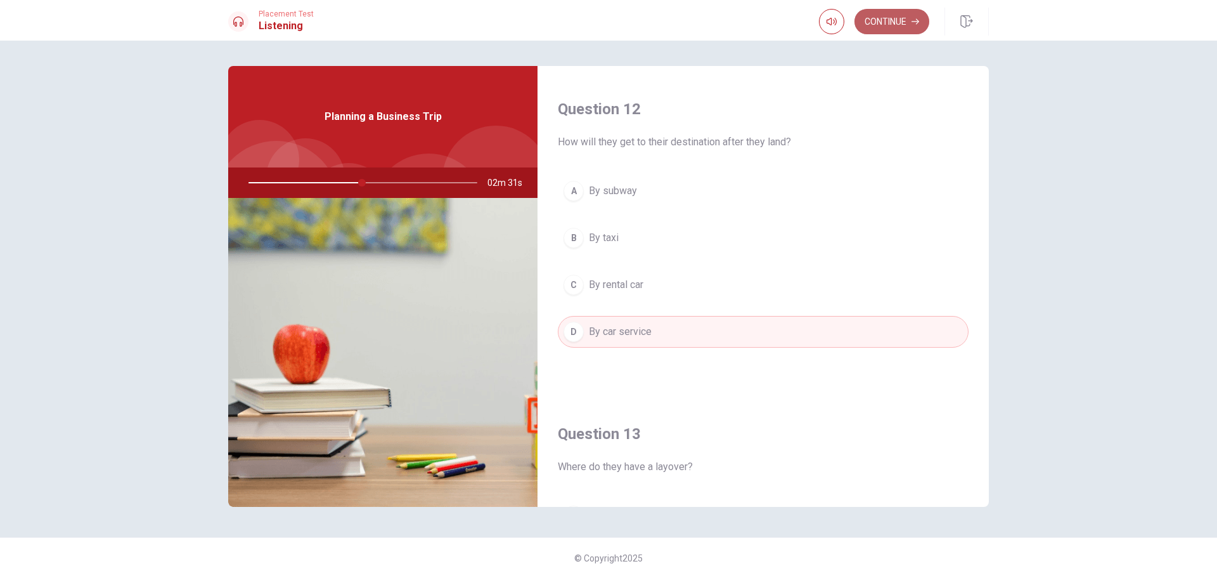
click at [895, 20] on button "Continue" at bounding box center [892, 21] width 75 height 25
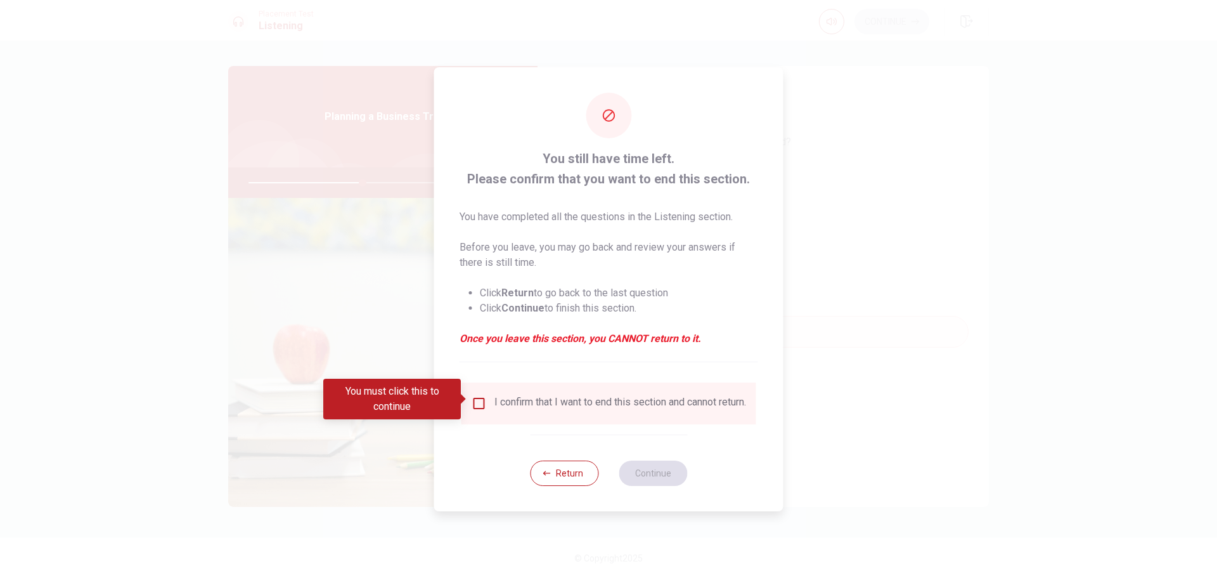
click at [477, 404] on input "You must click this to continue" at bounding box center [479, 403] width 15 height 15
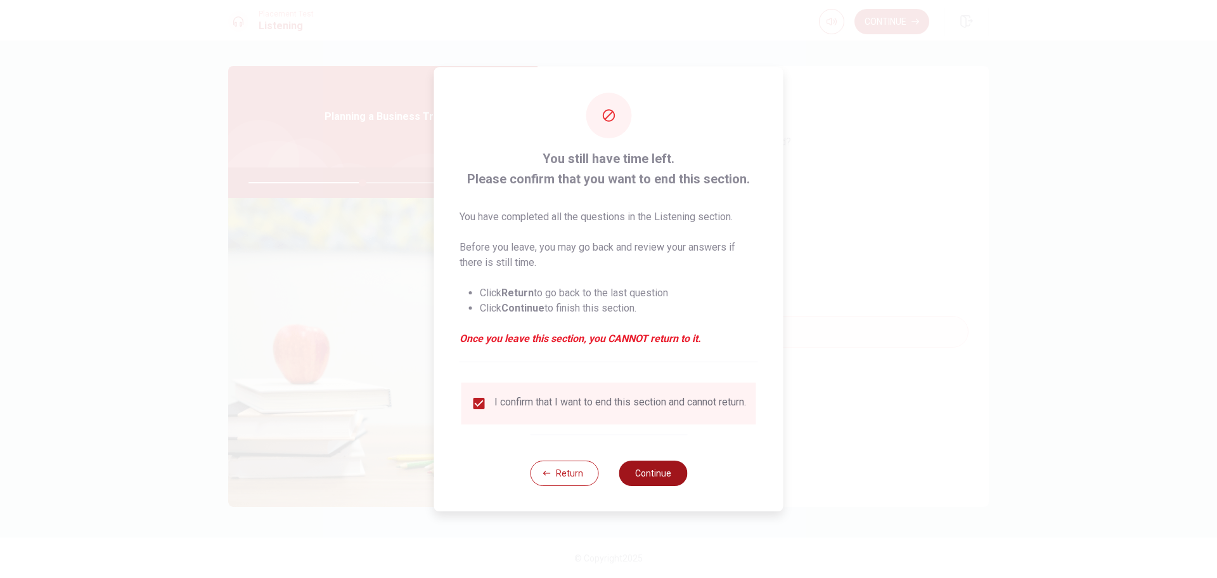
click at [647, 478] on button "Continue" at bounding box center [653, 472] width 68 height 25
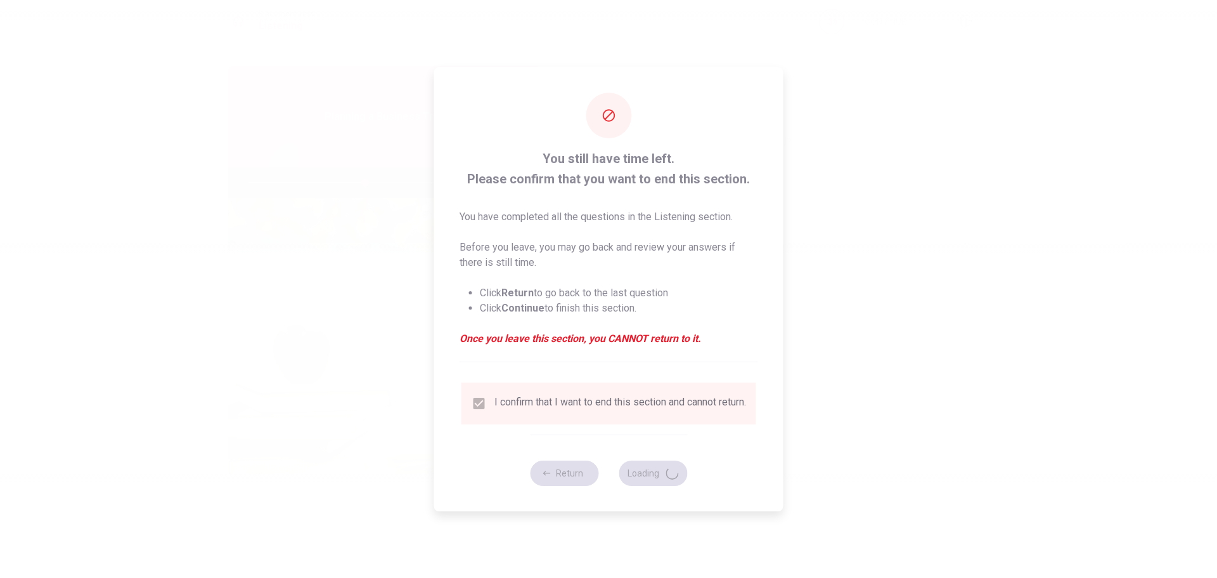
type input "51"
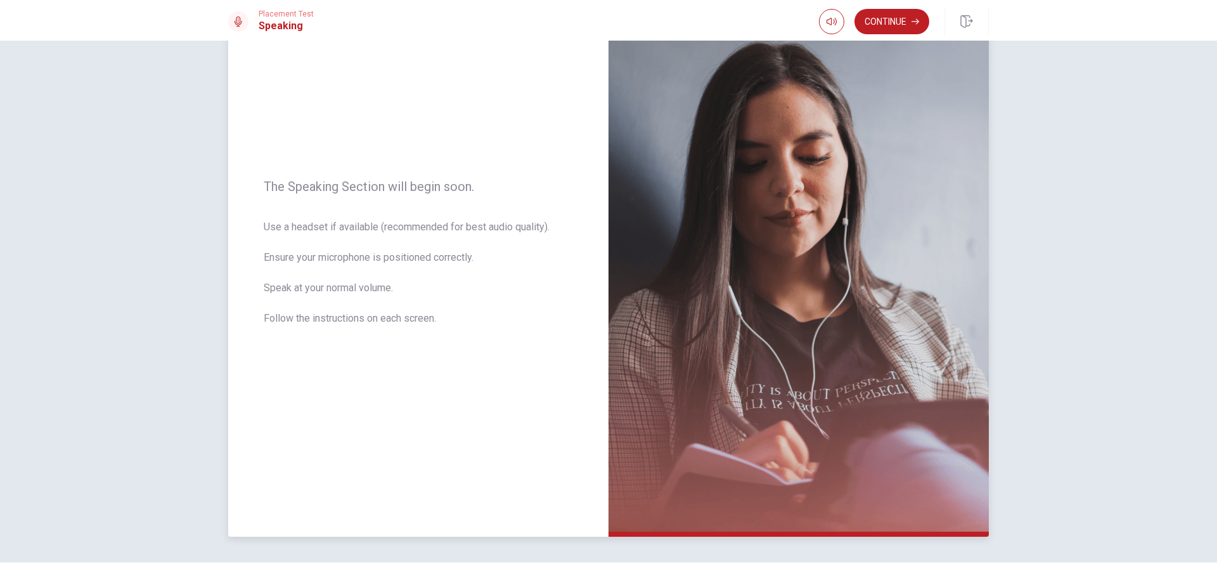
scroll to position [0, 0]
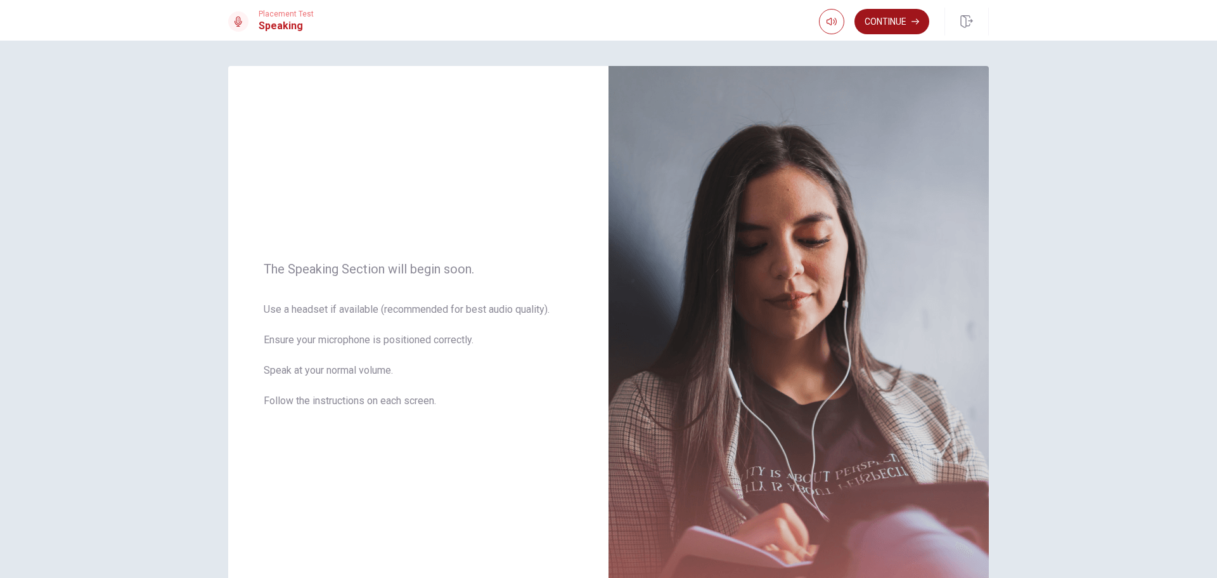
click at [893, 18] on button "Continue" at bounding box center [892, 21] width 75 height 25
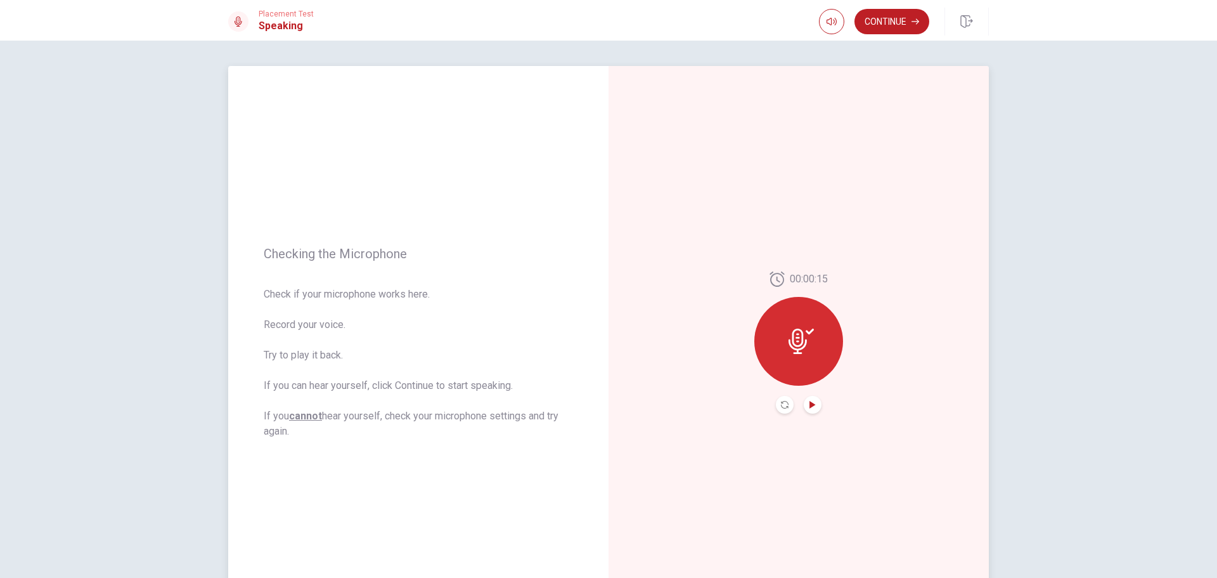
click at [810, 403] on icon "Play Audio" at bounding box center [813, 405] width 6 height 8
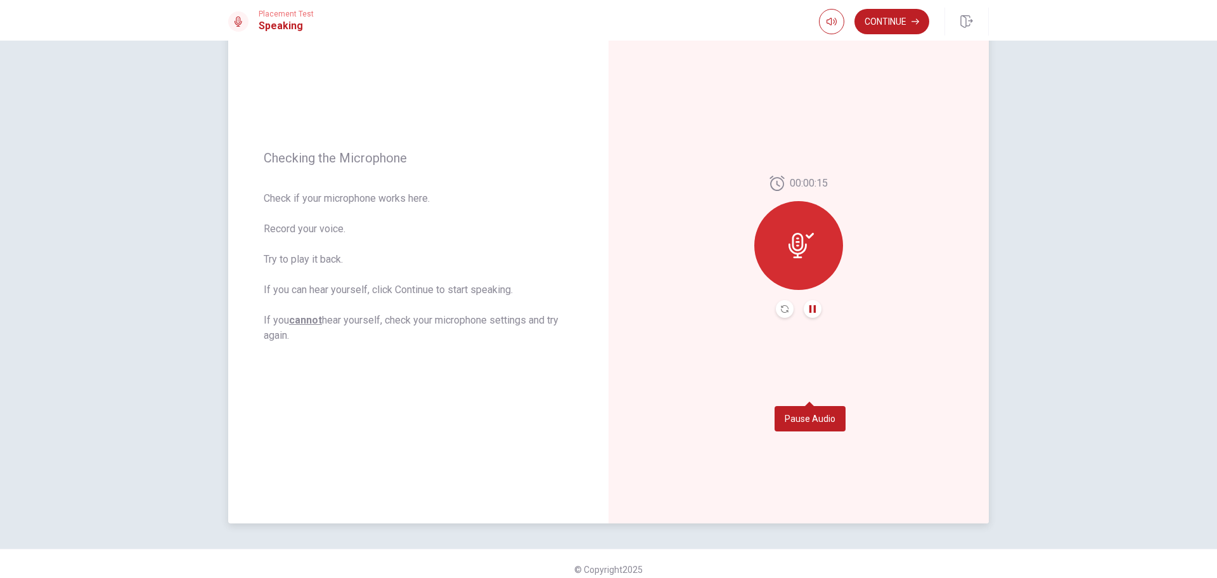
scroll to position [107, 0]
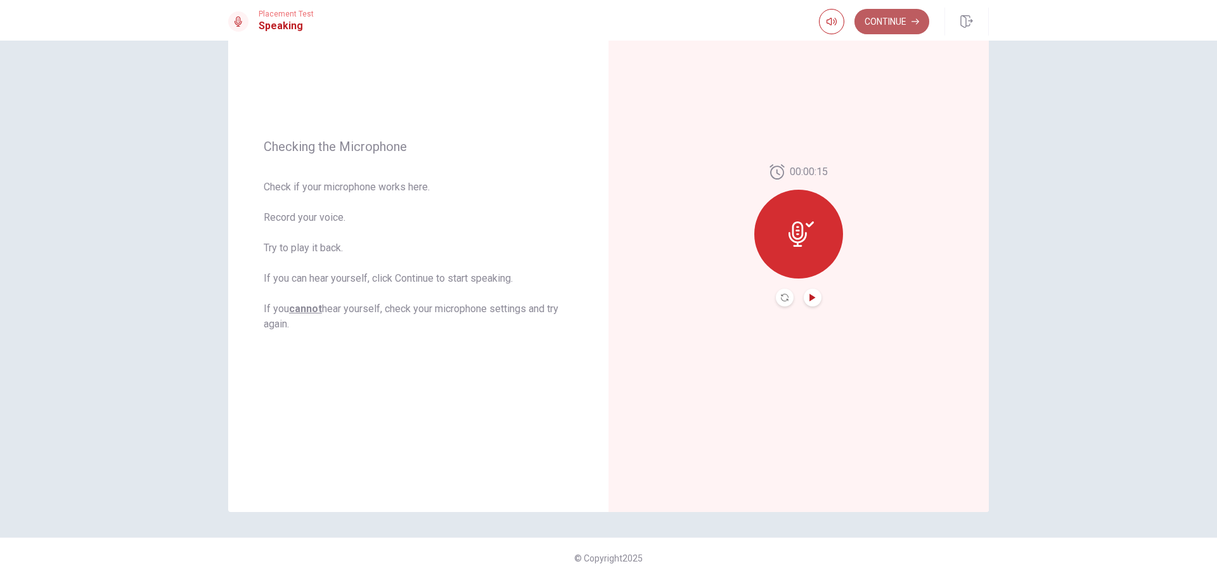
click at [890, 27] on button "Continue" at bounding box center [892, 21] width 75 height 25
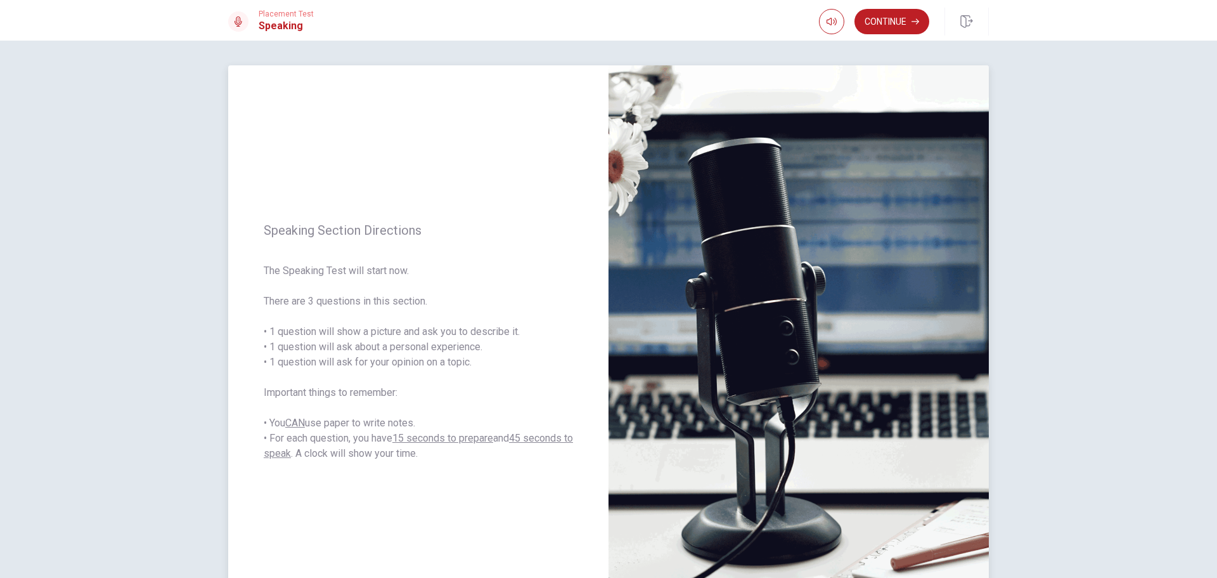
scroll to position [0, 0]
click at [884, 22] on button "Continue" at bounding box center [892, 21] width 75 height 25
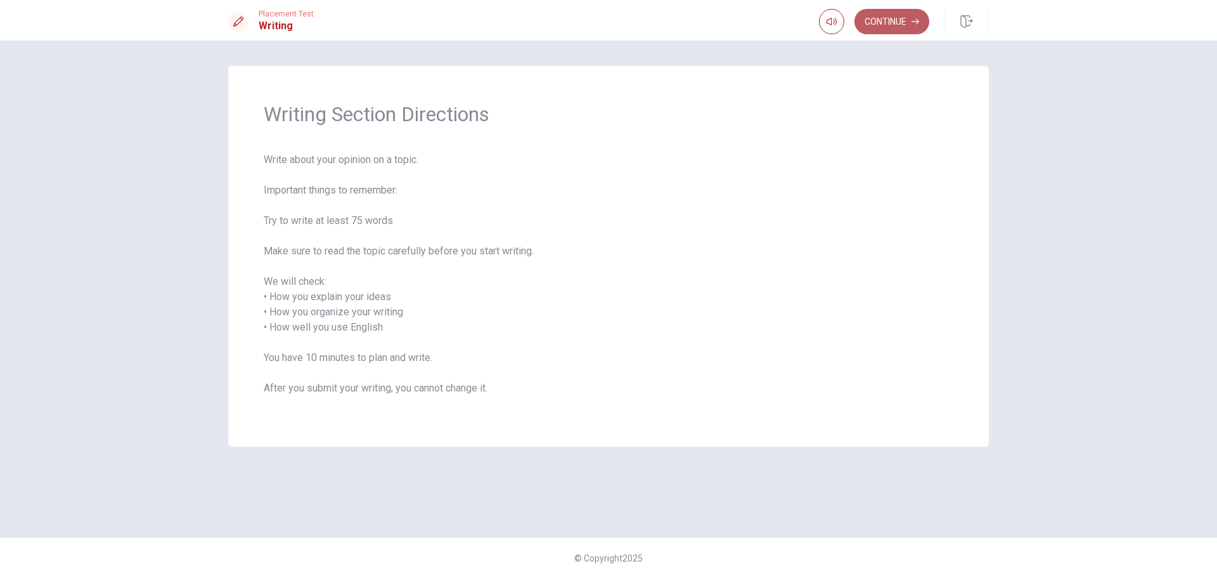
click at [881, 25] on button "Continue" at bounding box center [892, 21] width 75 height 25
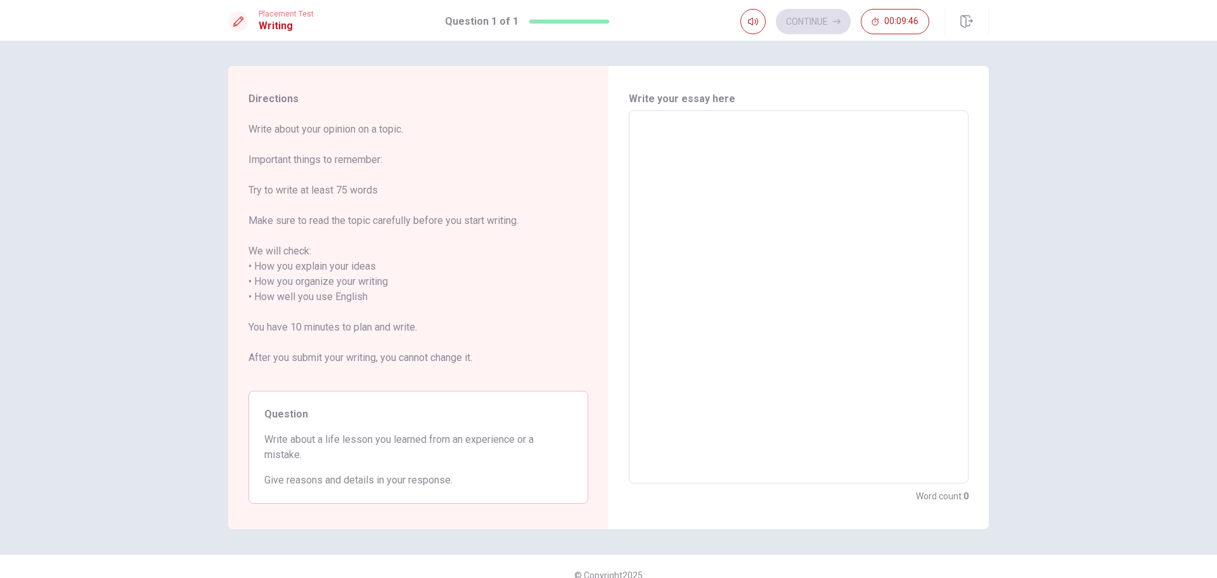
click at [682, 140] on textarea at bounding box center [799, 297] width 322 height 352
type textarea "i"
type textarea "x"
type textarea "I"
type textarea "x"
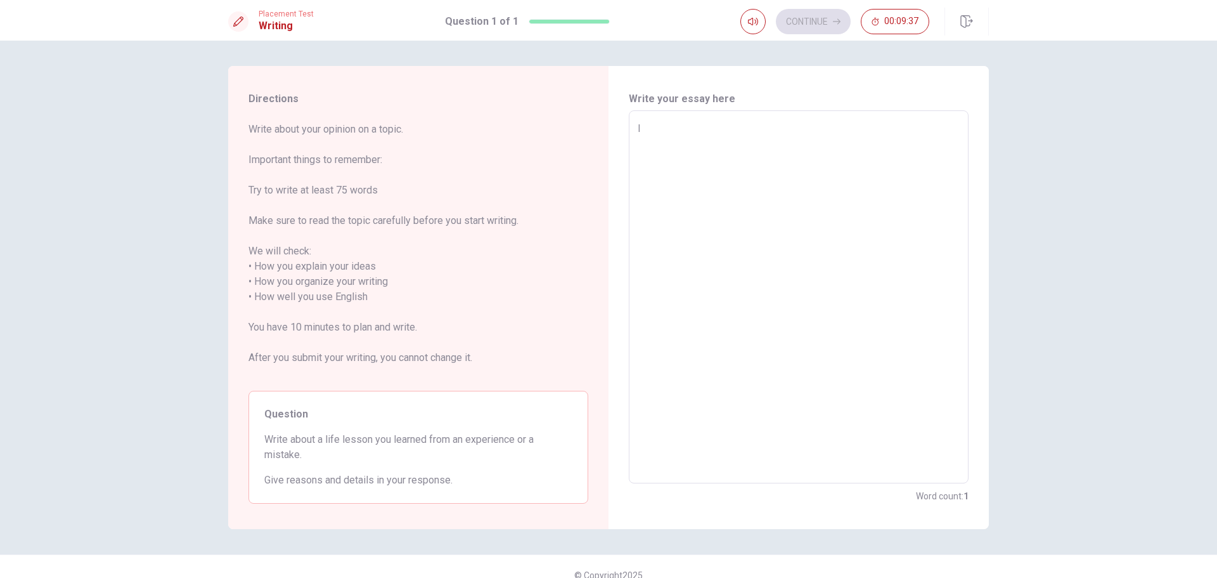
type textarea "I"
type textarea "x"
type textarea "I s"
type textarea "x"
type textarea "I si"
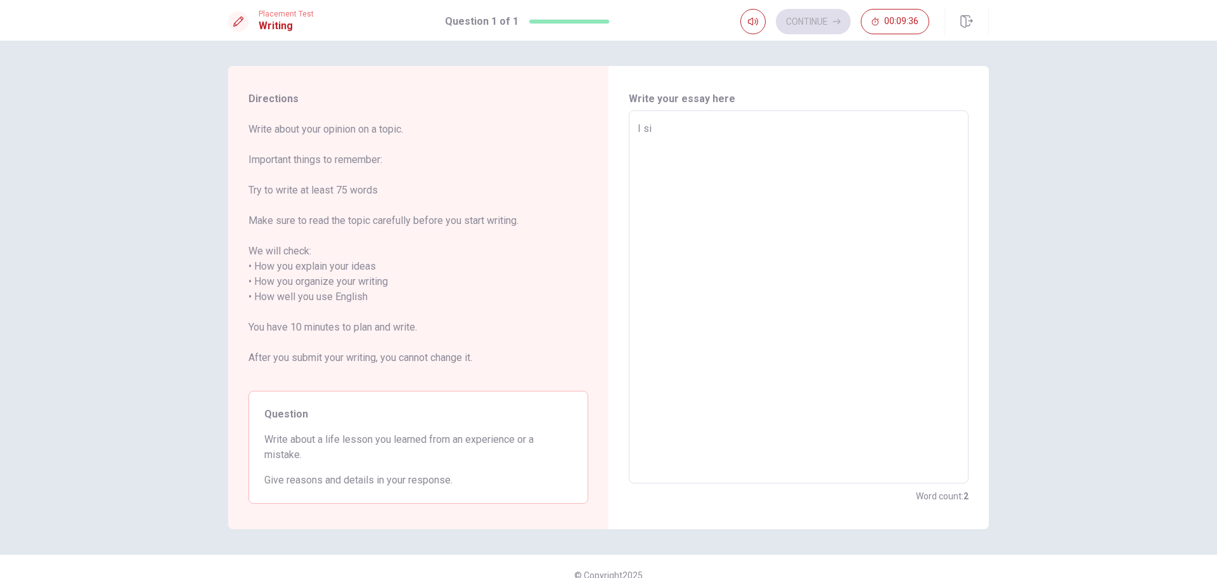
type textarea "x"
type textarea "I sin"
type textarea "x"
type textarea "I sink"
type textarea "x"
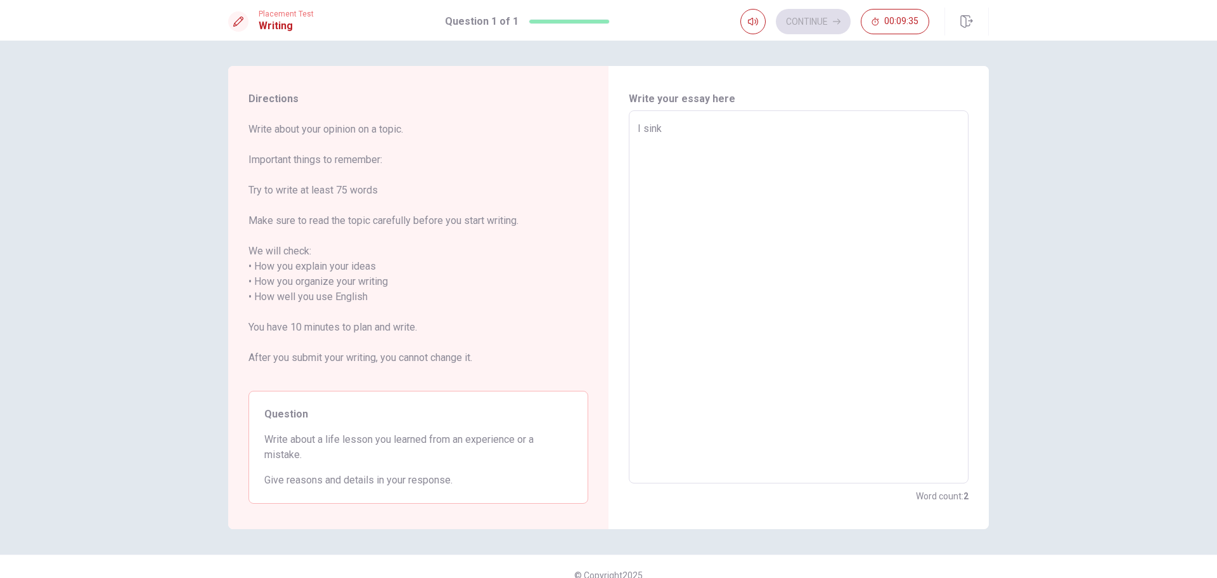
type textarea "I sink"
type textarea "x"
type textarea "I sink"
type textarea "x"
type textarea "I sin"
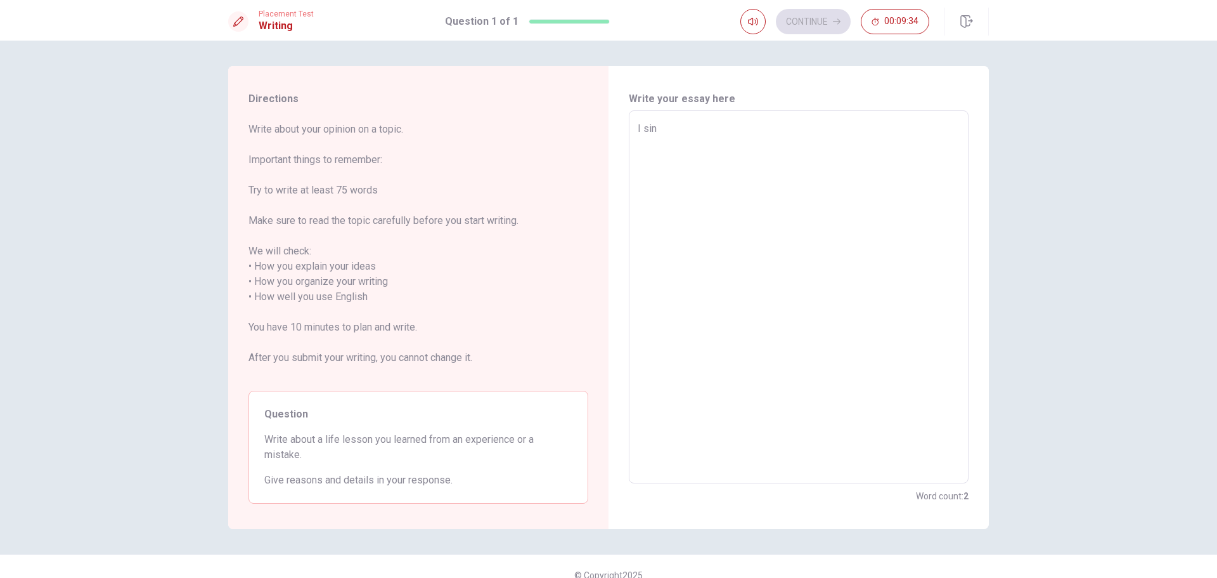
type textarea "x"
type textarea "I si"
type textarea "x"
type textarea "I s"
type textarea "x"
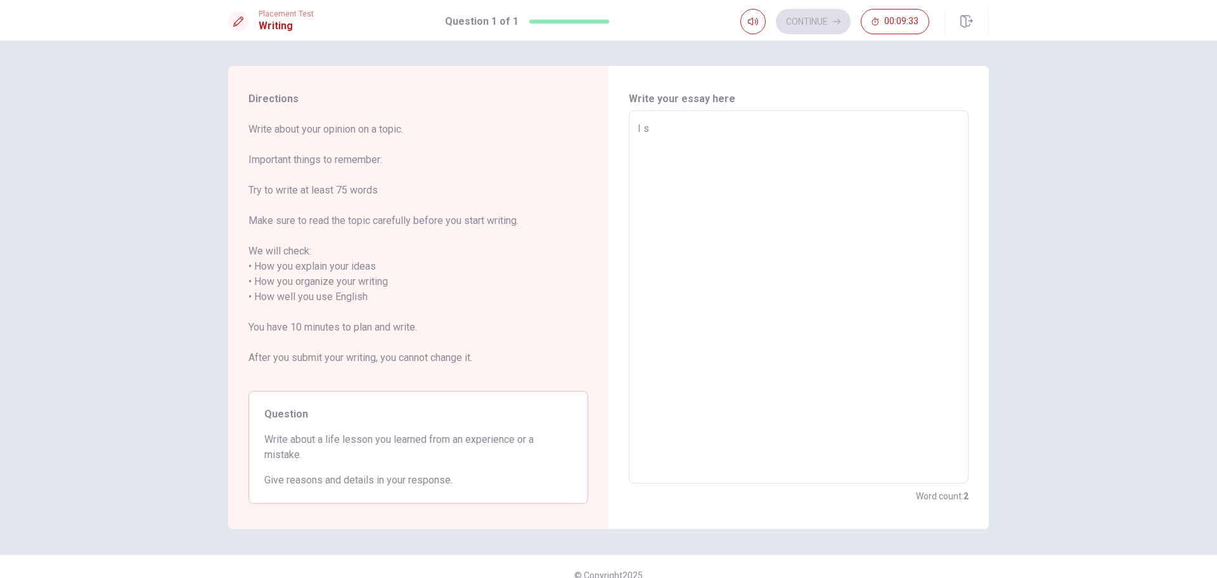
type textarea "I"
type textarea "x"
type textarea "I t"
type textarea "x"
type textarea "I th"
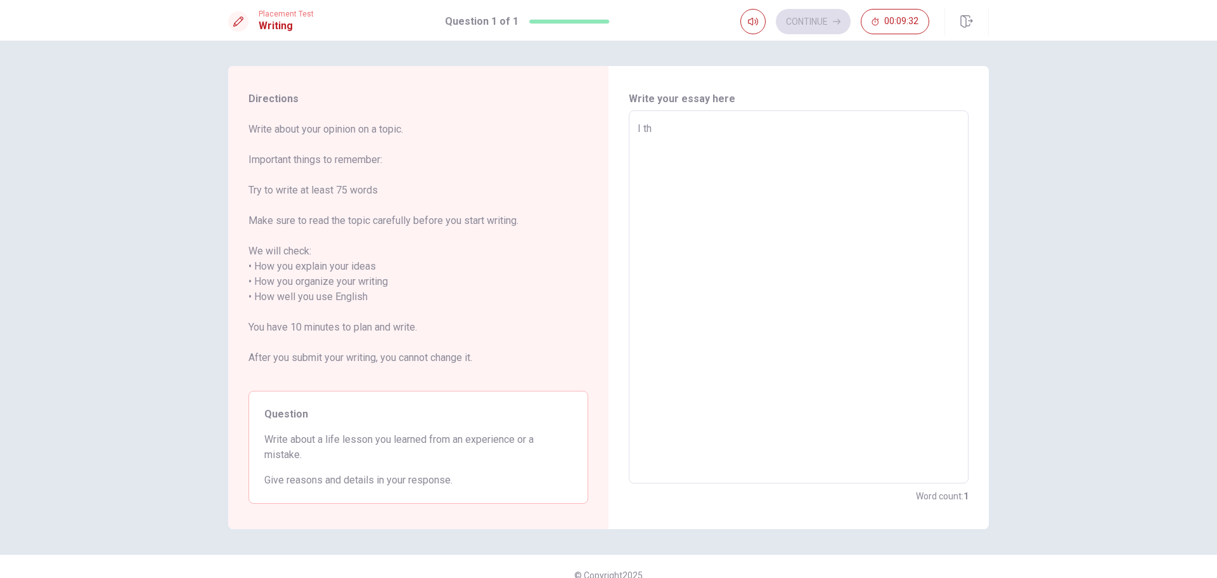
type textarea "x"
type textarea "I thi"
type textarea "x"
type textarea "I thin"
type textarea "x"
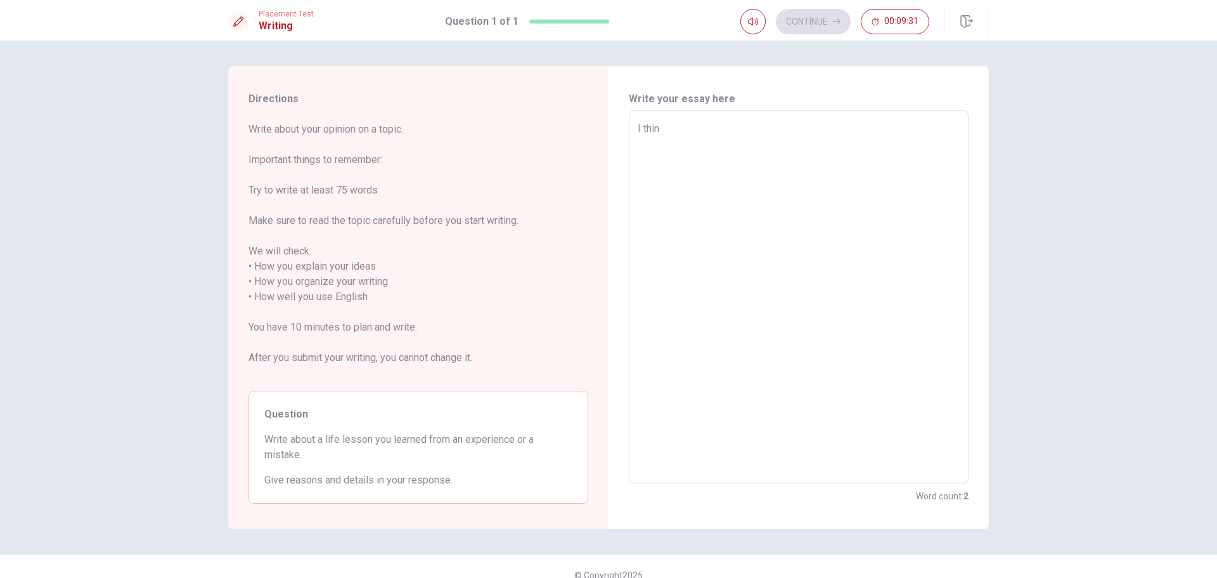
type textarea "I think"
type textarea "x"
type textarea "I think"
type textarea "x"
type textarea "I think t"
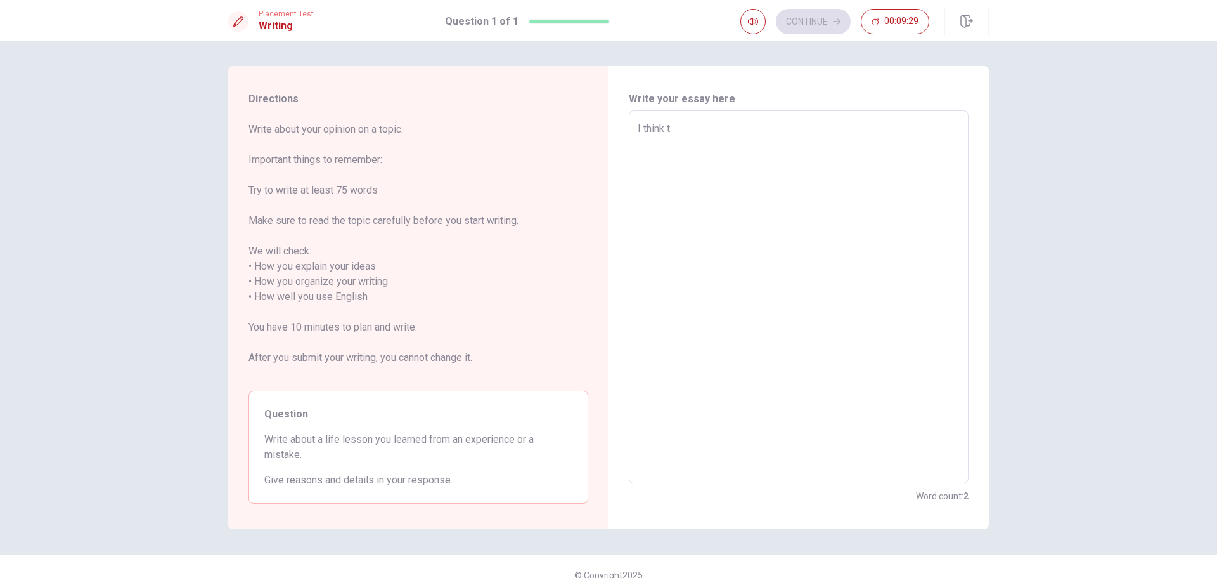
type textarea "x"
type textarea "I think th"
type textarea "x"
type textarea "I think the"
type textarea "x"
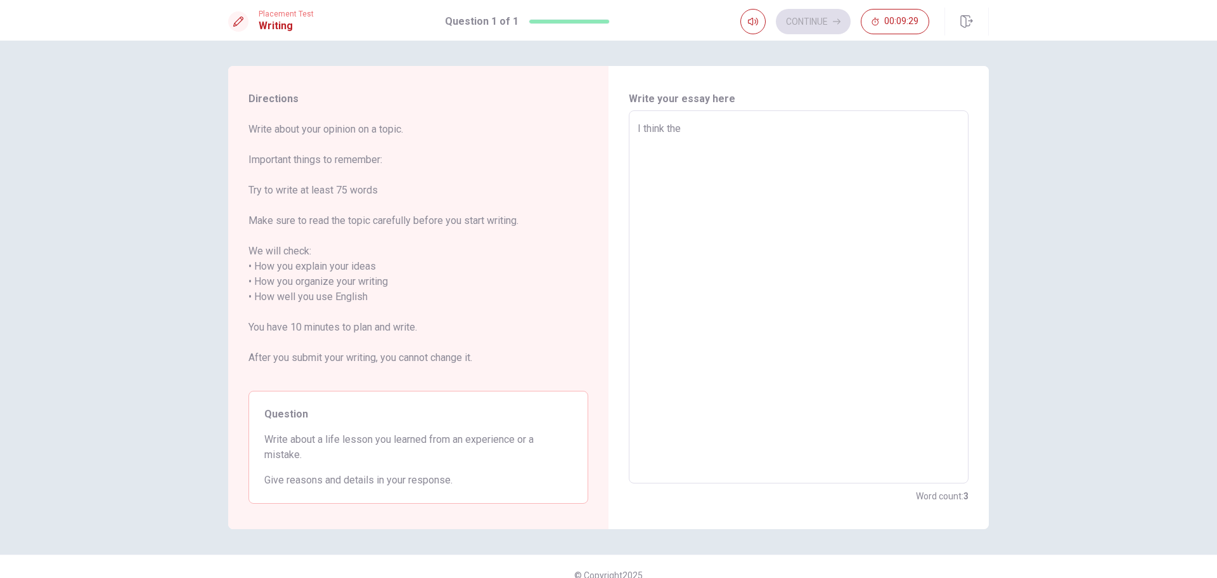
type textarea "I think ther"
type textarea "x"
type textarea "I think ther"
type textarea "x"
type textarea "I think ther"
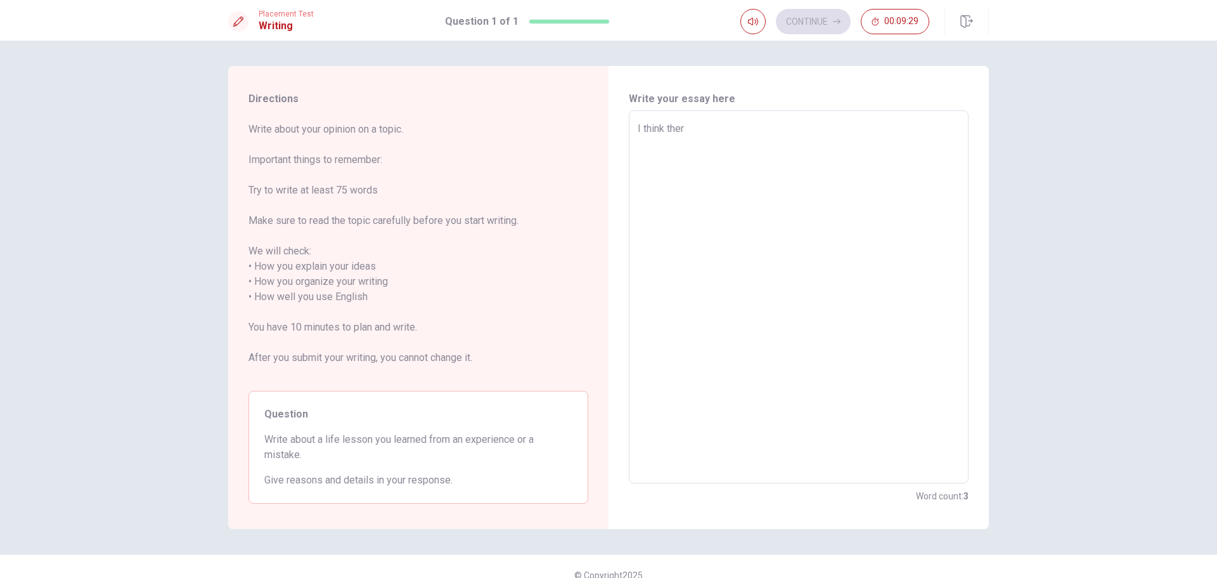
type textarea "x"
type textarea "I think the"
type textarea "x"
type textarea "I think the"
type textarea "x"
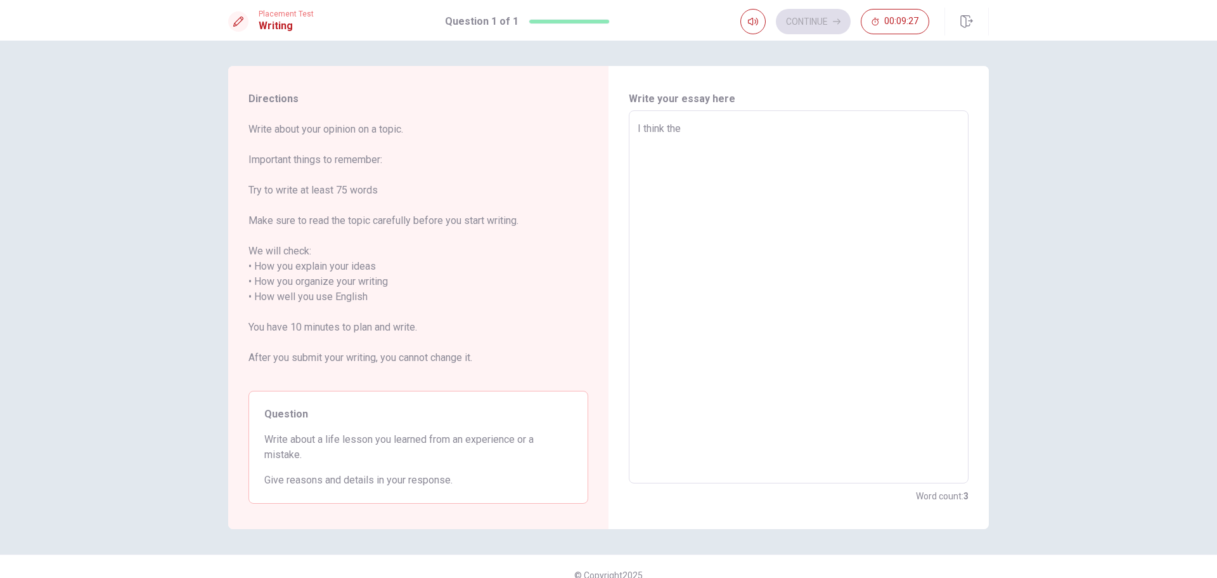
type textarea "I think the b"
type textarea "x"
type textarea "I think the be"
type textarea "x"
type textarea "I think the bes"
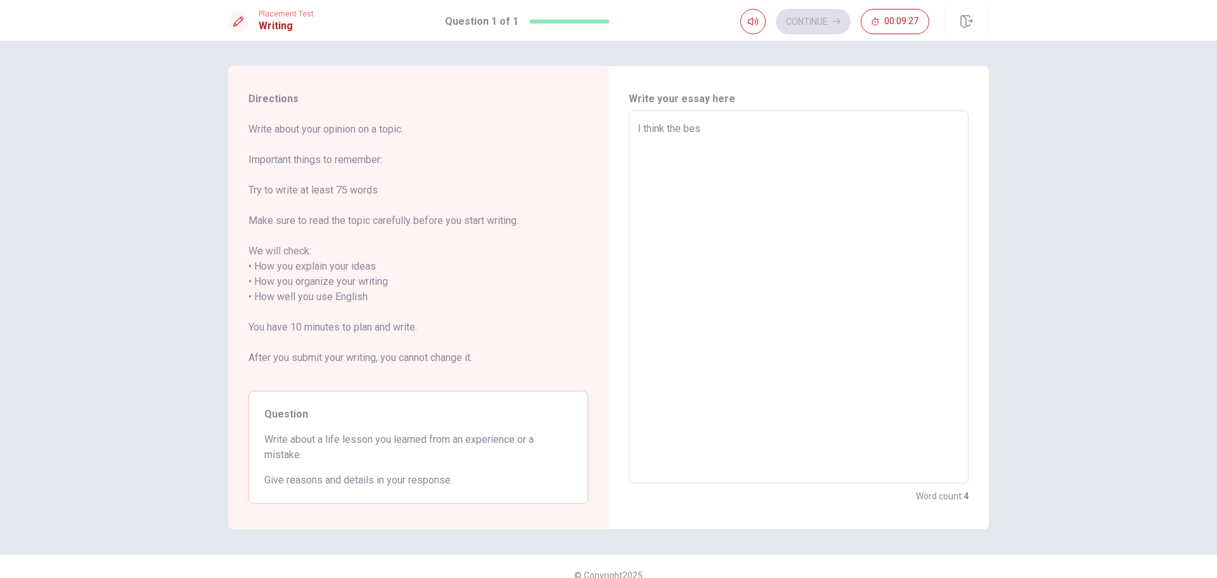
type textarea "x"
type textarea "I think the best"
type textarea "x"
type textarea "I think the best"
type textarea "x"
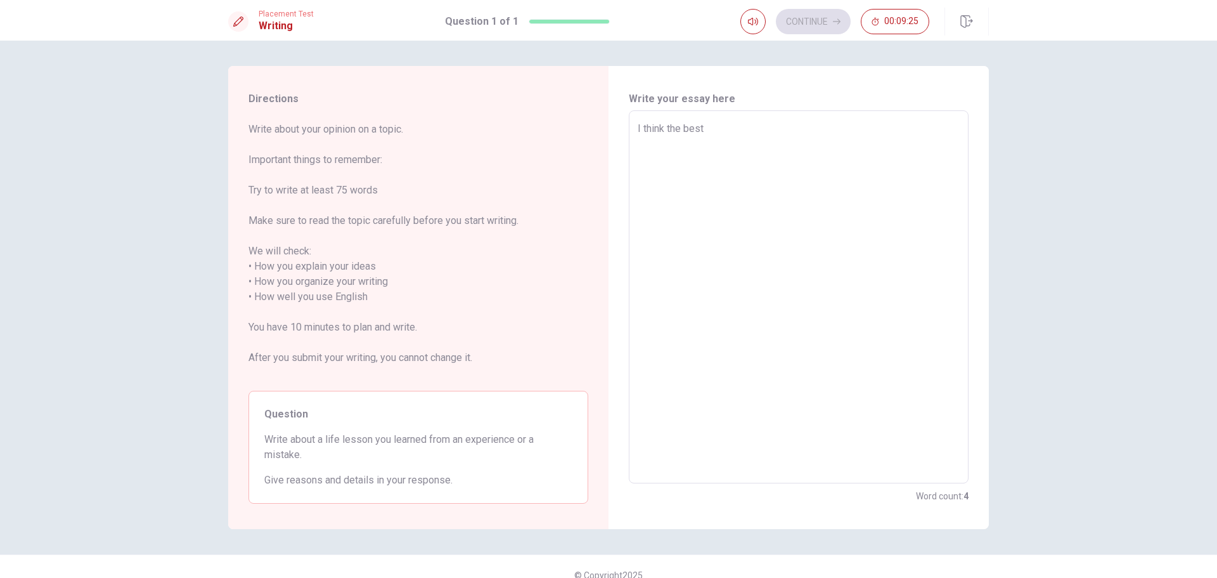
type textarea "I think the best l"
type textarea "x"
type textarea "I think the best li"
type textarea "x"
type textarea "I think the best lif"
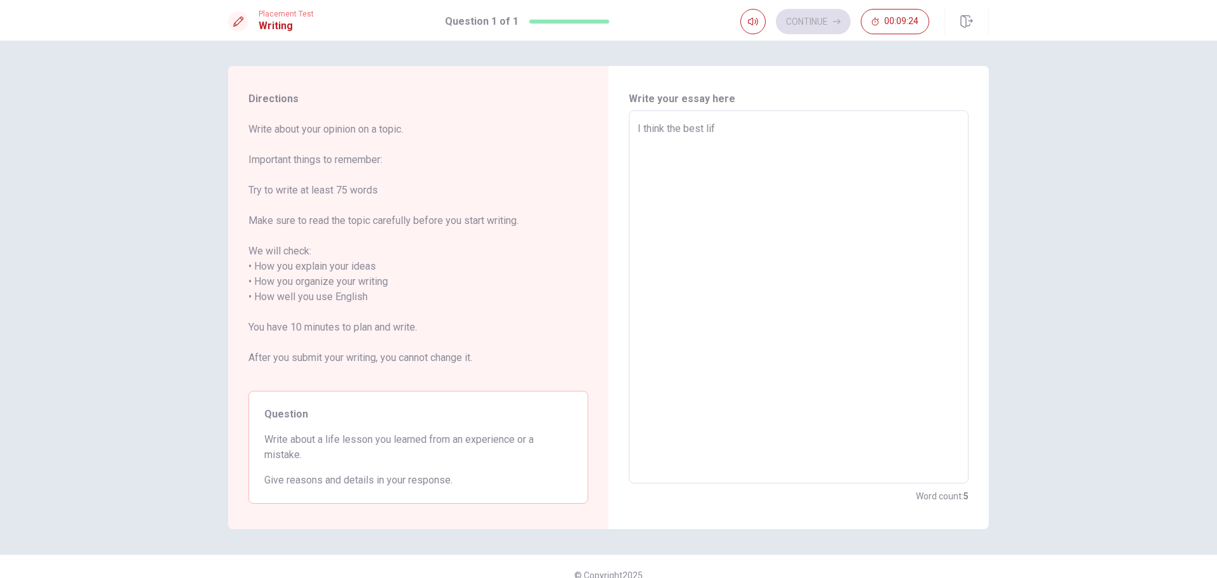
type textarea "x"
type textarea "I think the best life"
type textarea "x"
type textarea "I think the best life"
type textarea "x"
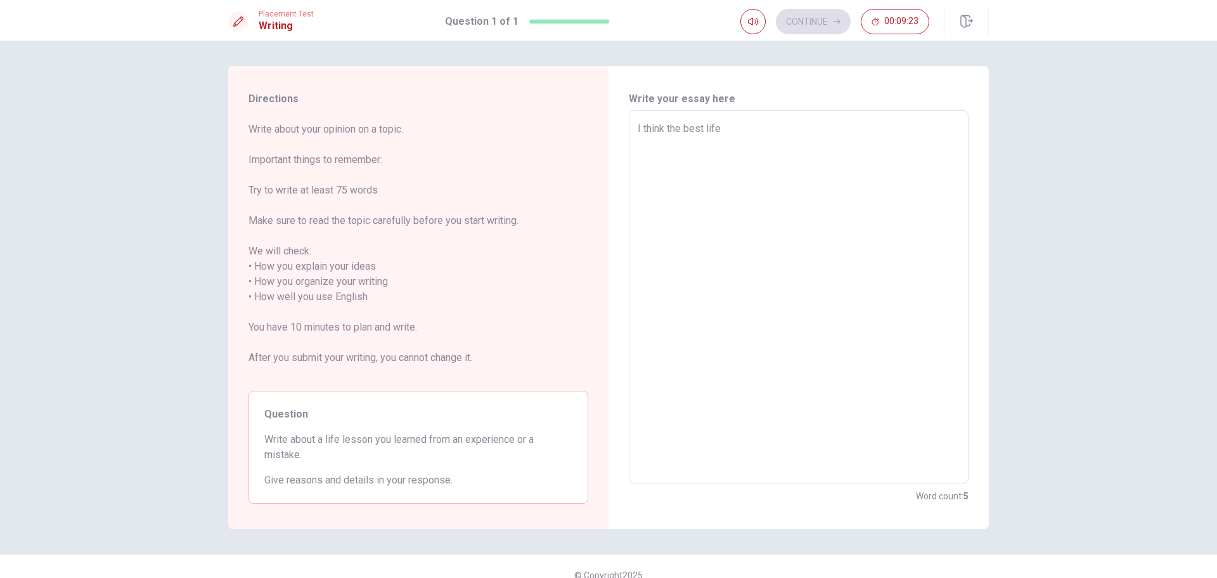
type textarea "I think the best life l"
type textarea "x"
type textarea "I think the best life le"
type textarea "x"
type textarea "I think the best life les"
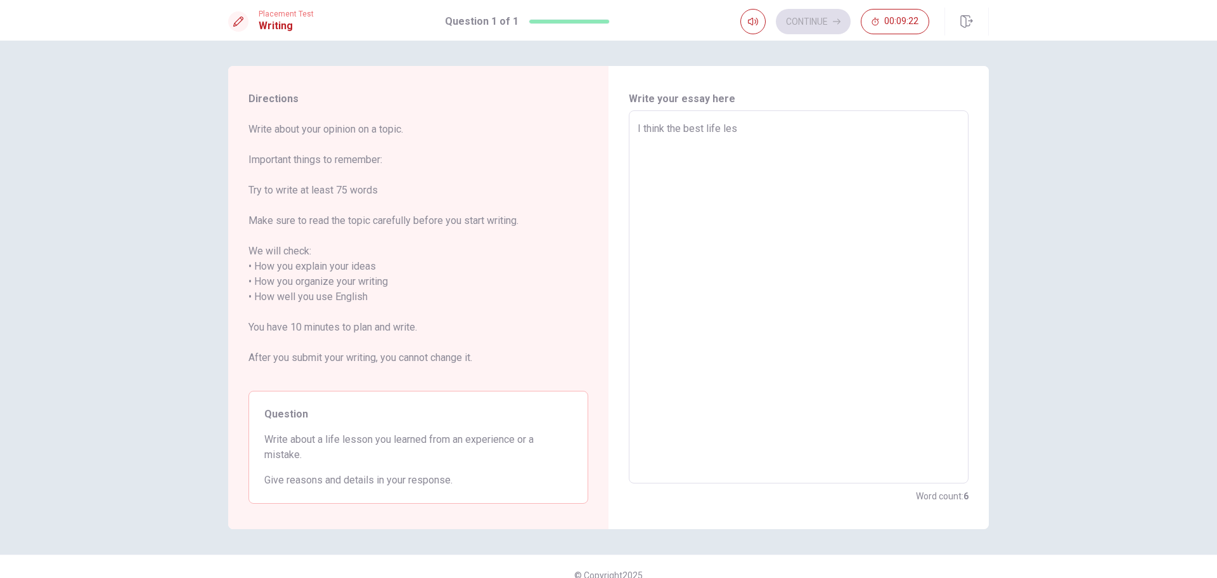
type textarea "x"
type textarea "I think the best life less"
type textarea "x"
type textarea "I think the best life lesso"
type textarea "x"
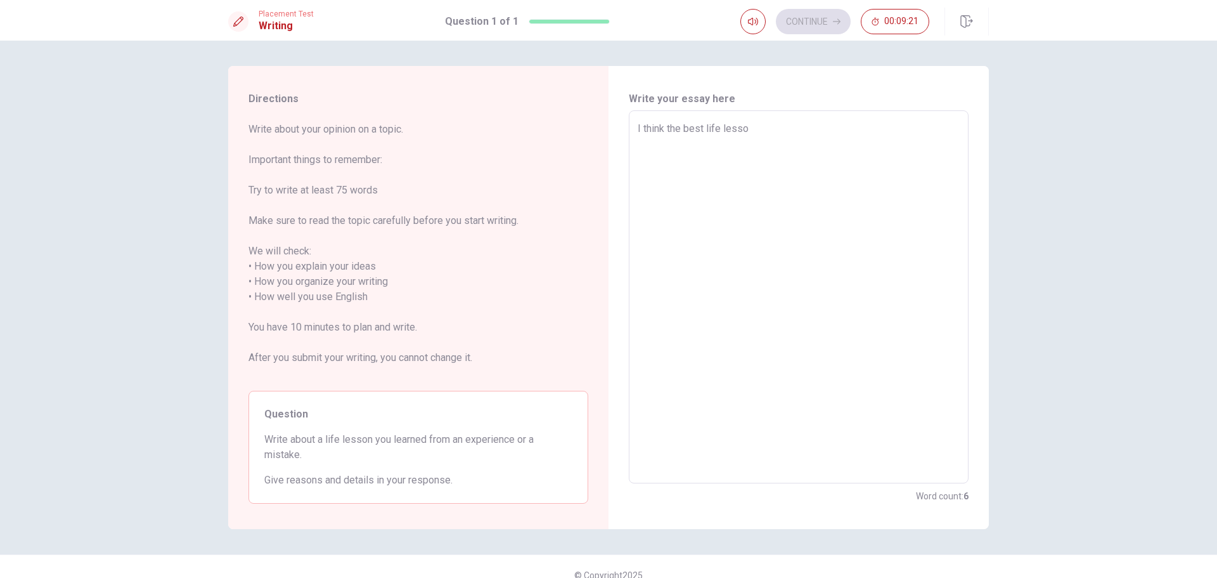
type textarea "I think the best life lesson"
type textarea "x"
type textarea "I think the best life lesson"
type textarea "x"
type textarea "I think the best life lesson f"
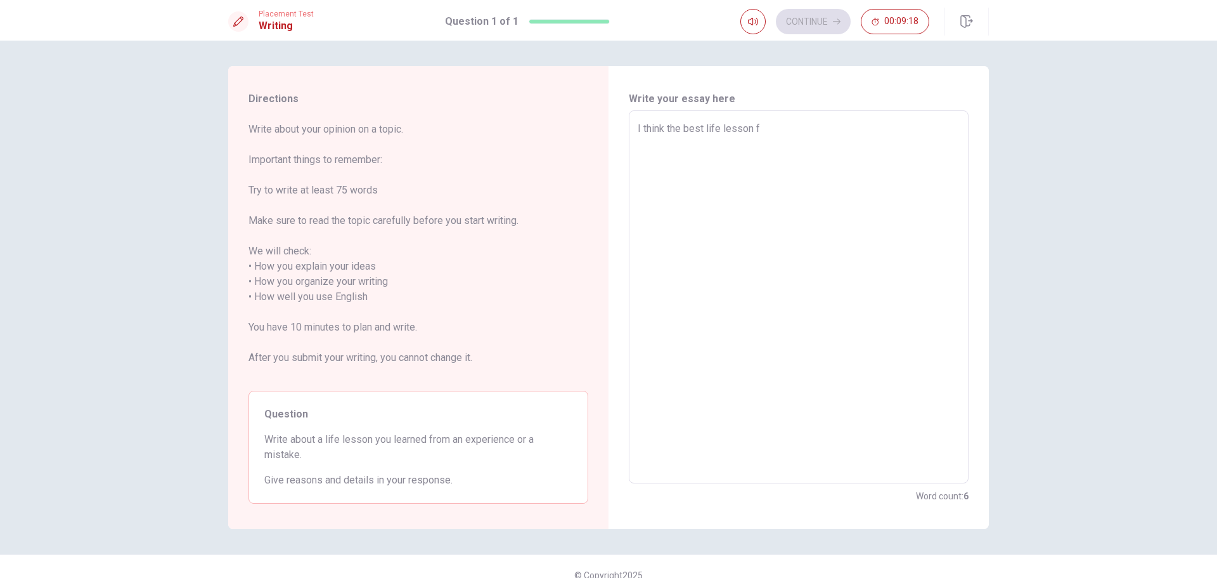
type textarea "x"
type textarea "I think the best life lesson fo"
type textarea "x"
type textarea "I think the best life lesson for"
type textarea "x"
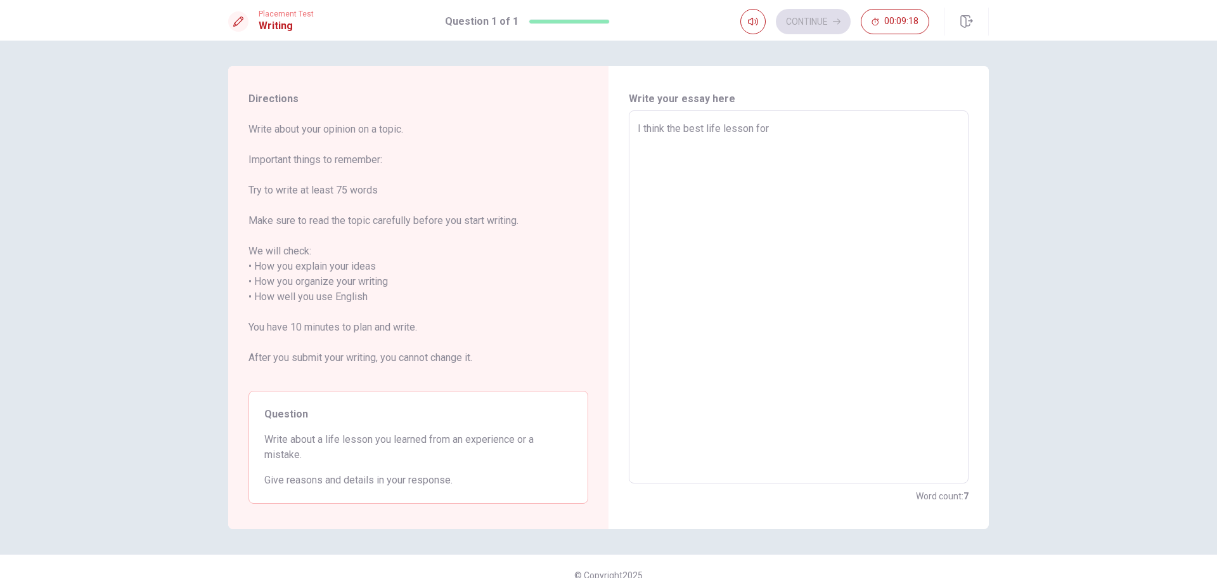
type textarea "I think the best life lesson for"
type textarea "x"
type textarea "I think the best life lesson for m"
type textarea "x"
type textarea "I think the best life lesson for me"
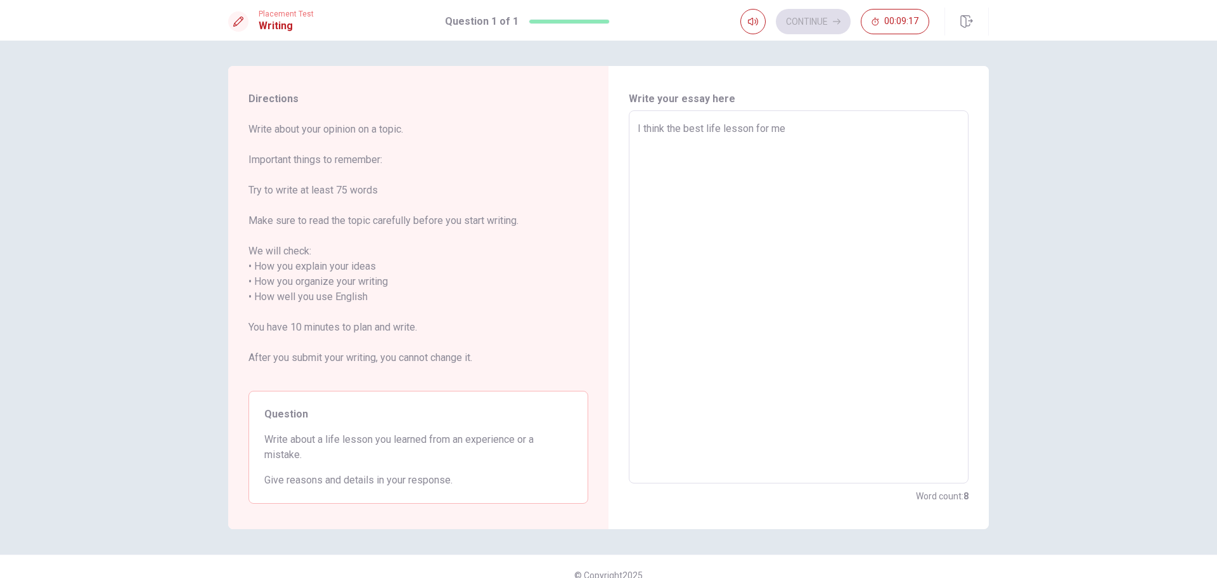
type textarea "x"
type textarea "I think the best life lesson for me"
type textarea "x"
type textarea "I think the best life lesson for me i"
type textarea "x"
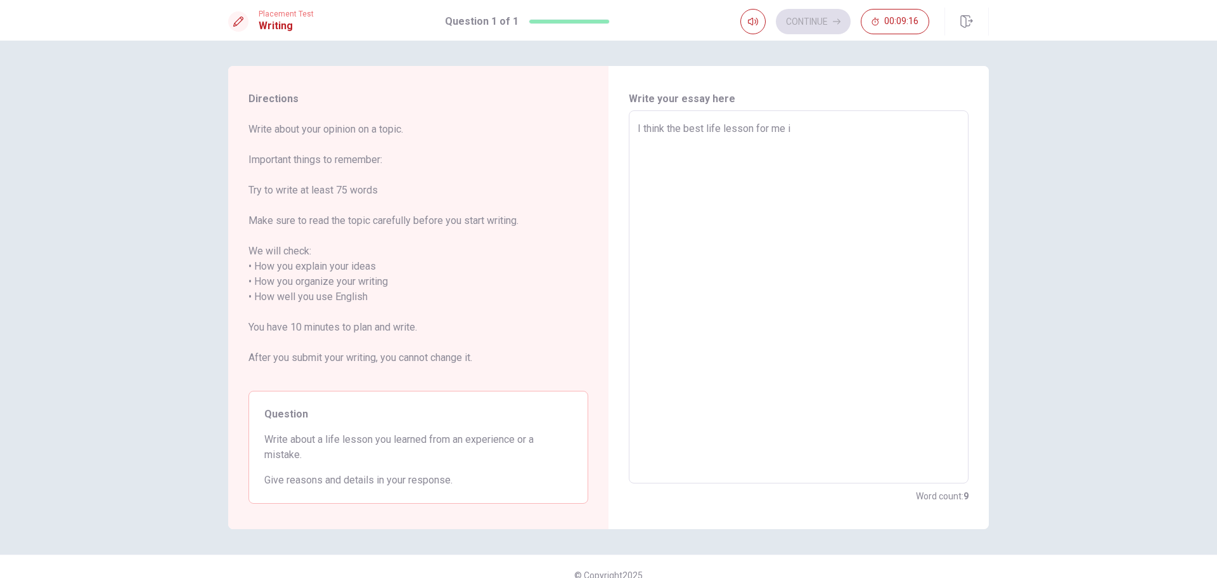
type textarea "I think the best life lesson for me is"
type textarea "x"
type textarea "I think the best life lesson for me is"
type textarea "x"
type textarea "I think the best life lesson for me is i"
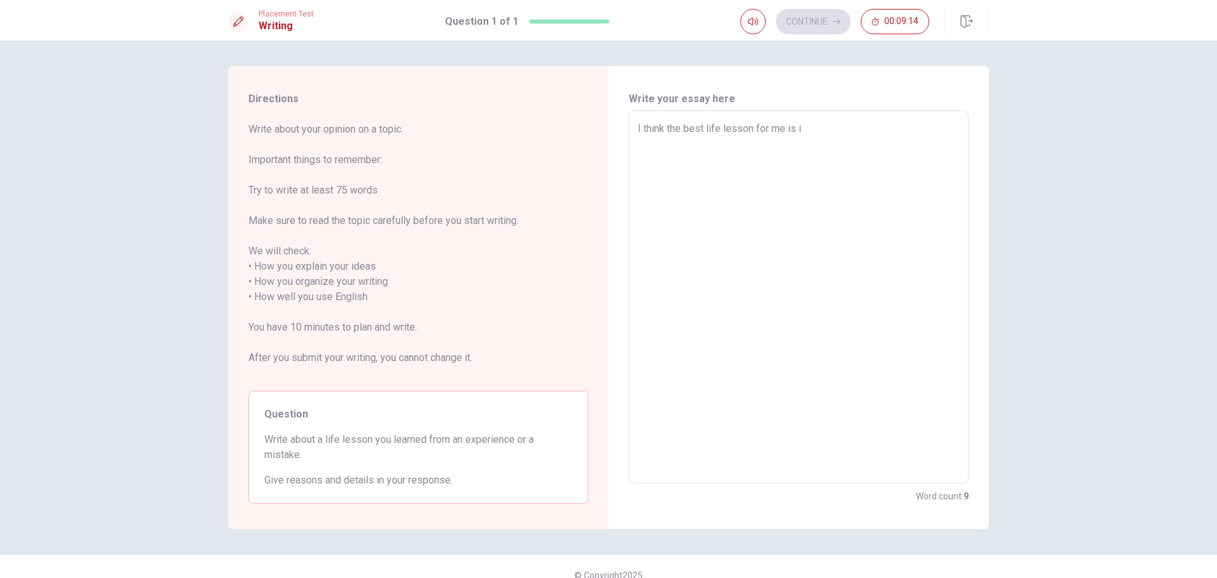
type textarea "x"
type textarea "I think the best life lesson for me is in"
type textarea "x"
type textarea "I think the best life lesson for me is in"
type textarea "x"
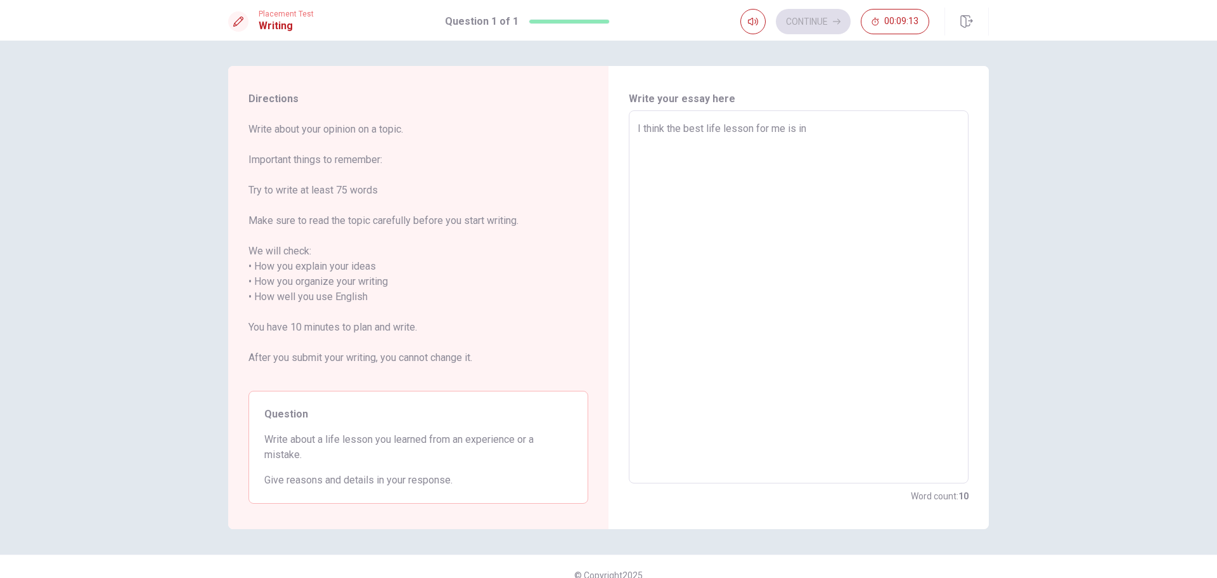
type textarea "I think the best life lesson for me is in t"
type textarea "x"
type textarea "I think the best life lesson for me is in th"
type textarea "x"
type textarea "I think the best life lesson for me is in the"
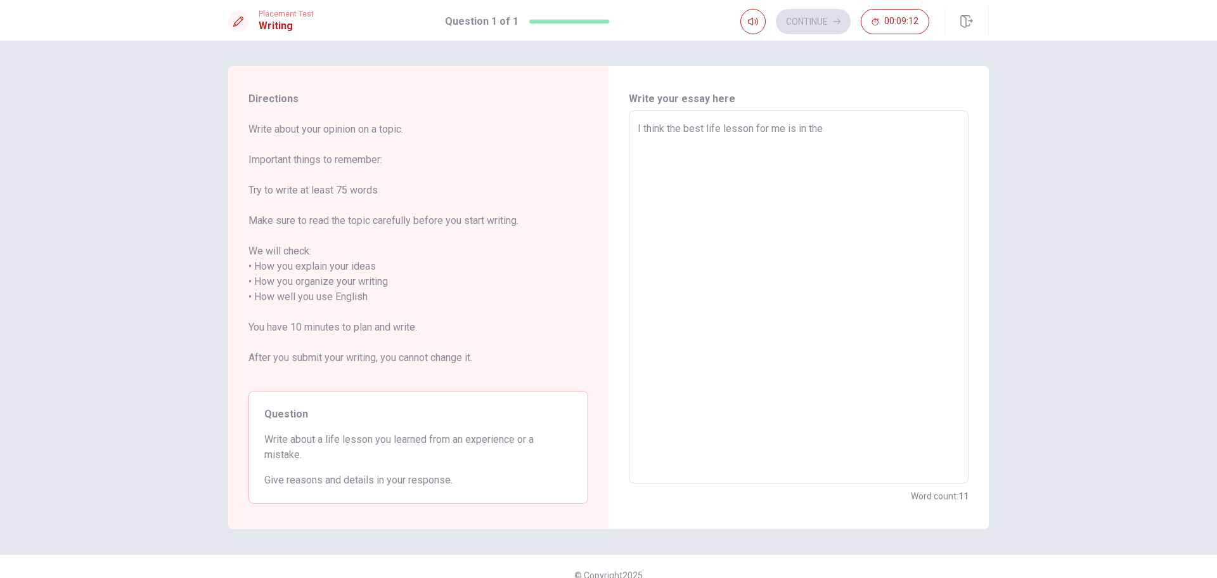
type textarea "x"
type textarea "I think the best life lesson for me is in the"
type textarea "x"
type textarea "I think the best life lesson for me is in the k"
type textarea "x"
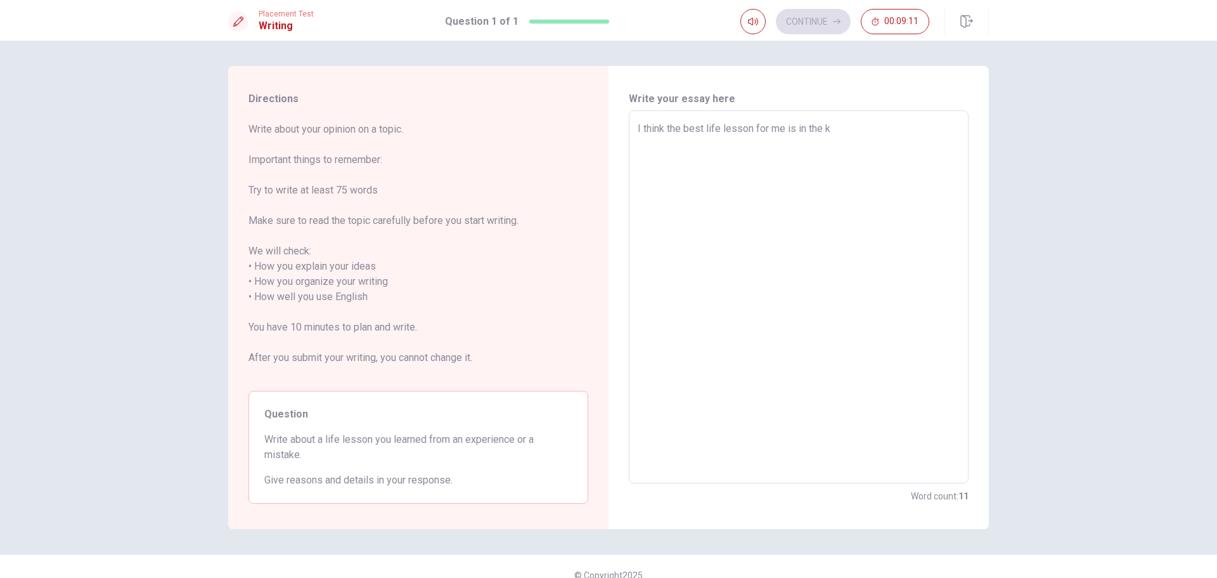
type textarea "I think the best life lesson for me is in the ki"
type textarea "x"
type textarea "I think the best life lesson for me is in the kit"
type textarea "x"
type textarea "I think the best life lesson for me is in the kitc"
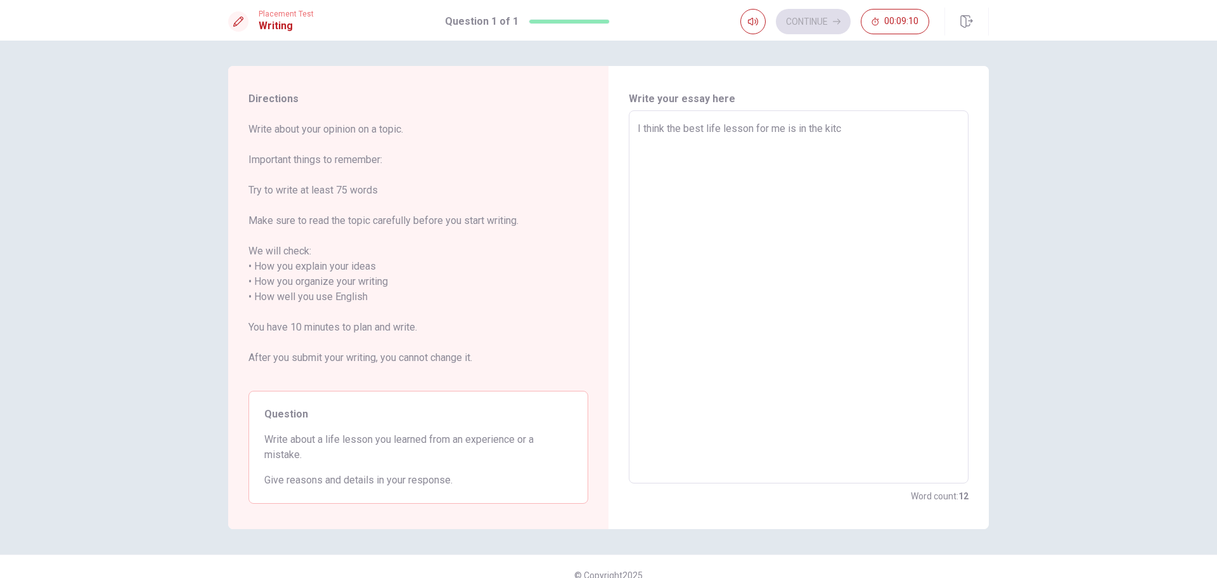
type textarea "x"
type textarea "I think the best life lesson for me is in the kitch"
type textarea "x"
type textarea "I think the best life lesson for me is in the kitche"
type textarea "x"
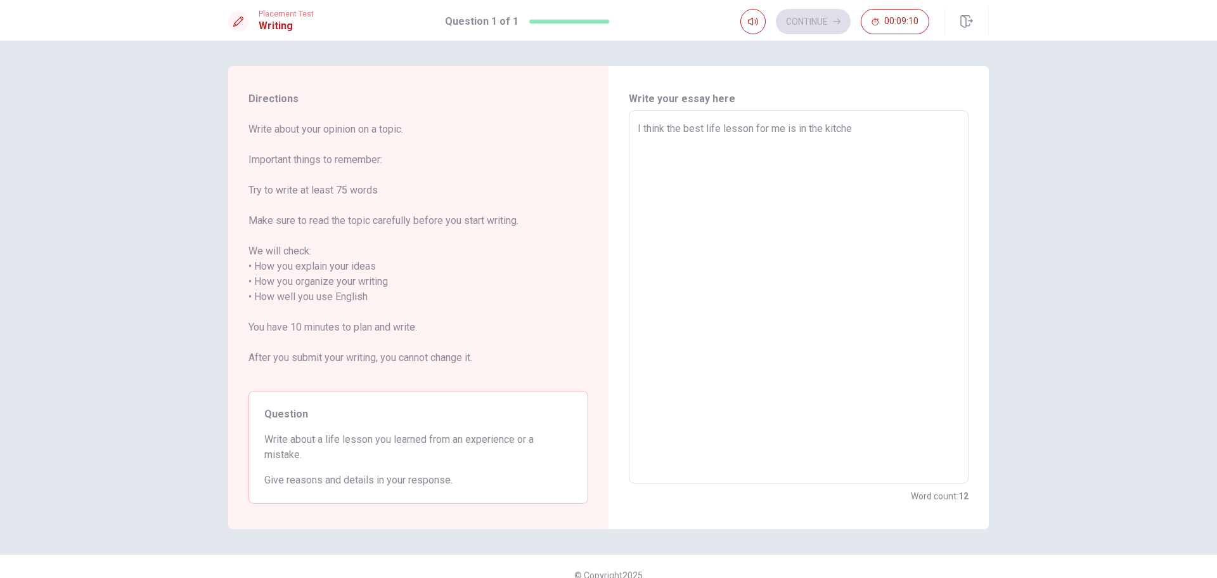
type textarea "I think the best life lesson for me is in the kitchen"
type textarea "x"
type textarea "I think the best life lesson for me is in the kitchen"
type textarea "x"
type textarea "I think the best life lesson for me is in the kitchen b"
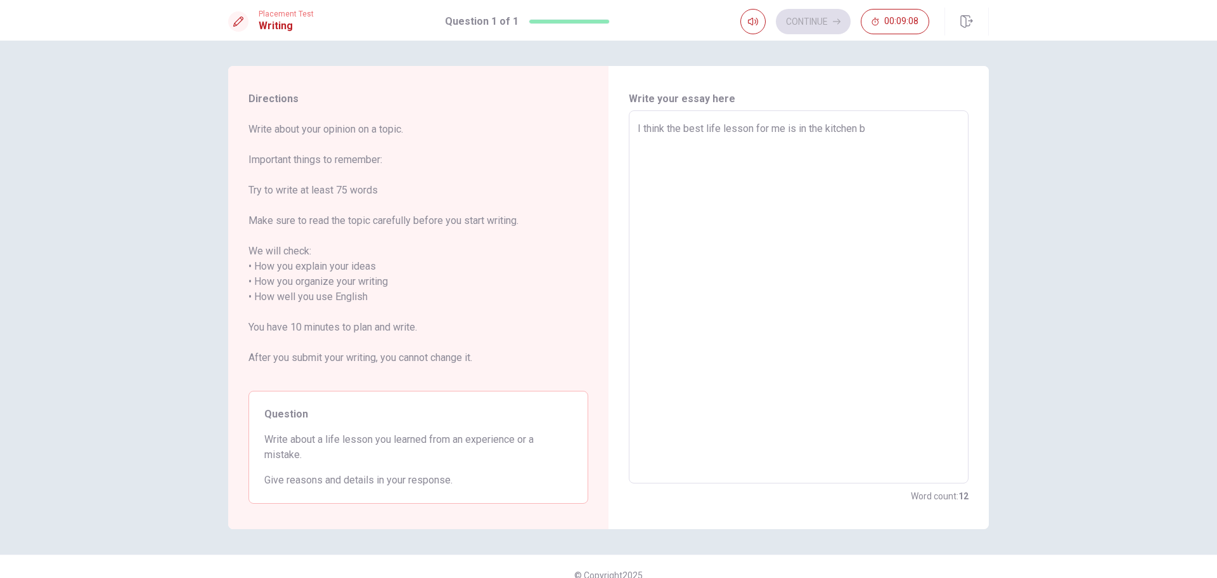
type textarea "x"
type textarea "I think the best life lesson for me is in the kitchen be"
type textarea "x"
type textarea "I think the best life lesson for me is in the kitchen bec"
type textarea "x"
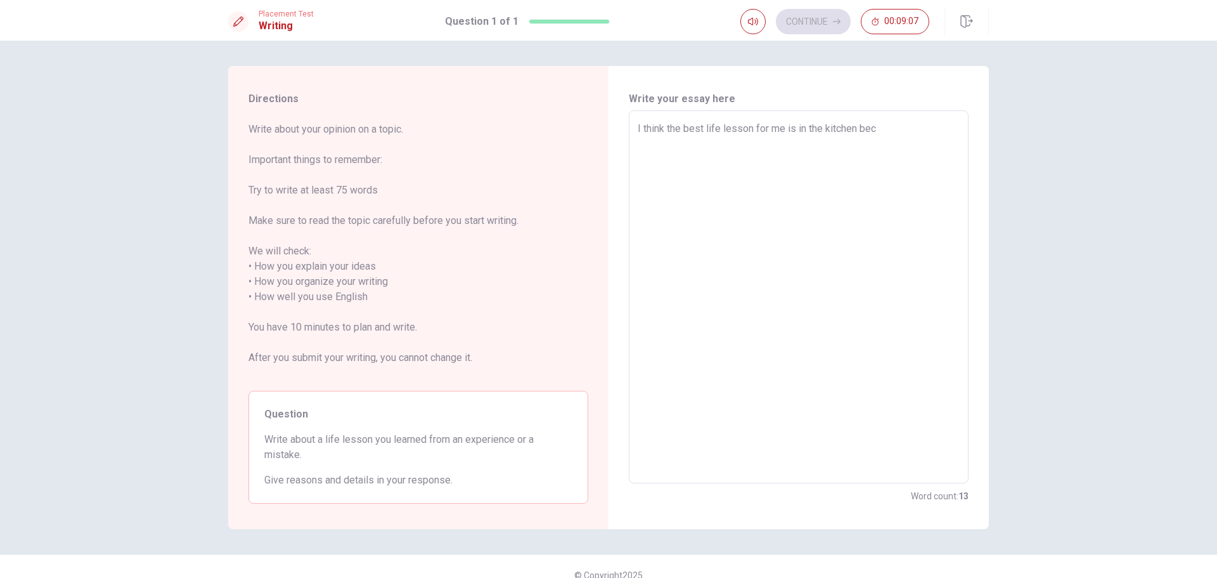
type textarea "I think the best life lesson for me is in the kitchen beca"
type textarea "x"
type textarea "I think the best life lesson for me is in the kitchen becau"
type textarea "x"
type textarea "I think the best life lesson for me is in the kitchen becaus"
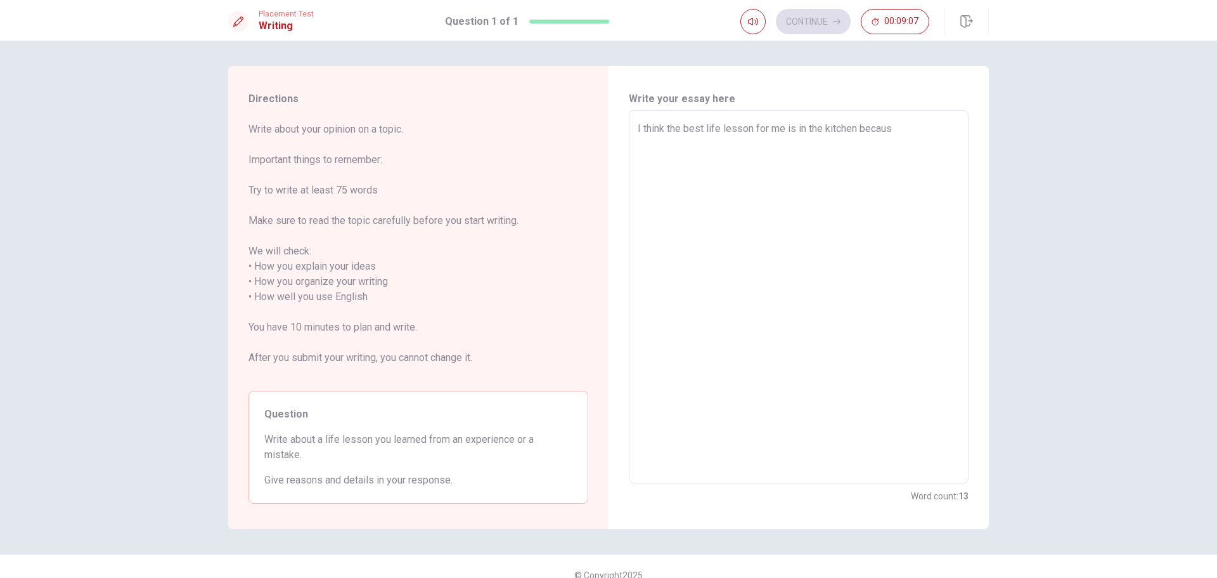
type textarea "x"
type textarea "I think the best life lesson for me is in the kitchen because"
type textarea "x"
type textarea "I think the best life lesson for me is in the kitchen because"
type textarea "x"
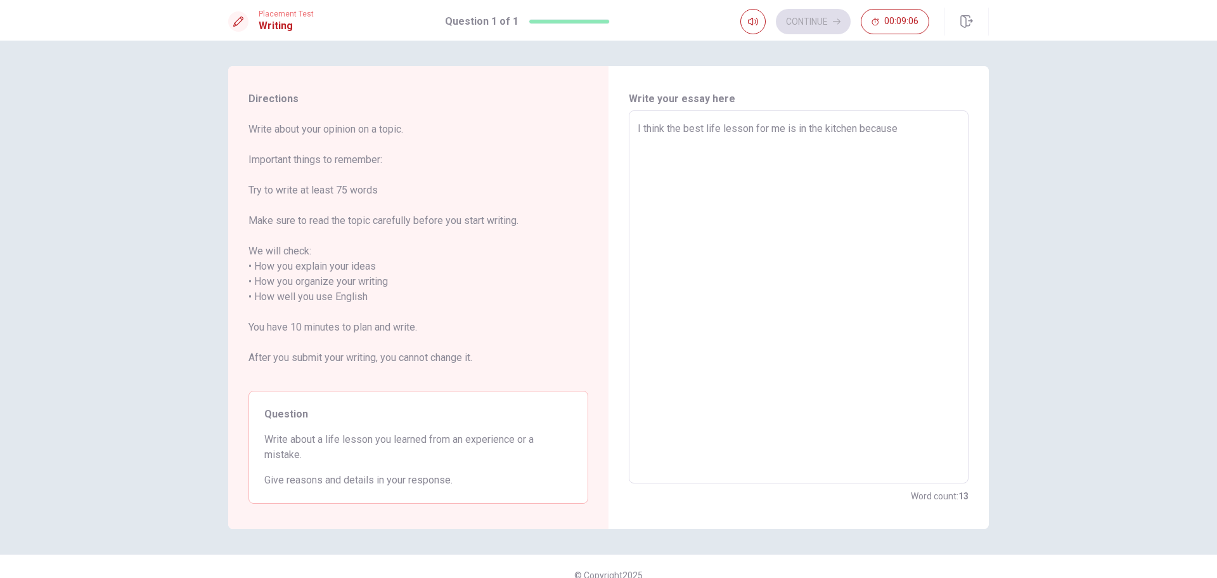
type textarea "I think the best life lesson for me is in the kitchen because i"
type textarea "x"
type textarea "I think the best life lesson for me is in the kitchen because i"
type textarea "x"
type textarea "I think the best life lesson for me is in the kitchen because i w"
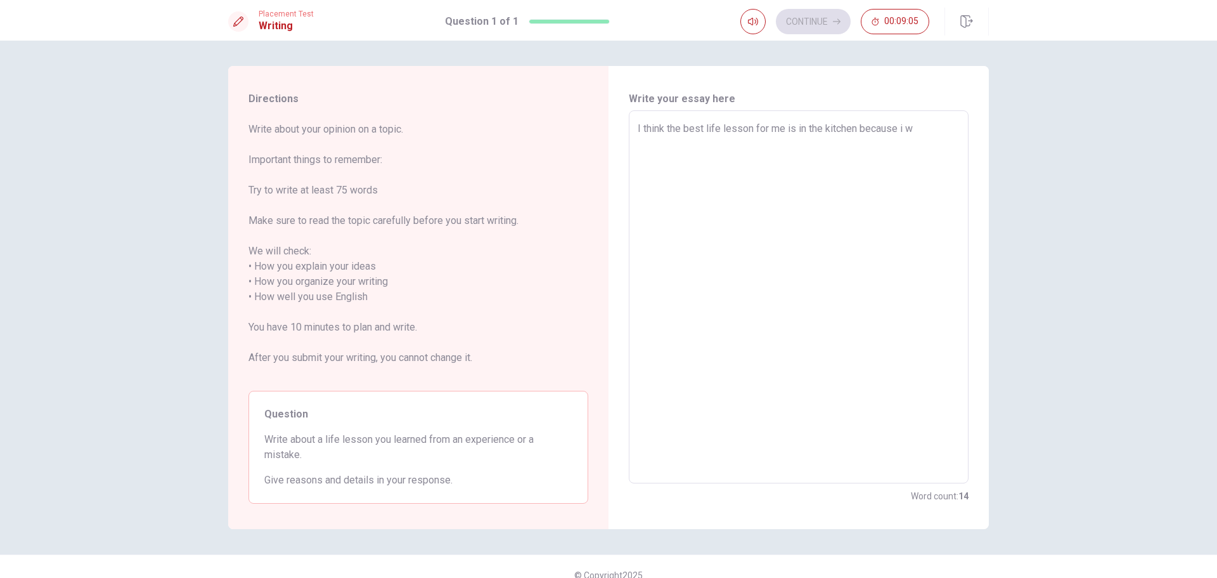
type textarea "x"
type textarea "I think the best life lesson for me is in the kitchen because i wa"
type textarea "x"
type textarea "I think the best life lesson for me is in the kitchen because i wan"
type textarea "x"
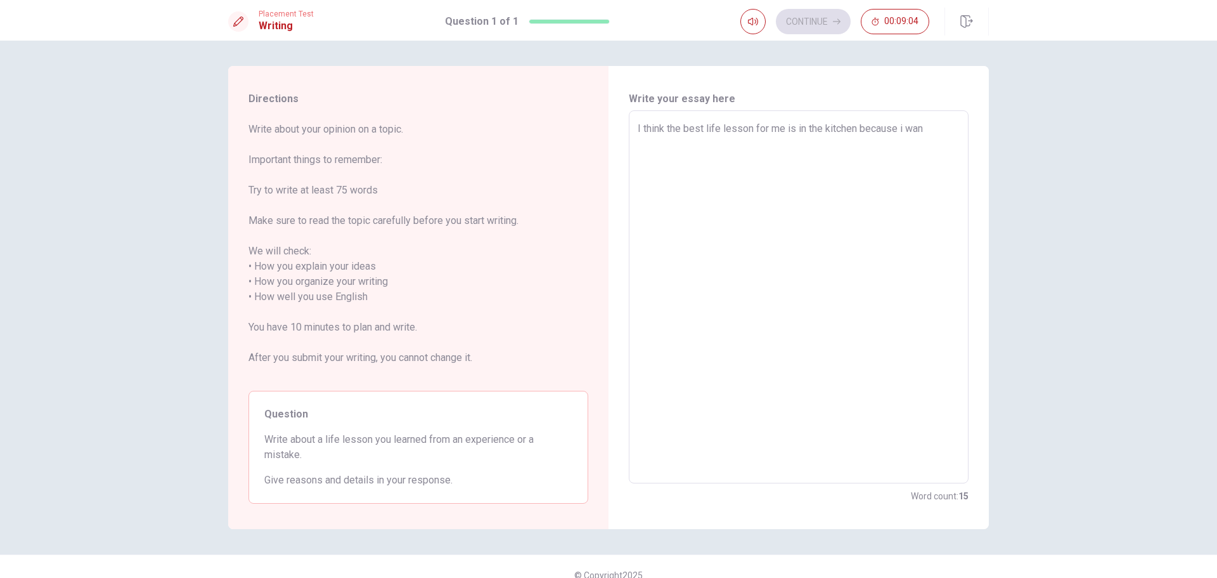
type textarea "I think the best life lesson for me is in the kitchen because i want"
type textarea "x"
type textarea "I think the best life lesson for me is in the kitchen because i want"
type textarea "x"
type textarea "I think the best life lesson for me is in the kitchen because i want t"
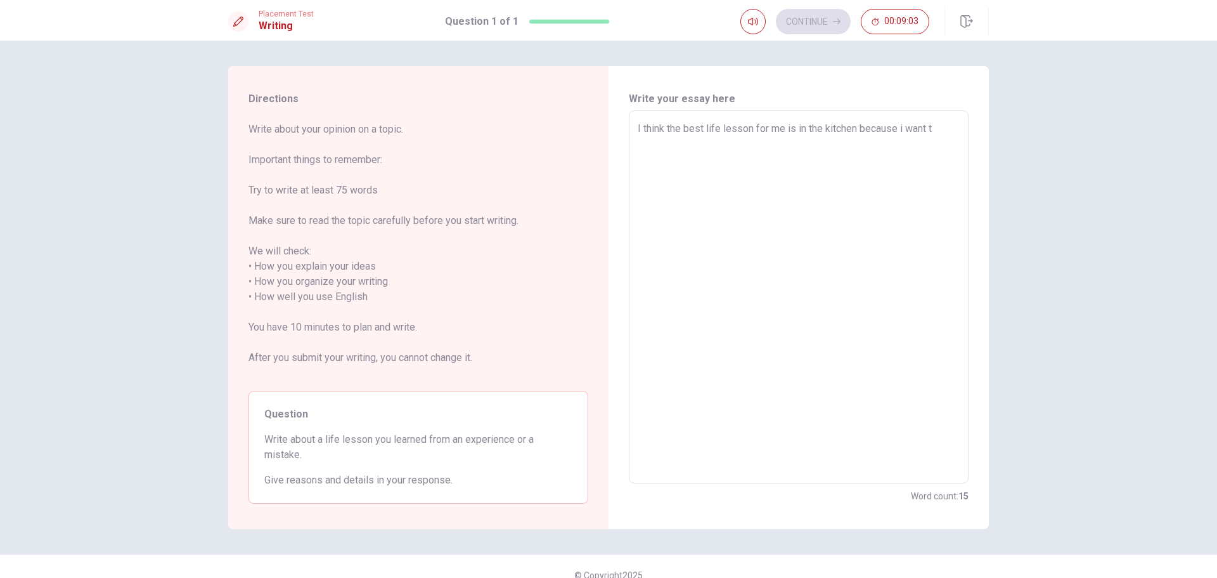
type textarea "x"
type textarea "I think the best life lesson for me is in the kitchen because i want to"
type textarea "x"
type textarea "I think the best life lesson for me is in the kitchen because i want to"
type textarea "x"
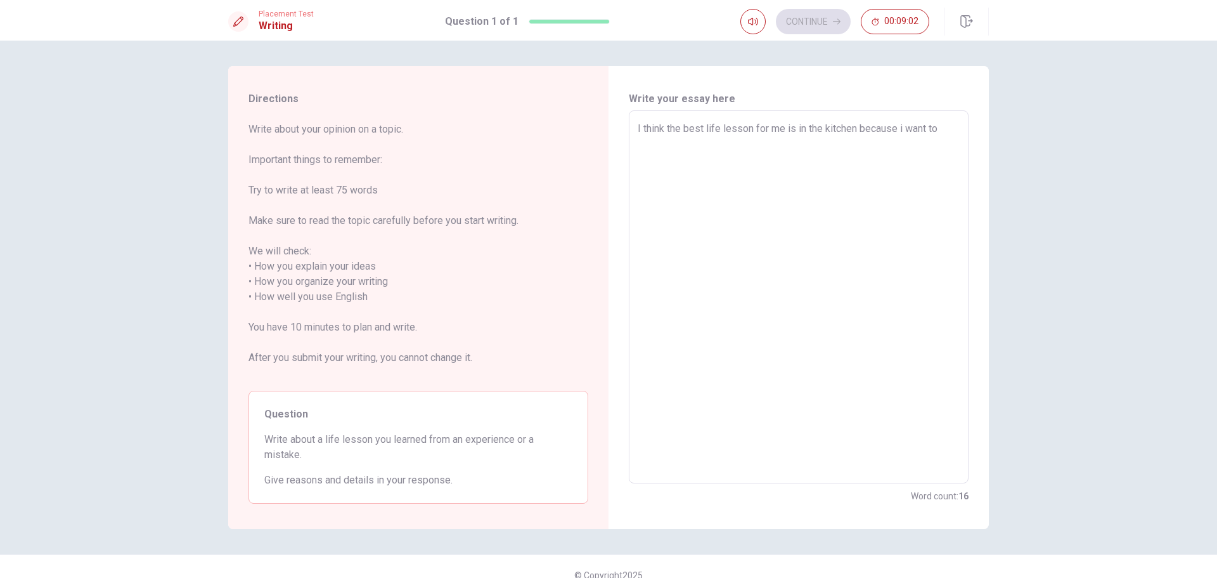
type textarea "I think the best life lesson for me is in the kitchen because i want to b"
type textarea "x"
type textarea "I think the best life lesson for me is in the kitchen because i want to be"
type textarea "x"
type textarea "I think the best life lesson for me is in the kitchen because i want to bee"
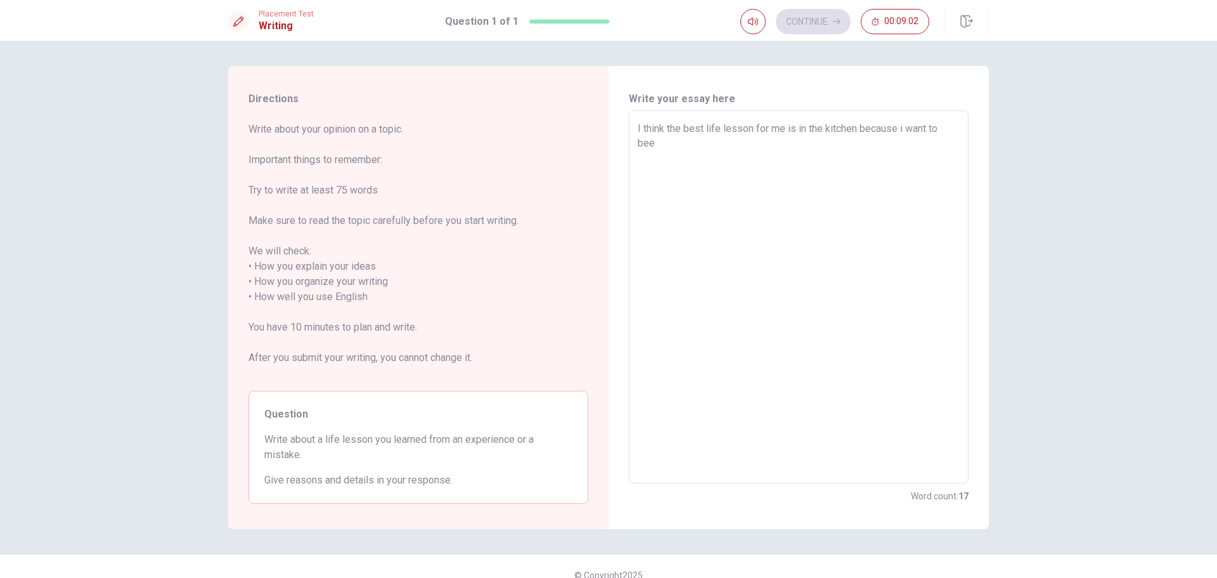
type textarea "x"
type textarea "I think the best life lesson for me is in the kitchen because i want to bee"
type textarea "x"
type textarea "I think the best life lesson for me is in the kitchen because i want to bee"
type textarea "x"
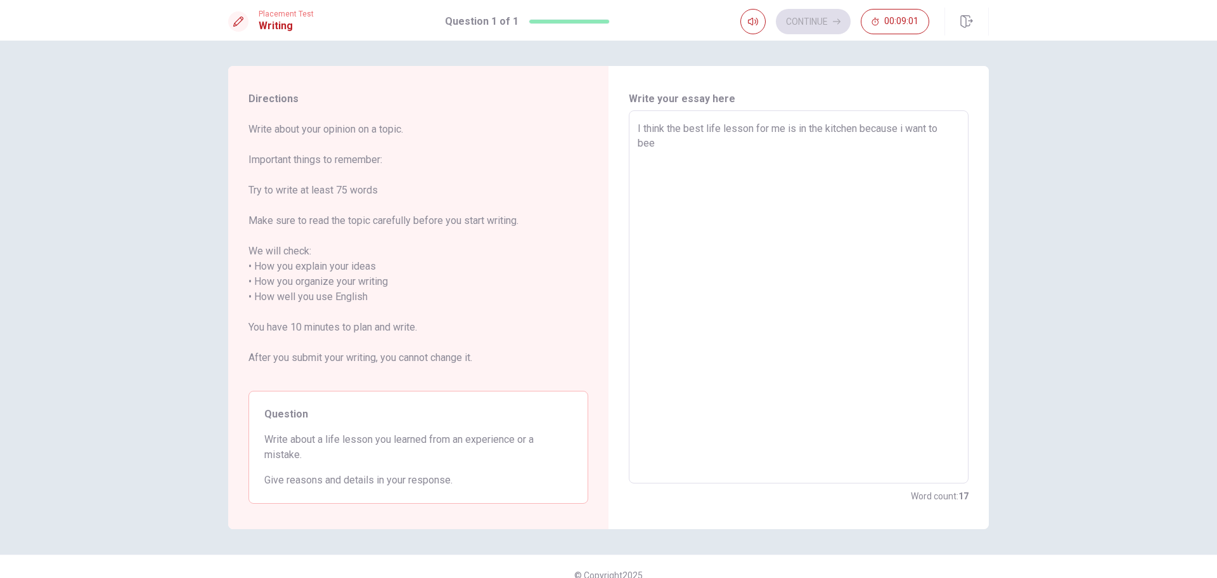
type textarea "I think the best life lesson for me is in the kitchen because i want to be"
type textarea "x"
type textarea "I think the best life lesson for me is in the kitchen because i want to be"
type textarea "x"
type textarea "I think the best life lesson for me is in the kitchen because i want to be a"
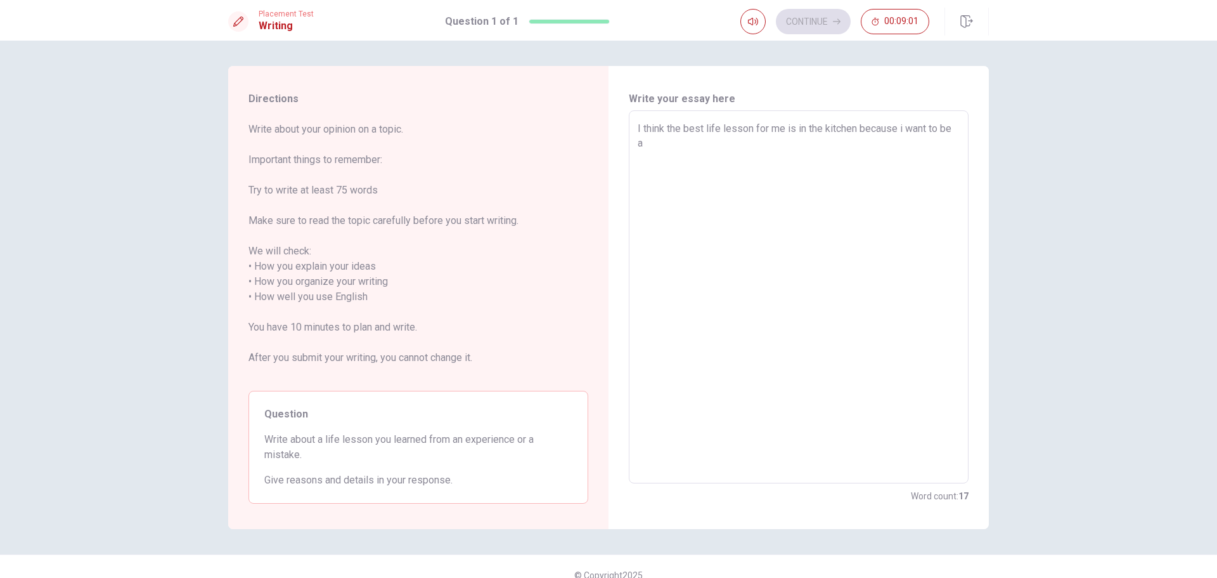
type textarea "x"
type textarea "I think the best life lesson for me is in the kitchen because i want to be a"
type textarea "x"
type textarea "I think the best life lesson for me is in the kitchen because i want to be a c"
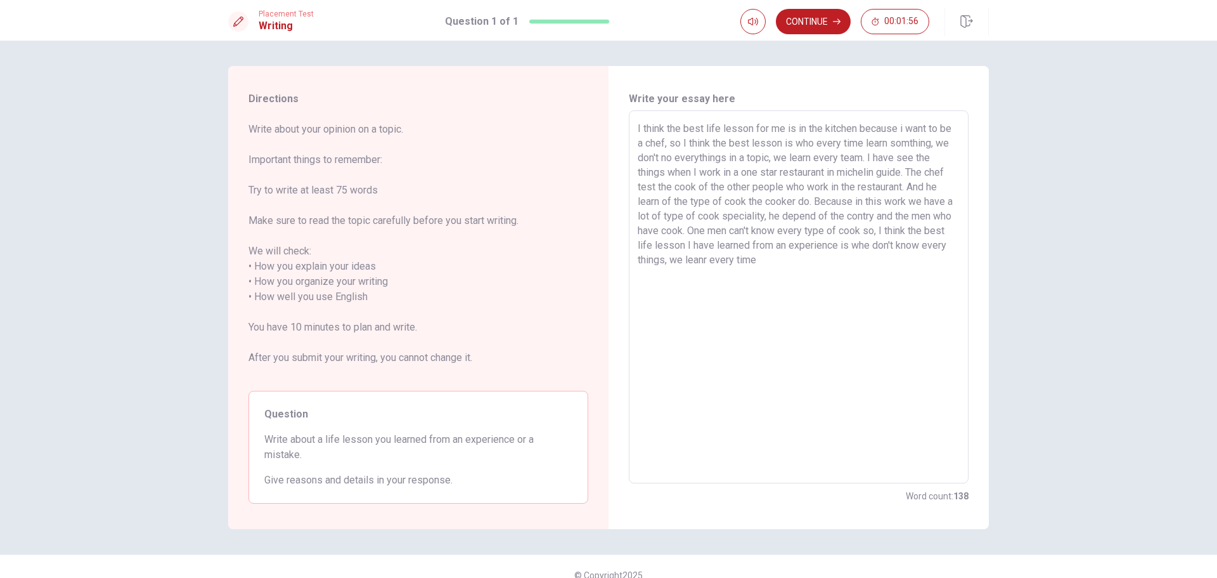
click at [667, 144] on textarea "I think the best life lesson for me is in the kitchen because i want to be a ch…" at bounding box center [799, 297] width 322 height 352
click at [861, 159] on textarea "I think the best life lesson for me is in the kitchen because i want to be a ch…" at bounding box center [799, 297] width 322 height 352
click at [809, 17] on button "Continue" at bounding box center [813, 21] width 75 height 25
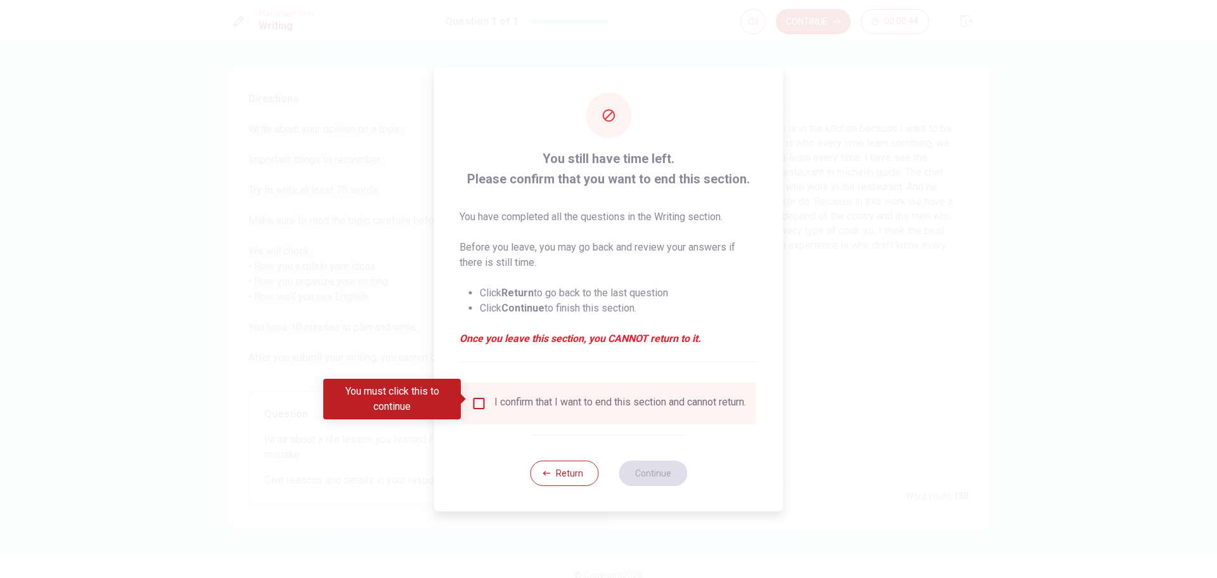
click at [477, 401] on input "You must click this to continue" at bounding box center [479, 403] width 15 height 15
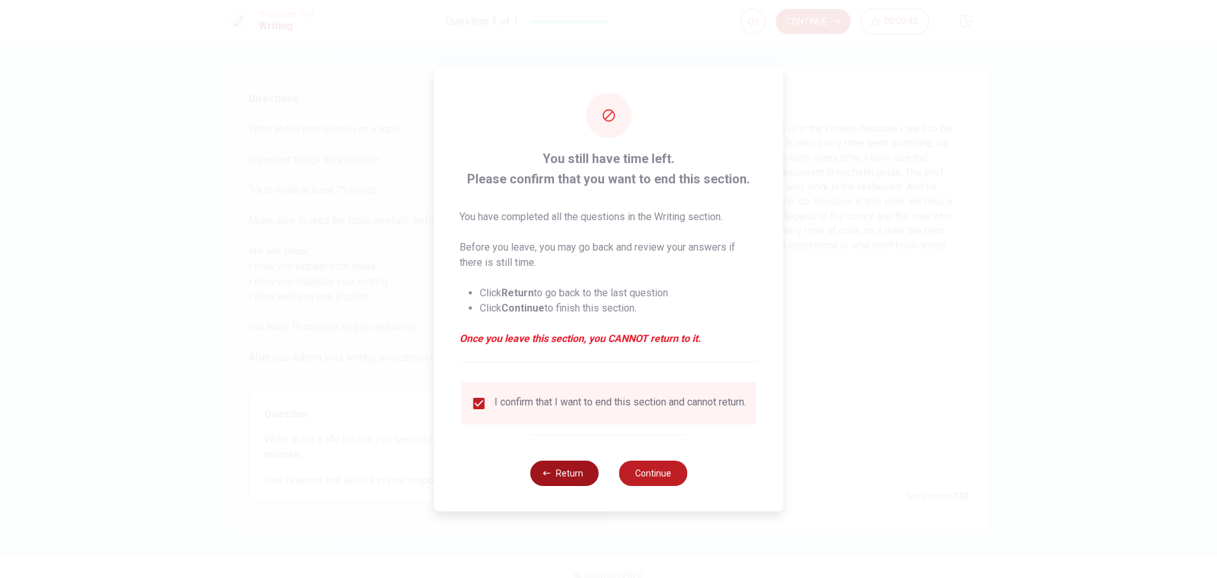
click at [562, 478] on button "Return" at bounding box center [564, 472] width 68 height 25
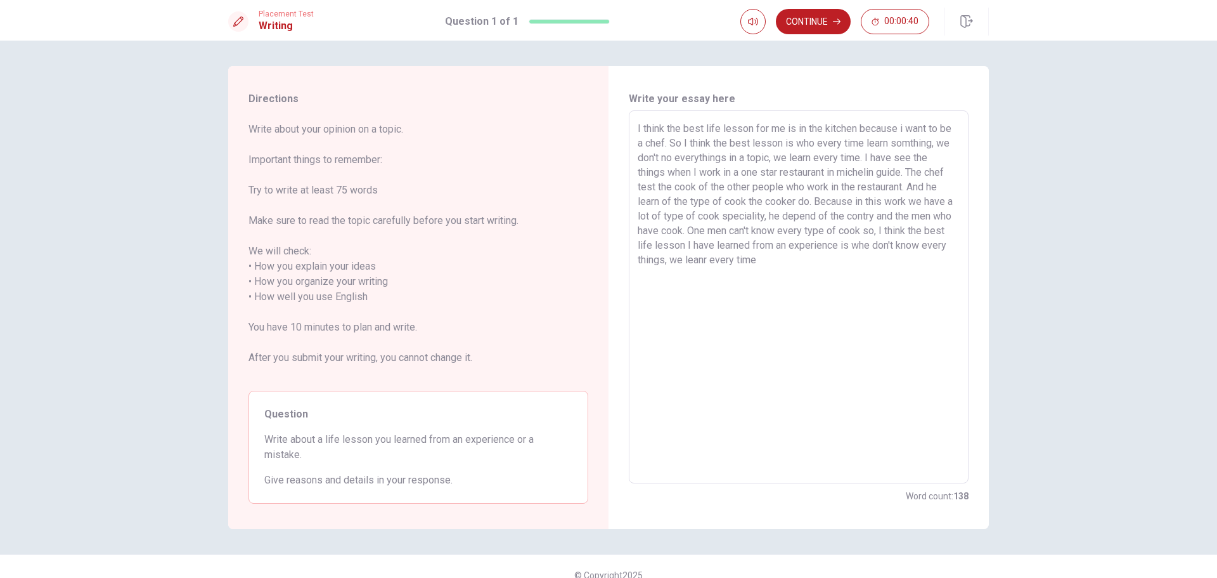
click at [781, 260] on textarea "I think the best life lesson for me is in the kitchen because i want to be a ch…" at bounding box center [799, 297] width 322 height 352
click at [817, 16] on button "Continue" at bounding box center [813, 21] width 75 height 25
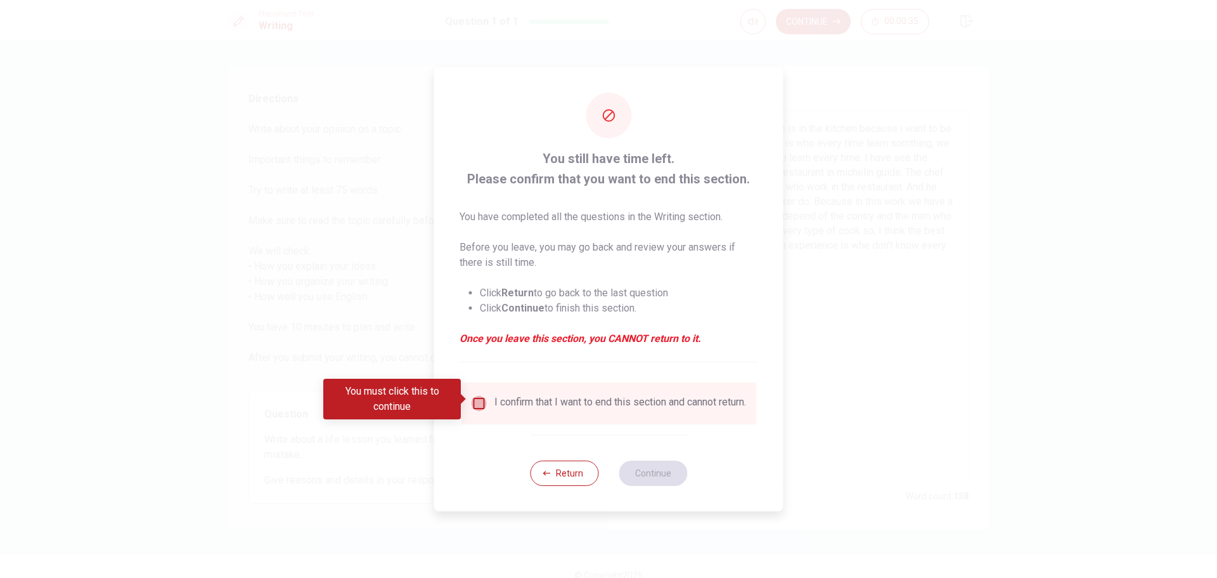
click at [477, 399] on input "You must click this to continue" at bounding box center [479, 403] width 15 height 15
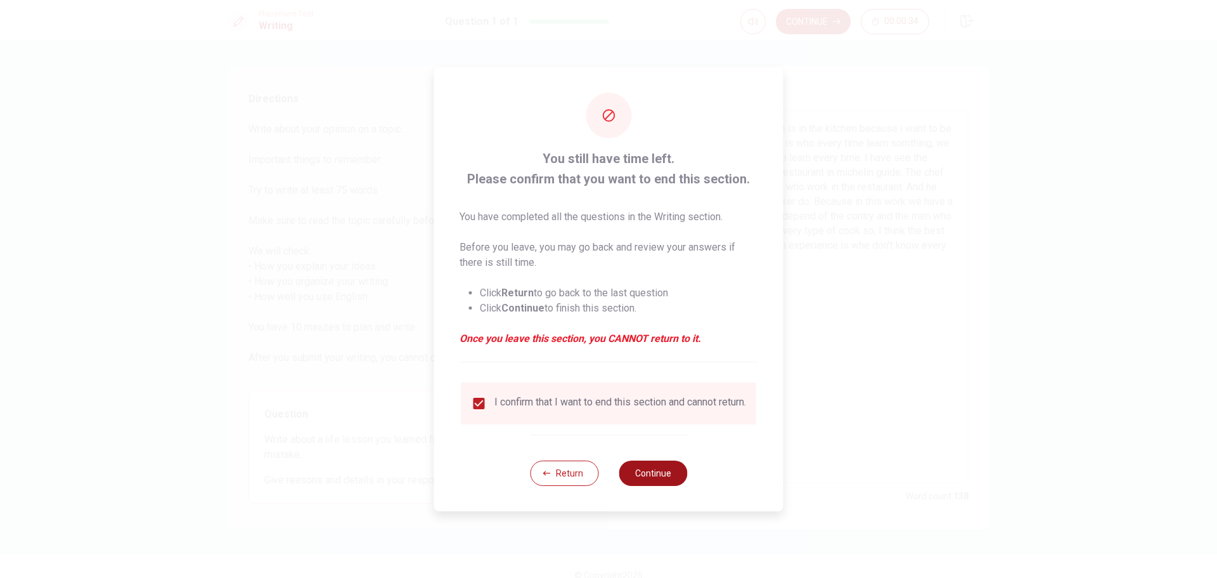
click at [642, 477] on button "Continue" at bounding box center [653, 472] width 68 height 25
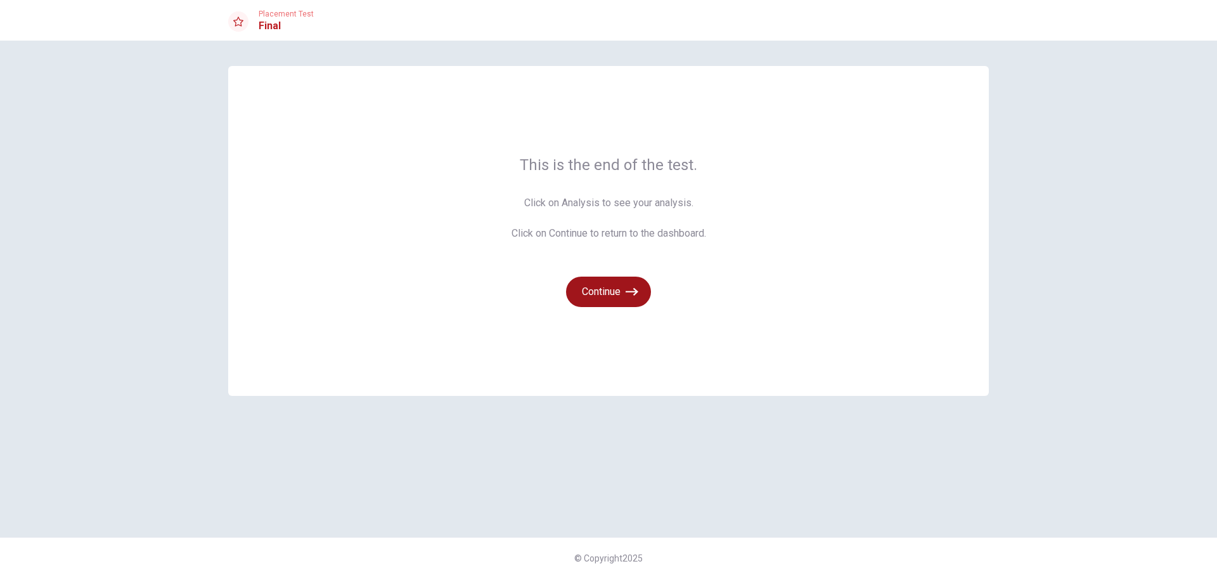
click at [614, 287] on button "Continue" at bounding box center [608, 291] width 85 height 30
